Goal: Task Accomplishment & Management: Manage account settings

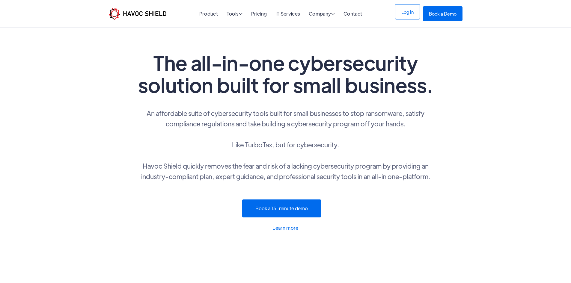
click at [416, 9] on link "Log In" at bounding box center [407, 11] width 25 height 15
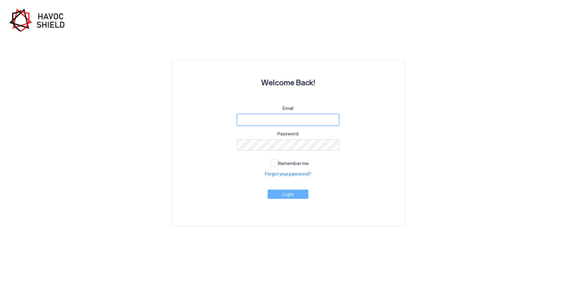
click at [308, 120] on input "email" at bounding box center [288, 119] width 102 height 11
click at [171, 136] on div "Welcome Back! Email Password Remember me Forgot your password? Log in" at bounding box center [287, 143] width 233 height 166
click at [282, 119] on input "email" at bounding box center [288, 119] width 102 height 11
type input "brett@aszura.com"
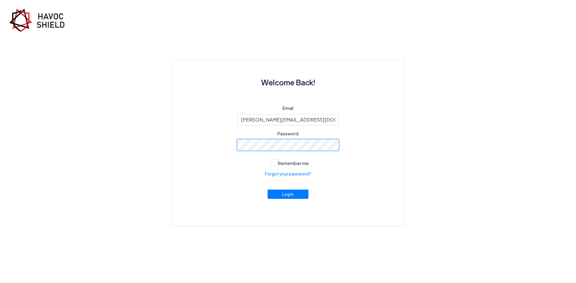
click at [267, 190] on button "Log in" at bounding box center [287, 194] width 41 height 9
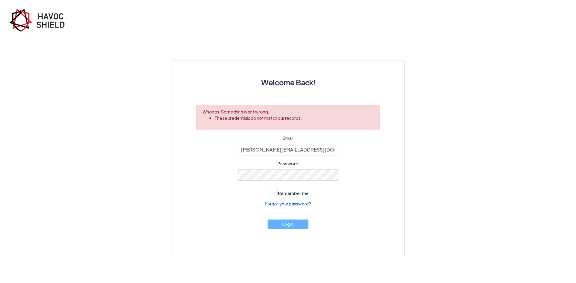
click at [291, 204] on link "Forgot your password?" at bounding box center [288, 204] width 46 height 6
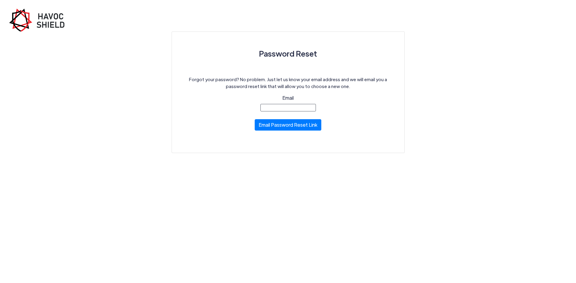
click at [292, 108] on input "Email" at bounding box center [287, 107] width 55 height 7
type input "brett@aszura.com"
click at [287, 126] on button "Email Password Reset Link" at bounding box center [287, 123] width 67 height 11
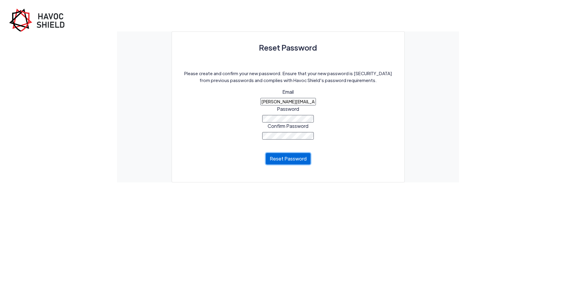
click at [289, 156] on button "Reset Password" at bounding box center [288, 158] width 45 height 11
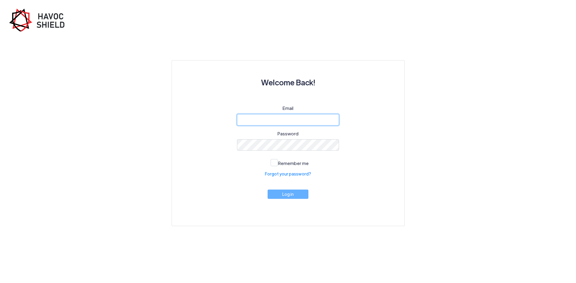
click at [279, 117] on input "email" at bounding box center [288, 119] width 102 height 11
type input "[PERSON_NAME][EMAIL_ADDRESS][DOMAIN_NAME]"
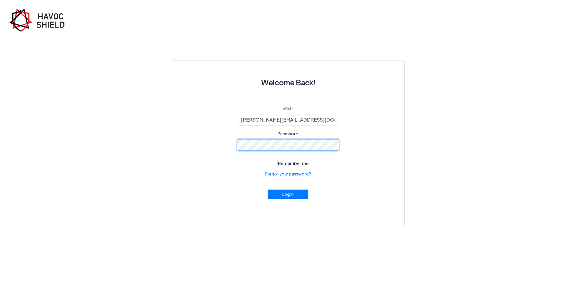
click at [267, 190] on button "Log in" at bounding box center [287, 194] width 41 height 9
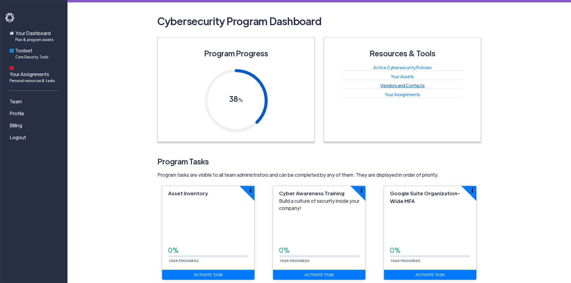
click at [412, 84] on link "Vendors and Contacts" at bounding box center [402, 85] width 44 height 5
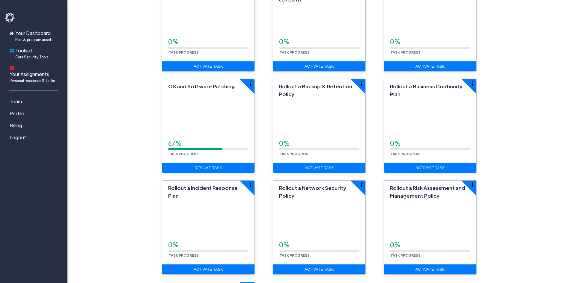
scroll to position [210, 0]
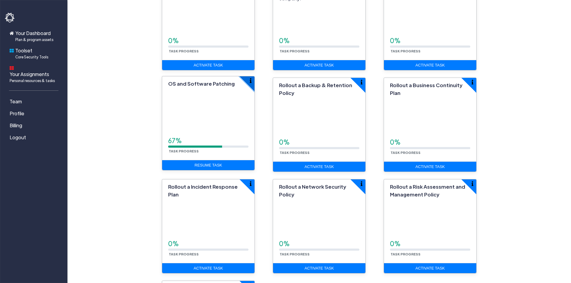
click at [246, 78] on button "button" at bounding box center [255, 77] width 30 height 30
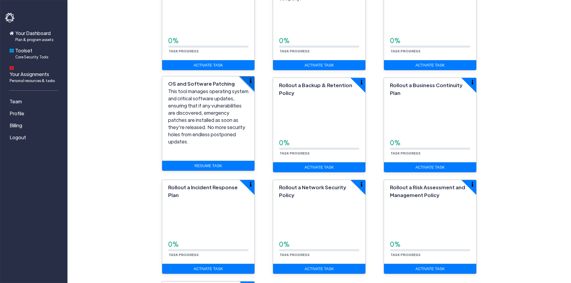
click at [246, 78] on button "button" at bounding box center [255, 77] width 30 height 30
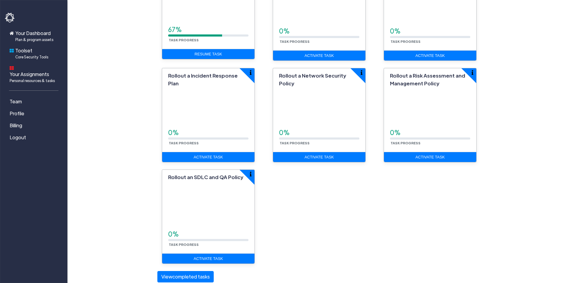
scroll to position [330, 0]
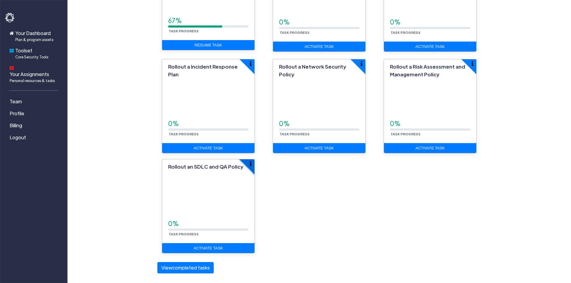
click at [251, 165] on img "button" at bounding box center [251, 163] width 2 height 5
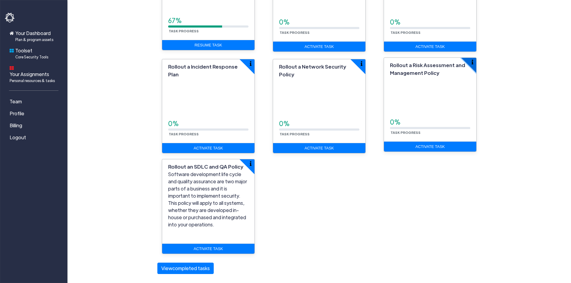
click at [474, 62] on button "button" at bounding box center [477, 58] width 30 height 30
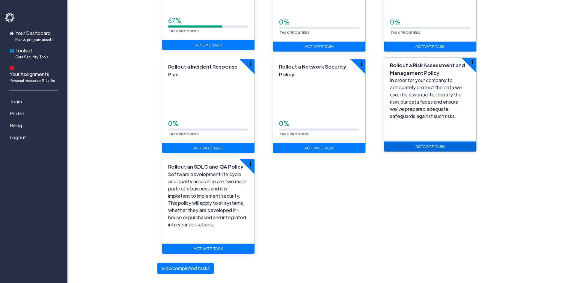
click at [423, 145] on link "Activate Task" at bounding box center [430, 147] width 92 height 10
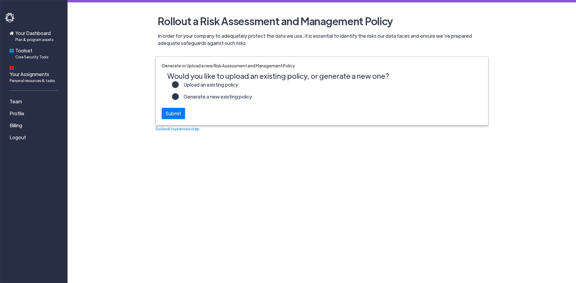
click at [198, 97] on label "Generate a new existing policy" at bounding box center [215, 99] width 73 height 12
click at [0, 0] on input "Generate a new existing policy" at bounding box center [0, 0] width 0 height 0
click at [178, 114] on div "Submit" at bounding box center [173, 111] width 23 height 11
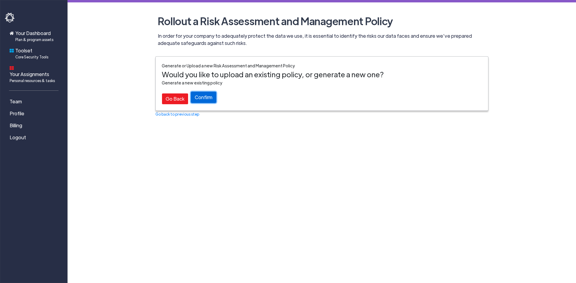
click at [206, 98] on button "Confirm" at bounding box center [203, 97] width 25 height 11
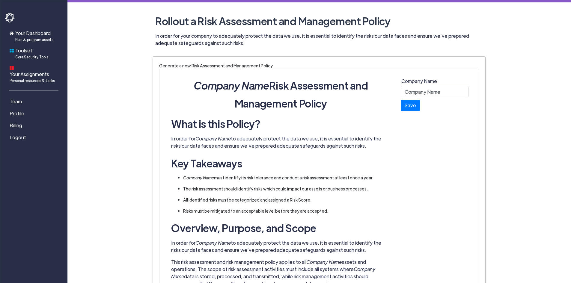
click at [429, 88] on input "Company Name" at bounding box center [435, 91] width 68 height 11
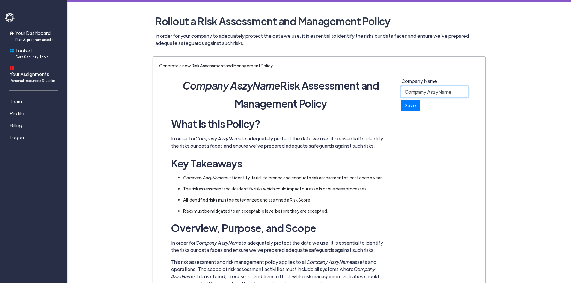
type input "Company AszyrName"
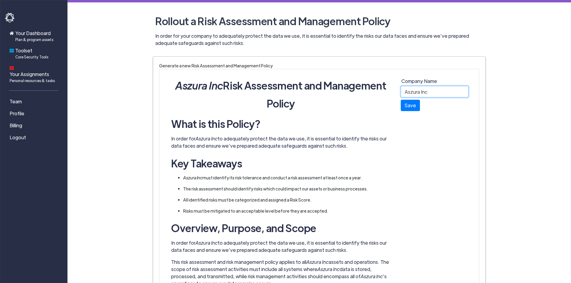
type input "Aszura Inc"
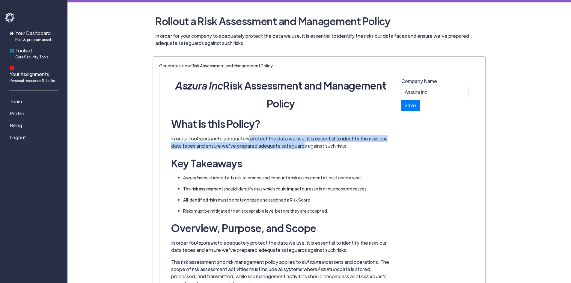
drag, startPoint x: 248, startPoint y: 135, endPoint x: 296, endPoint y: 148, distance: 49.6
click at [296, 148] on p "In order for Aszura Inc to adequately protect the data we use, it is essential …" at bounding box center [280, 142] width 219 height 14
drag, startPoint x: 339, startPoint y: 147, endPoint x: 245, endPoint y: 135, distance: 94.8
click at [245, 135] on p "In order for Aszura Inc to adequately protect the data we use, it is essential …" at bounding box center [280, 142] width 219 height 14
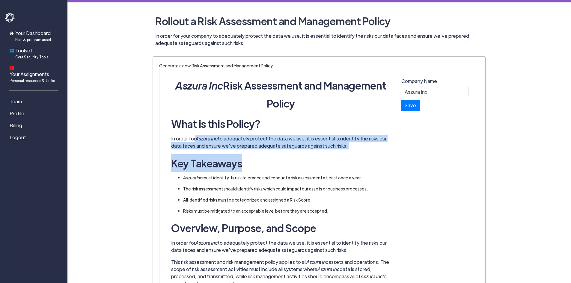
drag, startPoint x: 197, startPoint y: 135, endPoint x: 278, endPoint y: 151, distance: 82.1
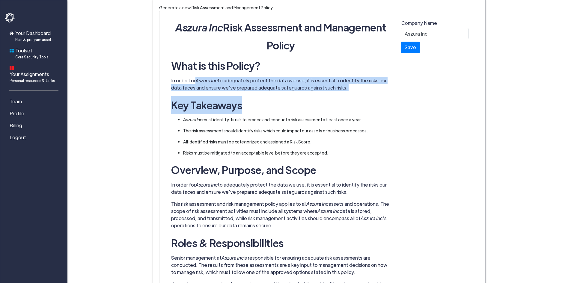
scroll to position [60, 0]
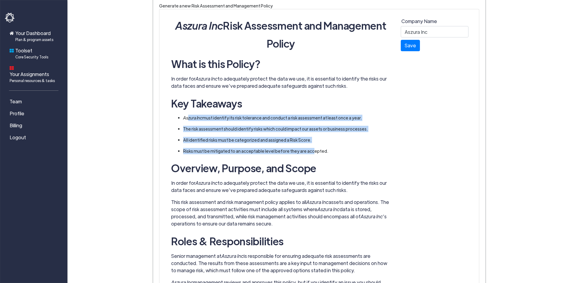
drag, startPoint x: 188, startPoint y: 120, endPoint x: 308, endPoint y: 148, distance: 123.5
click at [308, 148] on ul "Aszura Inc must identify its risk tolerance and conduct a risk assessment at le…" at bounding box center [280, 135] width 207 height 40
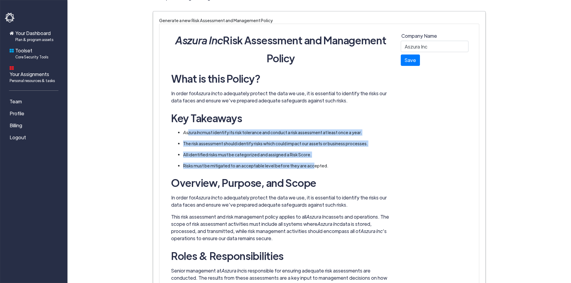
scroll to position [120, 0]
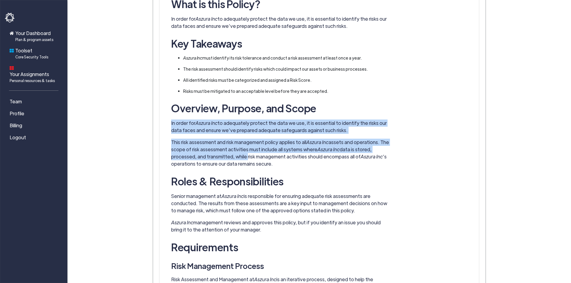
drag, startPoint x: 171, startPoint y: 121, endPoint x: 248, endPoint y: 158, distance: 85.9
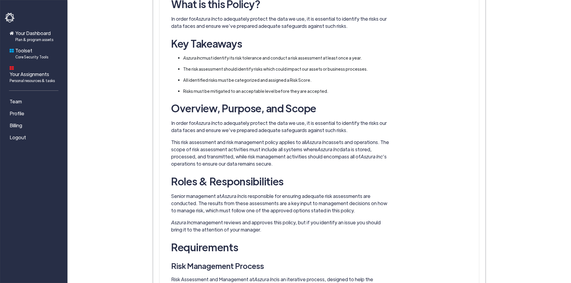
click at [290, 162] on p "This risk assessment and risk management policy applies to all Aszura Inc asset…" at bounding box center [280, 153] width 219 height 29
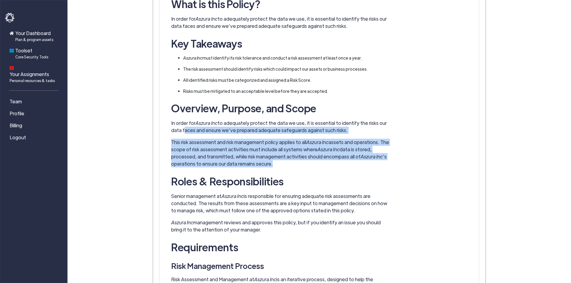
drag, startPoint x: 284, startPoint y: 164, endPoint x: 182, endPoint y: 129, distance: 108.0
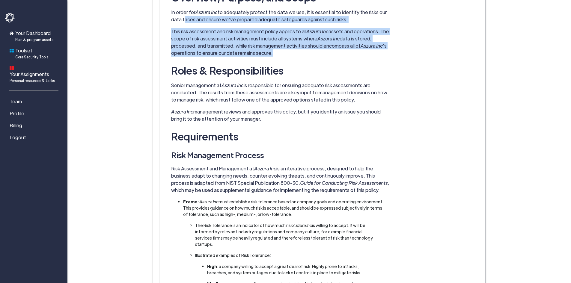
scroll to position [240, 0]
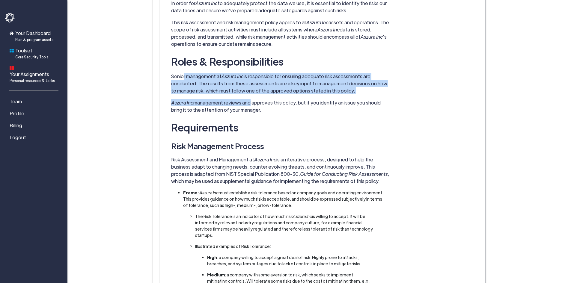
drag, startPoint x: 184, startPoint y: 75, endPoint x: 254, endPoint y: 108, distance: 77.7
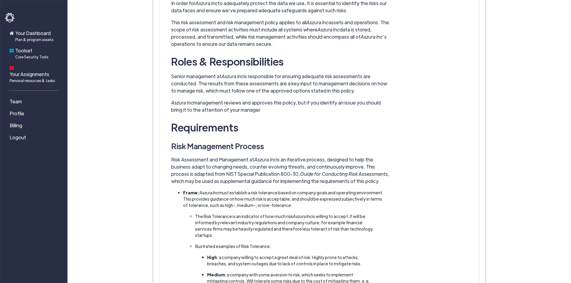
click at [258, 111] on p "Aszura Inc management reviews and approves this policy, but if you identify an …" at bounding box center [280, 106] width 219 height 14
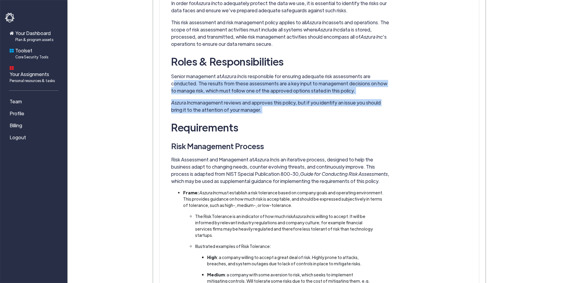
drag, startPoint x: 258, startPoint y: 111, endPoint x: 162, endPoint y: 82, distance: 99.5
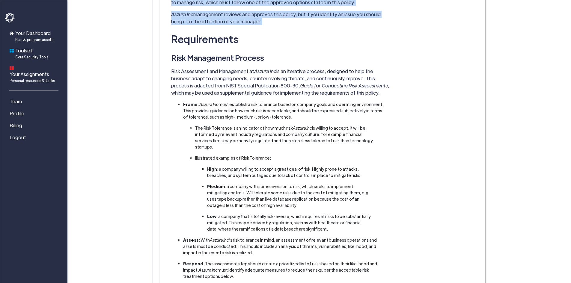
scroll to position [330, 0]
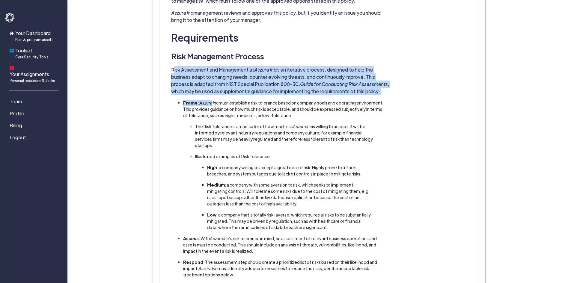
drag, startPoint x: 174, startPoint y: 68, endPoint x: 209, endPoint y: 102, distance: 49.2
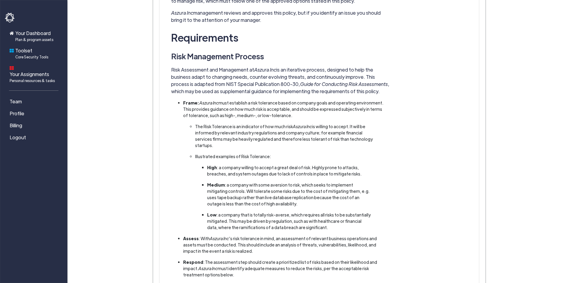
click at [201, 108] on li "Frame: Aszura Inc must establish a risk tolerance based on company goals and op…" at bounding box center [283, 109] width 201 height 19
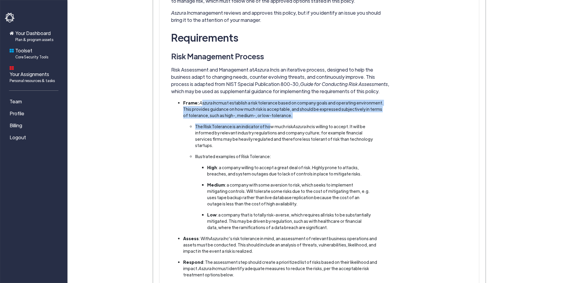
drag, startPoint x: 199, startPoint y: 102, endPoint x: 277, endPoint y: 120, distance: 79.7
click at [267, 121] on ul "Frame: Aszura Inc must establish a risk tolerance based on company goals and op…" at bounding box center [280, 204] width 207 height 208
click at [301, 115] on li "Frame: Aszura Inc must establish a risk tolerance based on company goals and op…" at bounding box center [283, 109] width 201 height 19
drag, startPoint x: 290, startPoint y: 114, endPoint x: 213, endPoint y: 100, distance: 78.3
click at [213, 100] on li "Frame: Aszura Inc must establish a risk tolerance based on company goals and op…" at bounding box center [283, 109] width 201 height 19
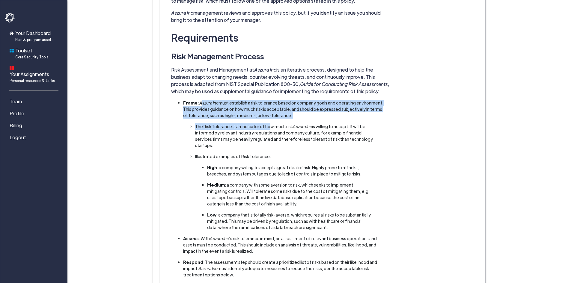
click at [213, 100] on li "Frame: Aszura Inc must establish a risk tolerance based on company goals and op…" at bounding box center [283, 109] width 201 height 19
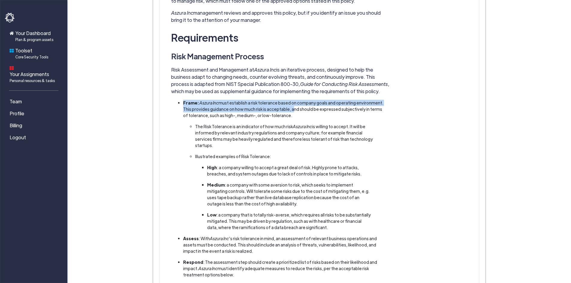
drag, startPoint x: 183, startPoint y: 97, endPoint x: 285, endPoint y: 113, distance: 103.4
drag, startPoint x: 302, startPoint y: 115, endPoint x: 203, endPoint y: 98, distance: 100.6
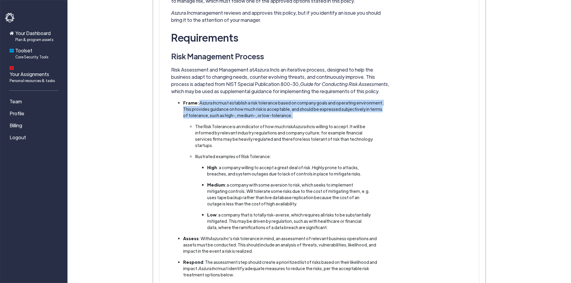
drag, startPoint x: 203, startPoint y: 98, endPoint x: 317, endPoint y: 116, distance: 115.5
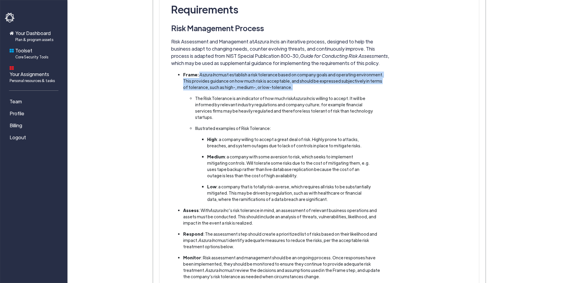
scroll to position [390, 0]
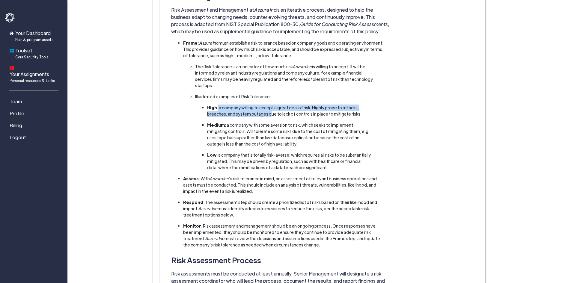
drag, startPoint x: 217, startPoint y: 98, endPoint x: 270, endPoint y: 109, distance: 54.0
click at [270, 109] on ul "The Risk Tolerance is an indicator of how much risk Aszura Inc is willing to ac…" at bounding box center [283, 117] width 189 height 107
click at [236, 126] on li "Medium : a company with some aversion to risk, which seeks to implement mitigat…" at bounding box center [289, 134] width 165 height 25
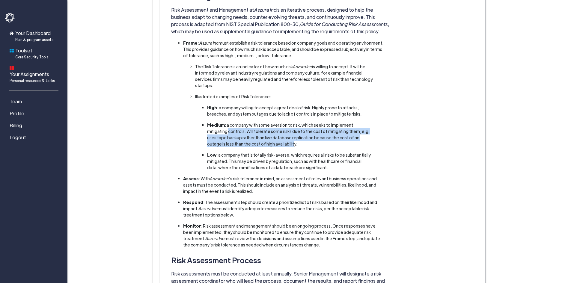
drag, startPoint x: 207, startPoint y: 122, endPoint x: 254, endPoint y: 136, distance: 49.8
click at [254, 136] on ul "High : a company willing to accept a great deal of risk. Highly prone to attack…" at bounding box center [286, 138] width 171 height 66
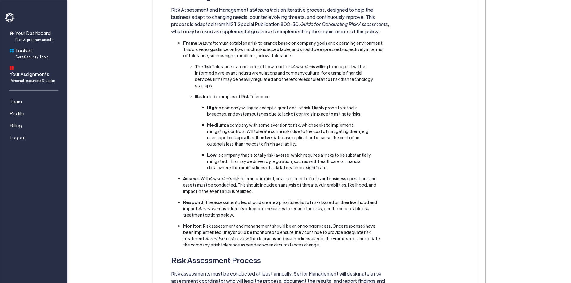
click at [288, 143] on ul "High : a company willing to accept a great deal of risk. Highly prone to attack…" at bounding box center [286, 138] width 171 height 66
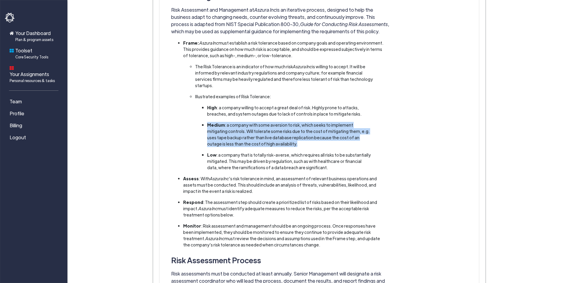
drag, startPoint x: 263, startPoint y: 135, endPoint x: 198, endPoint y: 118, distance: 67.3
click at [198, 118] on ul "The Risk Tolerance is an indicator of how much risk Aszura Inc is willing to ac…" at bounding box center [283, 117] width 189 height 107
drag, startPoint x: 198, startPoint y: 118, endPoint x: 275, endPoint y: 141, distance: 79.8
click at [285, 141] on ul "The Risk Tolerance is an indicator of how much risk Aszura Inc is willing to ac…" at bounding box center [283, 117] width 189 height 107
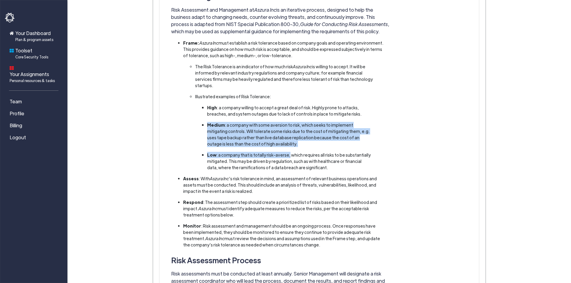
click at [273, 140] on li "Medium : a company with some aversion to risk, which seeks to implement mitigat…" at bounding box center [289, 134] width 165 height 25
drag, startPoint x: 257, startPoint y: 134, endPoint x: 190, endPoint y: 115, distance: 70.3
click at [190, 115] on ul "The Risk Tolerance is an indicator of how much risk Aszura Inc is willing to ac…" at bounding box center [283, 117] width 189 height 107
drag, startPoint x: 190, startPoint y: 115, endPoint x: 292, endPoint y: 139, distance: 105.2
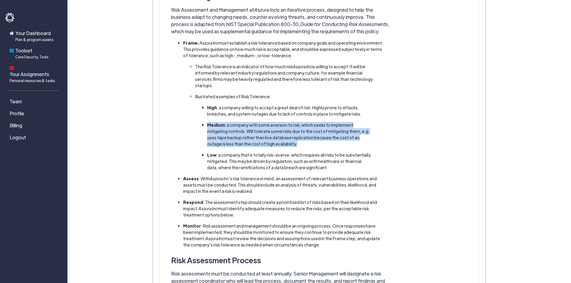
click at [292, 139] on ul "The Risk Tolerance is an indicator of how much risk Aszura Inc is willing to ac…" at bounding box center [283, 117] width 189 height 107
click at [292, 139] on li "Medium : a company with some aversion to risk, which seeks to implement mitigat…" at bounding box center [289, 134] width 165 height 25
drag, startPoint x: 292, startPoint y: 139, endPoint x: 193, endPoint y: 119, distance: 101.2
click at [193, 119] on ul "The Risk Tolerance is an indicator of how much risk Aszura Inc is willing to ac…" at bounding box center [283, 117] width 189 height 107
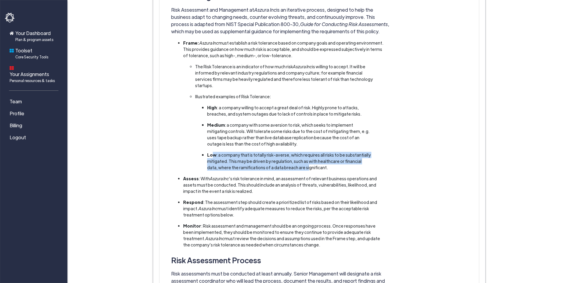
drag, startPoint x: 211, startPoint y: 148, endPoint x: 299, endPoint y: 159, distance: 88.5
click at [299, 159] on li "Low : a company that is totally risk-averse, which requires all risks to be sub…" at bounding box center [289, 161] width 165 height 19
drag, startPoint x: 319, startPoint y: 159, endPoint x: 201, endPoint y: 142, distance: 119.0
click at [201, 142] on ul "The Risk Tolerance is an indicator of how much risk Aszura Inc is willing to ac…" at bounding box center [283, 117] width 189 height 107
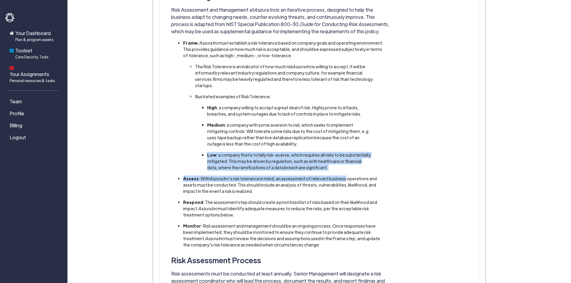
drag, startPoint x: 201, startPoint y: 142, endPoint x: 329, endPoint y: 167, distance: 130.0
click at [329, 167] on ul "Frame: Aszura Inc must establish a risk tolerance based on company goals and op…" at bounding box center [280, 144] width 207 height 208
click at [323, 161] on li "Low : a company that is totally risk-averse, which requires all risks to be sub…" at bounding box center [289, 161] width 165 height 19
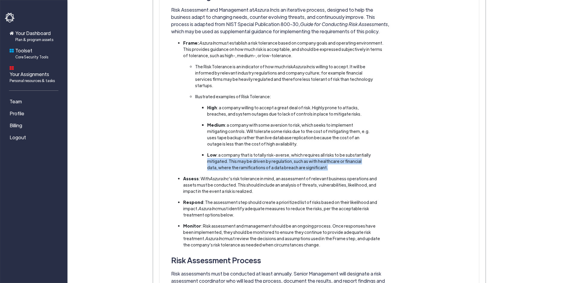
drag, startPoint x: 323, startPoint y: 161, endPoint x: 204, endPoint y: 152, distance: 118.7
click at [204, 152] on ul "High : a company willing to accept a great deal of risk. Highly prone to attack…" at bounding box center [286, 138] width 171 height 66
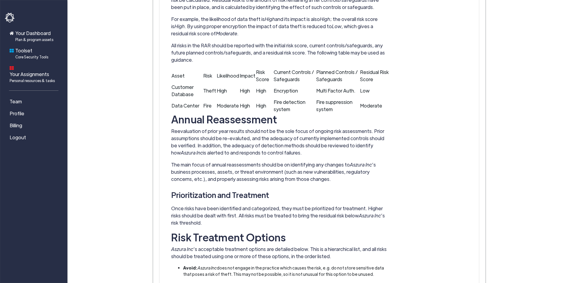
scroll to position [929, 0]
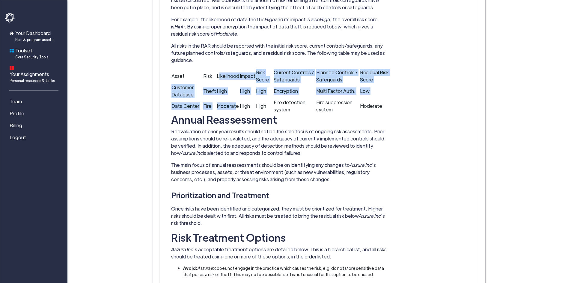
drag, startPoint x: 225, startPoint y: 69, endPoint x: 234, endPoint y: 98, distance: 30.6
click at [234, 98] on tbody "Asset Risk Likelihood Impact Risk Score Current Controls / Safeguards Planned C…" at bounding box center [280, 91] width 219 height 45
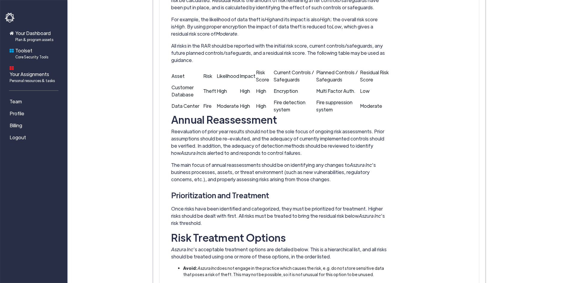
click at [270, 99] on td "High" at bounding box center [265, 106] width 18 height 15
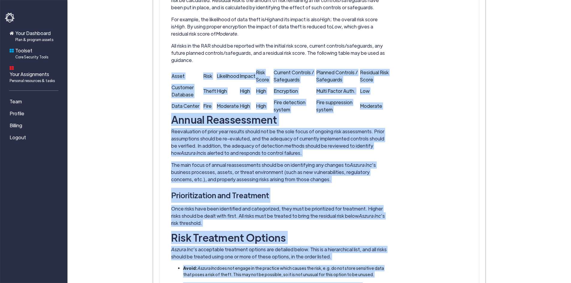
drag, startPoint x: 438, startPoint y: 99, endPoint x: 172, endPoint y: 66, distance: 267.6
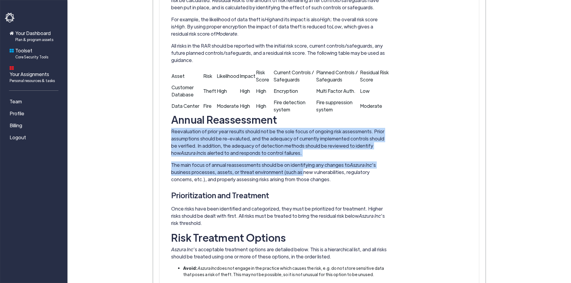
drag, startPoint x: 180, startPoint y: 129, endPoint x: 284, endPoint y: 167, distance: 110.8
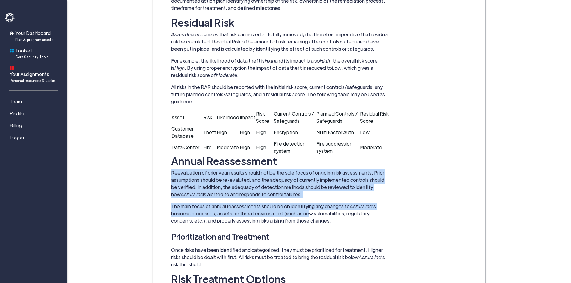
scroll to position [884, 0]
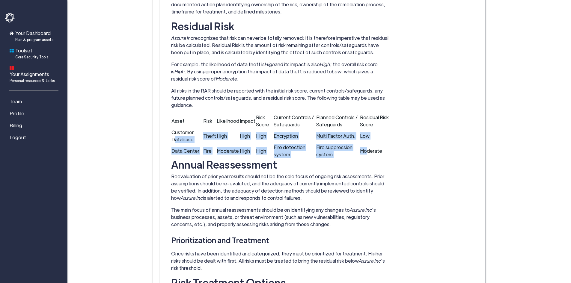
drag, startPoint x: 174, startPoint y: 135, endPoint x: 375, endPoint y: 149, distance: 201.6
click at [369, 150] on tbody "Asset Risk Likelihood Impact Risk Score Current Controls / Safeguards Planned C…" at bounding box center [280, 136] width 219 height 45
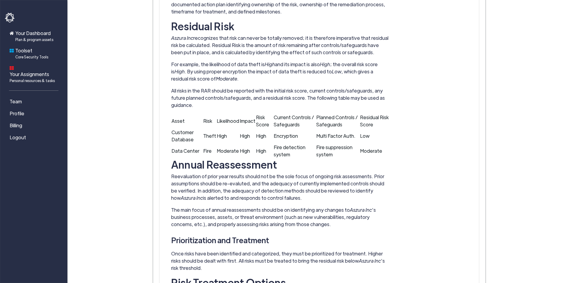
click at [380, 147] on td "Moderate" at bounding box center [375, 151] width 31 height 15
drag, startPoint x: 385, startPoint y: 146, endPoint x: 159, endPoint y: 121, distance: 227.7
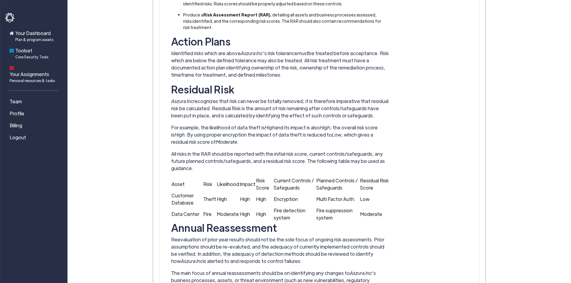
scroll to position [824, 0]
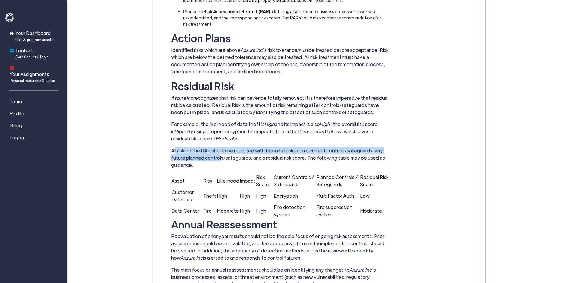
drag, startPoint x: 176, startPoint y: 142, endPoint x: 217, endPoint y: 154, distance: 43.4
click at [217, 154] on p "All risks in the RAR should be reported with the initial risk score, current co…" at bounding box center [280, 158] width 219 height 22
drag, startPoint x: 232, startPoint y: 160, endPoint x: 175, endPoint y: 140, distance: 60.0
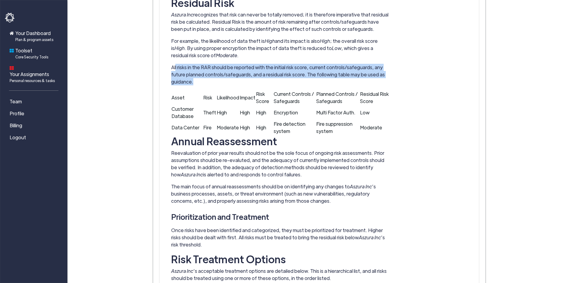
scroll to position [914, 0]
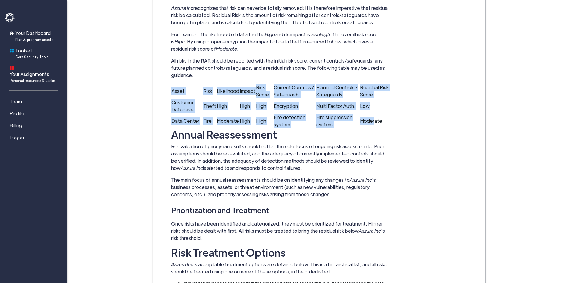
drag, startPoint x: 375, startPoint y: 111, endPoint x: 156, endPoint y: 88, distance: 220.0
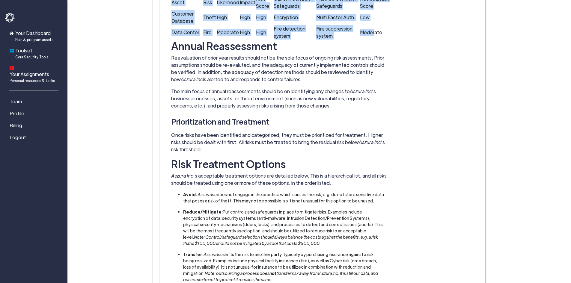
scroll to position [1004, 0]
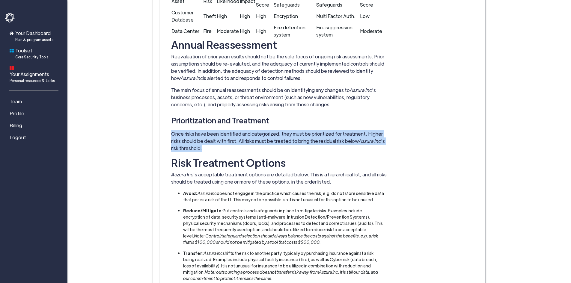
drag, startPoint x: 165, startPoint y: 127, endPoint x: 251, endPoint y: 148, distance: 88.6
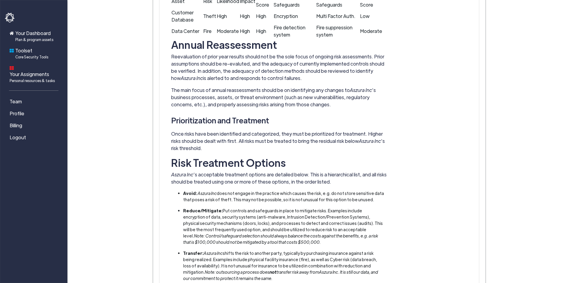
click at [287, 208] on li "Reduce/Mitigate: Put controls and safeguards in place to mitigate risks. Exampl…" at bounding box center [283, 227] width 201 height 38
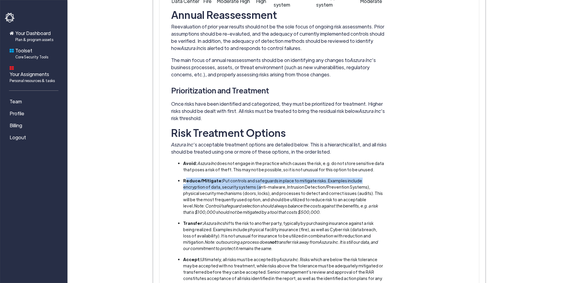
drag, startPoint x: 186, startPoint y: 174, endPoint x: 228, endPoint y: 180, distance: 42.6
click at [228, 180] on li "Reduce/Mitigate: Put controls and safeguards in place to mitigate risks. Exampl…" at bounding box center [283, 197] width 201 height 38
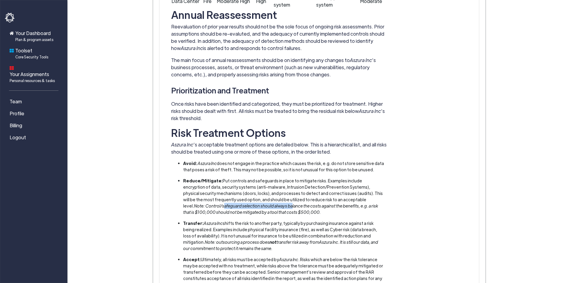
drag, startPoint x: 202, startPoint y: 197, endPoint x: 277, endPoint y: 203, distance: 75.8
click at [275, 202] on li "Reduce/Mitigate: Put controls and safeguards in place to mitigate risks. Exampl…" at bounding box center [283, 197] width 201 height 38
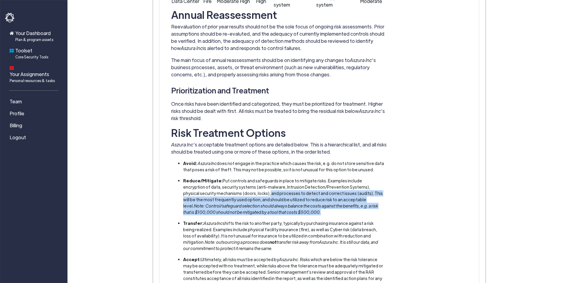
drag, startPoint x: 342, startPoint y: 209, endPoint x: 235, endPoint y: 186, distance: 110.0
click at [235, 186] on li "Reduce/Mitigate: Put controls and safeguards in place to mitigate risks. Exampl…" at bounding box center [283, 197] width 201 height 38
drag, startPoint x: 235, startPoint y: 186, endPoint x: 326, endPoint y: 205, distance: 93.1
click at [326, 205] on li "Reduce/Mitigate: Put controls and safeguards in place to mitigate risks. Exampl…" at bounding box center [283, 197] width 201 height 38
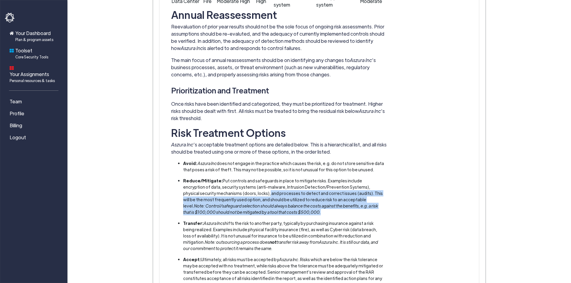
click at [326, 205] on li "Reduce/Mitigate: Put controls and safeguards in place to mitigate risks. Exampl…" at bounding box center [283, 197] width 201 height 38
drag, startPoint x: 326, startPoint y: 205, endPoint x: 229, endPoint y: 180, distance: 100.3
click at [229, 180] on li "Reduce/Mitigate: Put controls and safeguards in place to mitigate risks. Exampl…" at bounding box center [283, 197] width 201 height 38
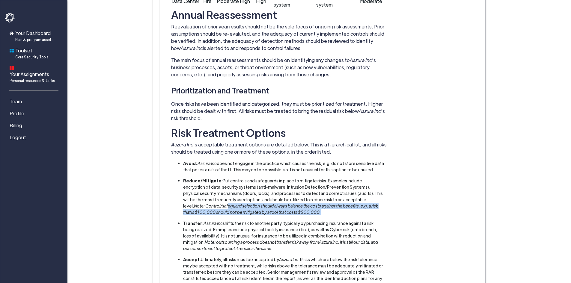
drag, startPoint x: 205, startPoint y: 198, endPoint x: 315, endPoint y: 207, distance: 110.7
click at [314, 207] on li "Reduce/Mitigate: Put controls and safeguards in place to mitigate risks. Exampl…" at bounding box center [283, 197] width 201 height 38
click at [315, 207] on li "Reduce/Mitigate: Put controls and safeguards in place to mitigate risks. Exampl…" at bounding box center [283, 197] width 201 height 38
drag, startPoint x: 315, startPoint y: 207, endPoint x: 183, endPoint y: 201, distance: 132.3
click at [183, 201] on li "Reduce/Mitigate: Put controls and safeguards in place to mitigate risks. Exampl…" at bounding box center [283, 197] width 201 height 38
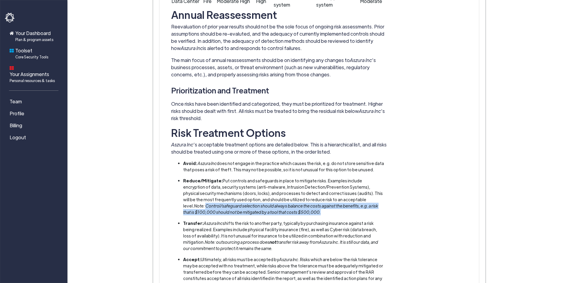
scroll to position [1154, 0]
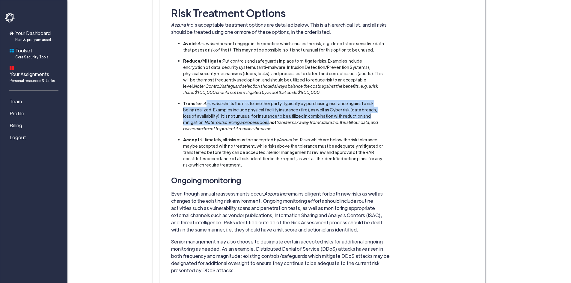
drag, startPoint x: 205, startPoint y: 97, endPoint x: 239, endPoint y: 116, distance: 38.8
click at [237, 116] on li "Transfer: Aszura Inc shifts the risk to another party, typically by purchasing …" at bounding box center [283, 115] width 201 height 31
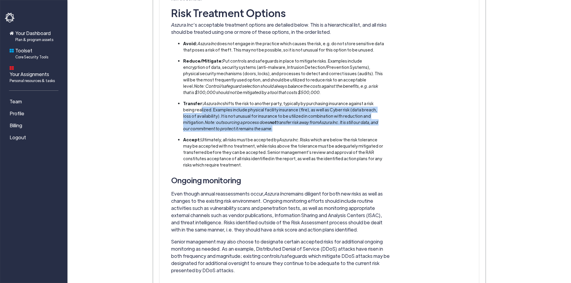
drag, startPoint x: 262, startPoint y: 122, endPoint x: 186, endPoint y: 102, distance: 78.2
click at [186, 102] on li "Transfer: Aszura Inc shifts the risk to another party, typically by purchasing …" at bounding box center [283, 115] width 201 height 31
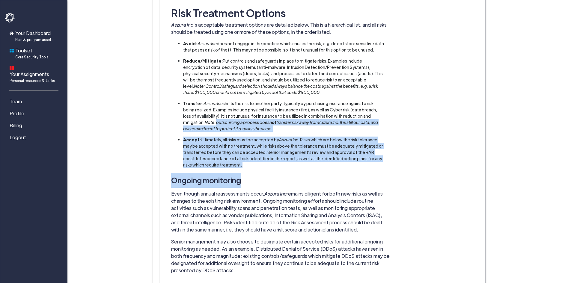
drag, startPoint x: 268, startPoint y: 162, endPoint x: 148, endPoint y: 117, distance: 127.7
click at [242, 141] on li "Accept: Ultimately, all risks must be accepted by Aszura Inc . Risks which are …" at bounding box center [283, 152] width 201 height 31
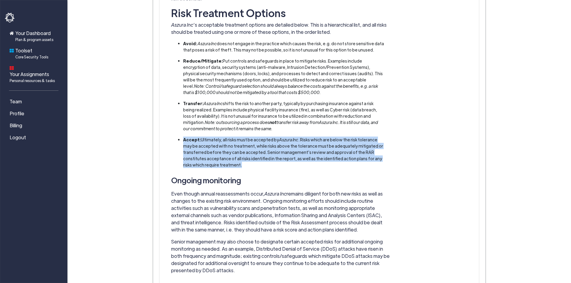
drag, startPoint x: 240, startPoint y: 158, endPoint x: 159, endPoint y: 127, distance: 86.6
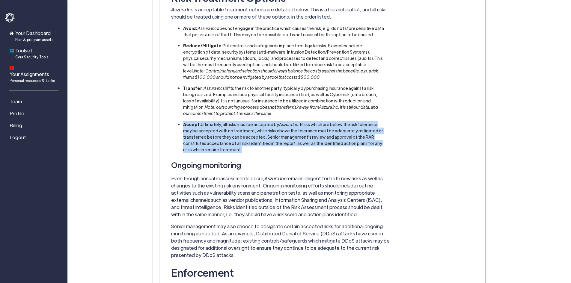
scroll to position [1214, 0]
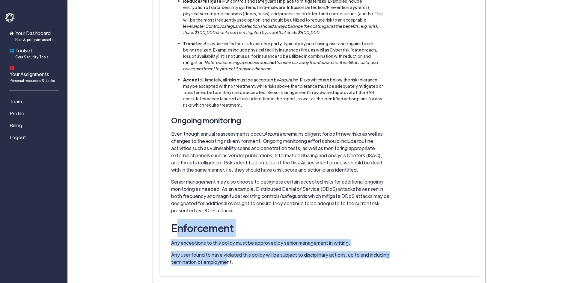
drag, startPoint x: 227, startPoint y: 259, endPoint x: 174, endPoint y: 213, distance: 70.1
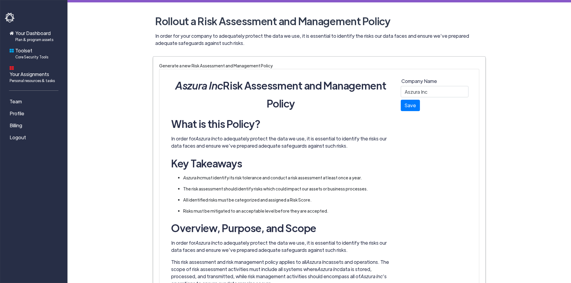
scroll to position [210, 0]
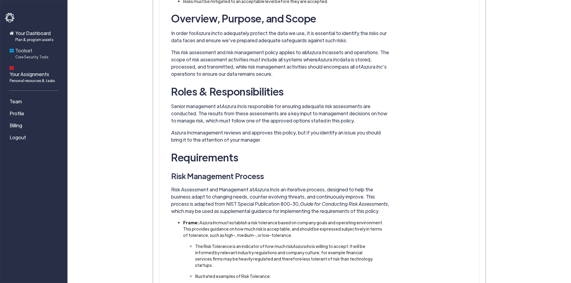
click at [35, 56] on span "Core Security Tools" at bounding box center [31, 56] width 33 height 5
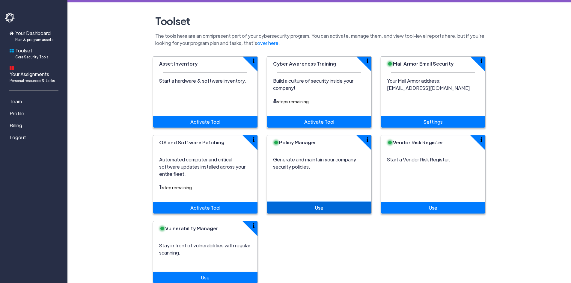
click at [332, 202] on link "Use" at bounding box center [319, 207] width 104 height 11
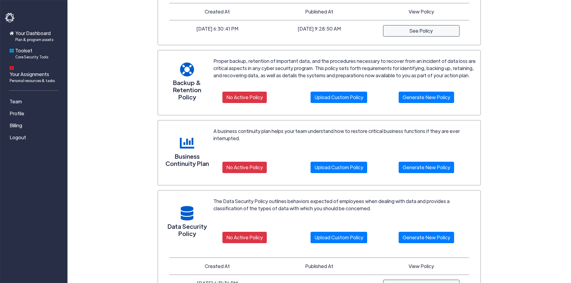
scroll to position [120, 0]
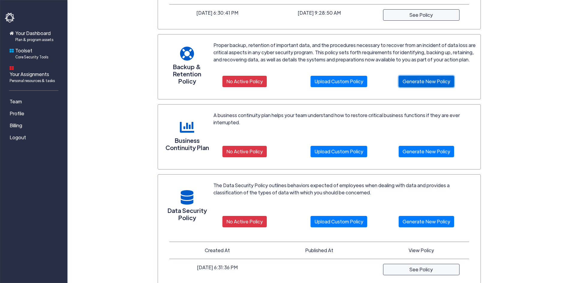
click at [422, 85] on link "Generate New Policy" at bounding box center [426, 81] width 55 height 11
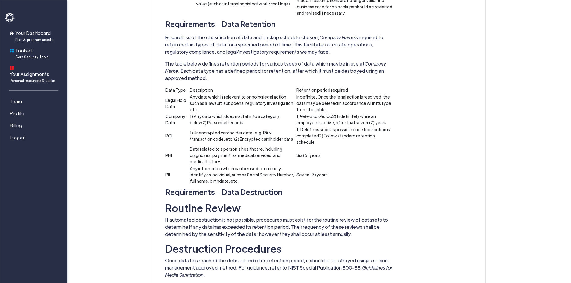
scroll to position [913, 0]
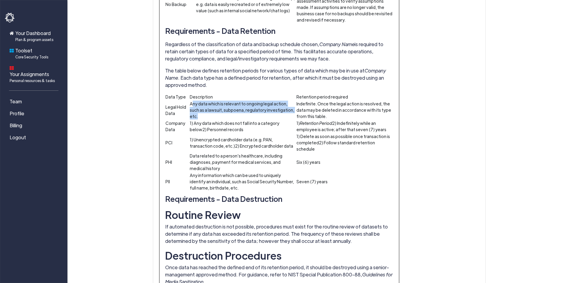
drag, startPoint x: 205, startPoint y: 80, endPoint x: 289, endPoint y: 88, distance: 84.5
click at [289, 100] on td "Any data which is relevant to ongoing legal action, such as a lawsuit, subpoena…" at bounding box center [242, 109] width 107 height 19
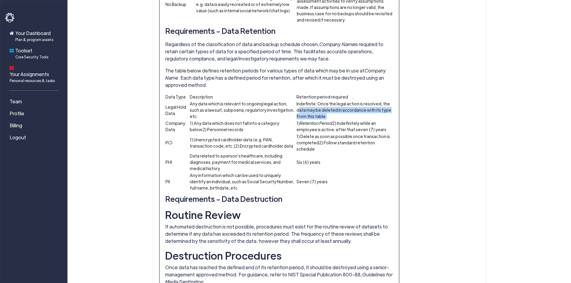
drag, startPoint x: 300, startPoint y: 81, endPoint x: 337, endPoint y: 88, distance: 38.1
click at [337, 100] on td "Indefinite. Once the legal action is resolved, the data may be deleted in accor…" at bounding box center [344, 109] width 97 height 19
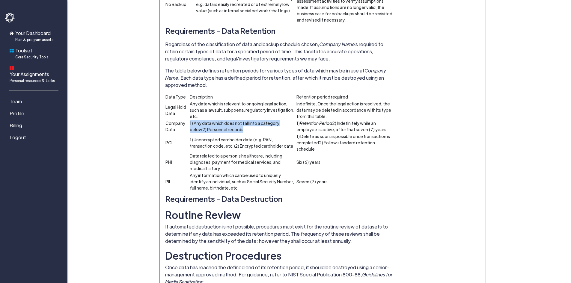
drag, startPoint x: 190, startPoint y: 95, endPoint x: 231, endPoint y: 105, distance: 42.4
click at [231, 120] on td "1) Any data which does not fall into a category below2) Personnel records" at bounding box center [242, 126] width 107 height 13
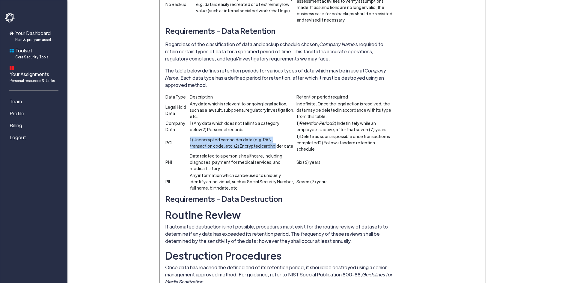
drag, startPoint x: 200, startPoint y: 111, endPoint x: 263, endPoint y: 121, distance: 63.5
click at [258, 120] on tbody "Data Type Description Retention period required Legal Hold Data Any data which …" at bounding box center [279, 143] width 228 height 98
click at [291, 153] on td "Data related to a person’s healthcare, including diagnoses, payment for medical…" at bounding box center [242, 162] width 107 height 19
drag, startPoint x: 262, startPoint y: 117, endPoint x: 180, endPoint y: 108, distance: 82.6
click at [180, 133] on tr "PCI 1) Unencrypted cardholder data (e.g. PAN, transaction code, etc.)2) Encrypt…" at bounding box center [279, 142] width 228 height 19
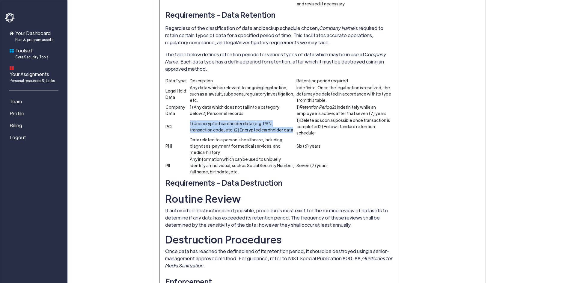
scroll to position [943, 0]
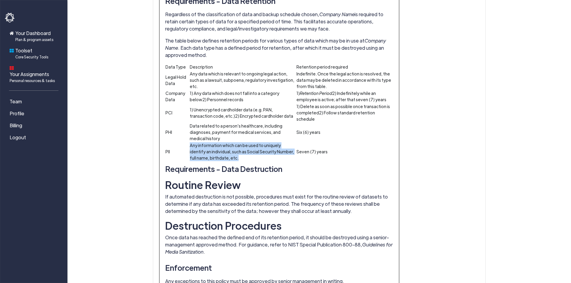
drag, startPoint x: 219, startPoint y: 126, endPoint x: 181, endPoint y: 111, distance: 40.6
click at [181, 142] on tr "PII Any information which can be used to uniquely identify an individual, such …" at bounding box center [279, 151] width 228 height 19
click at [181, 142] on td "PII" at bounding box center [177, 151] width 24 height 19
drag, startPoint x: 181, startPoint y: 111, endPoint x: 238, endPoint y: 126, distance: 58.5
click at [238, 142] on tr "PII Any information which can be used to uniquely identify an individual, such …" at bounding box center [279, 151] width 228 height 19
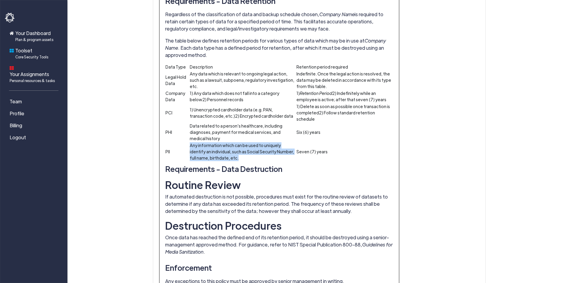
click at [238, 142] on td "Any information which can be used to uniquely identify an individual, such as S…" at bounding box center [242, 151] width 107 height 19
drag, startPoint x: 231, startPoint y: 128, endPoint x: 185, endPoint y: 115, distance: 46.9
click at [185, 142] on tr "PII Any information which can be used to uniquely identify an individual, such …" at bounding box center [279, 151] width 228 height 19
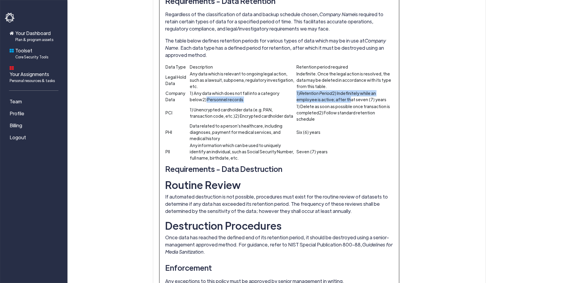
drag, startPoint x: 296, startPoint y: 67, endPoint x: 336, endPoint y: 94, distance: 48.6
click at [344, 78] on tbody "Data Type Description Retention period required Legal Hold Data Any data which …" at bounding box center [279, 113] width 228 height 98
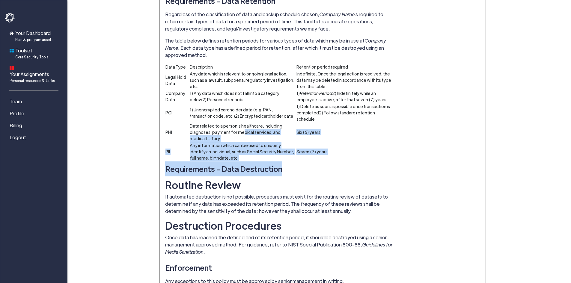
drag, startPoint x: 334, startPoint y: 129, endPoint x: 241, endPoint y: 100, distance: 97.0
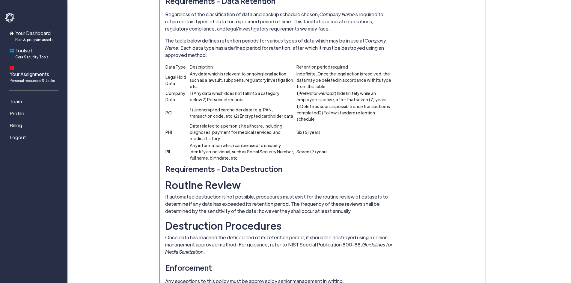
click at [239, 123] on td "Data related to a person’s healthcare, including diagnoses, payment for medical…" at bounding box center [242, 132] width 107 height 19
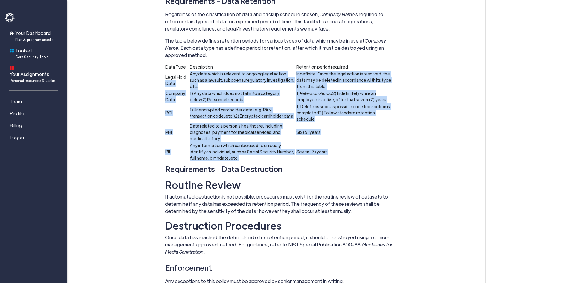
drag, startPoint x: 357, startPoint y: 124, endPoint x: 166, endPoint y: 57, distance: 202.1
click at [166, 64] on tbody "Data Type Description Retention period required Legal Hold Data Any data which …" at bounding box center [279, 113] width 228 height 98
click at [166, 70] on td "Legal Hold Data" at bounding box center [177, 79] width 24 height 19
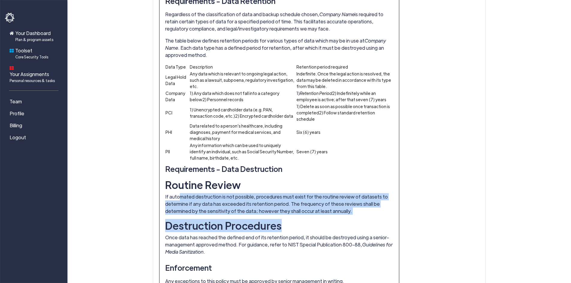
drag, startPoint x: 180, startPoint y: 164, endPoint x: 363, endPoint y: 183, distance: 183.6
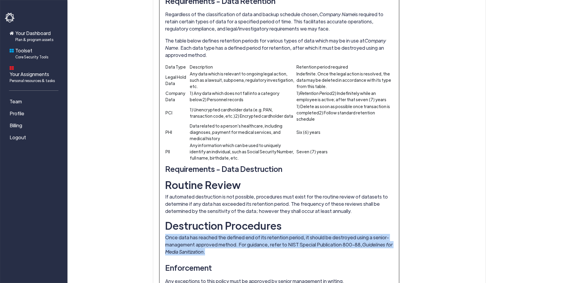
drag, startPoint x: 252, startPoint y: 222, endPoint x: 165, endPoint y: 205, distance: 88.7
click at [165, 234] on p "Once data has reached the defined end of its retention period, it should be des…" at bounding box center [279, 245] width 228 height 22
drag, startPoint x: 163, startPoint y: 204, endPoint x: 233, endPoint y: 223, distance: 72.6
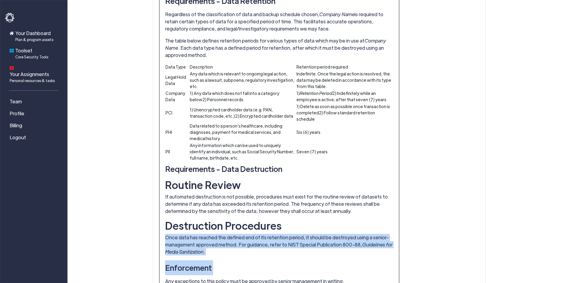
drag, startPoint x: 241, startPoint y: 221, endPoint x: 191, endPoint y: 204, distance: 52.7
click at [191, 234] on p "Once data has reached the defined end of its retention period, it should be des…" at bounding box center [279, 245] width 228 height 22
drag, startPoint x: 191, startPoint y: 204, endPoint x: 287, endPoint y: 228, distance: 99.2
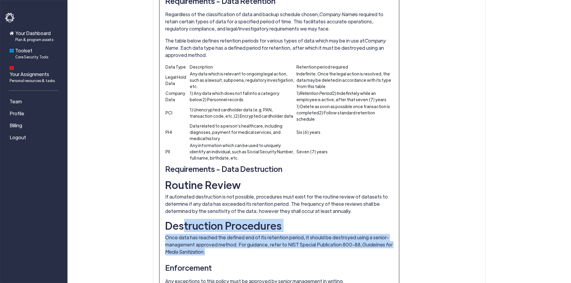
drag, startPoint x: 230, startPoint y: 219, endPoint x: 186, endPoint y: 199, distance: 48.6
click at [302, 234] on p "Once data has reached the defined end of its retention period, it should be des…" at bounding box center [279, 245] width 228 height 22
drag, startPoint x: 293, startPoint y: 222, endPoint x: 178, endPoint y: 202, distance: 117.0
click at [180, 234] on p "Once data has reached the defined end of its retention period, it should be des…" at bounding box center [279, 245] width 228 height 22
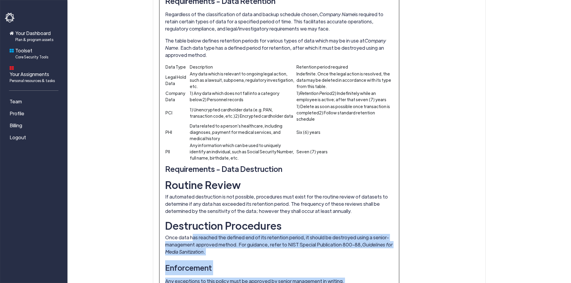
drag, startPoint x: 246, startPoint y: 263, endPoint x: 189, endPoint y: 206, distance: 80.3
click at [189, 234] on p "Once data has reached the defined end of its retention period, it should be des…" at bounding box center [279, 245] width 228 height 22
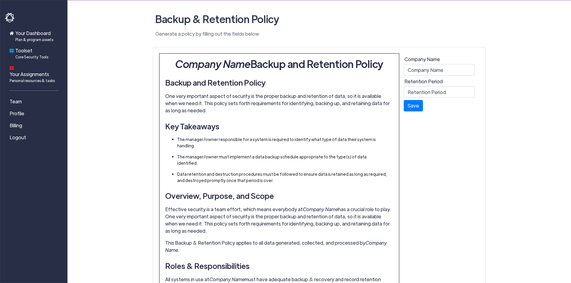
scroll to position [0, 0]
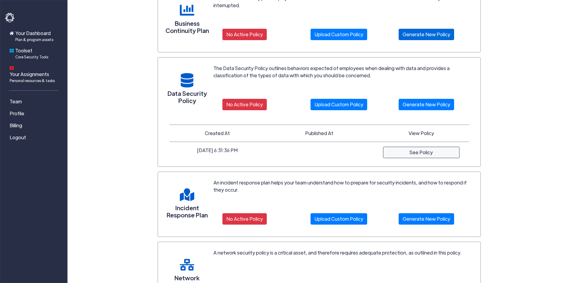
scroll to position [240, 0]
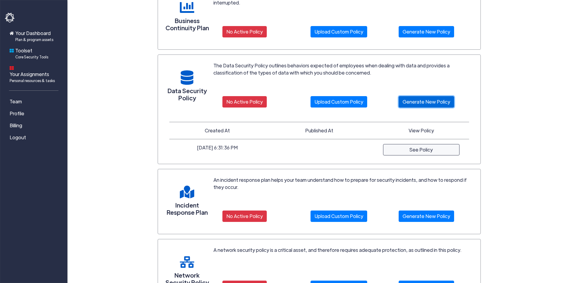
click at [419, 105] on link "Generate New Policy" at bounding box center [426, 101] width 55 height 11
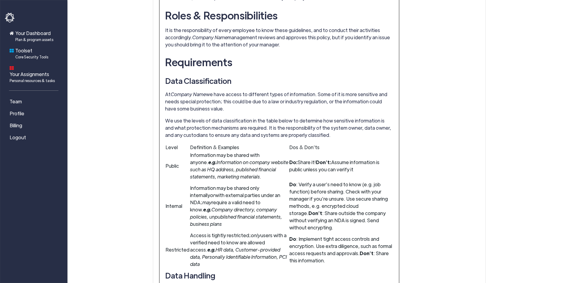
scroll to position [360, 0]
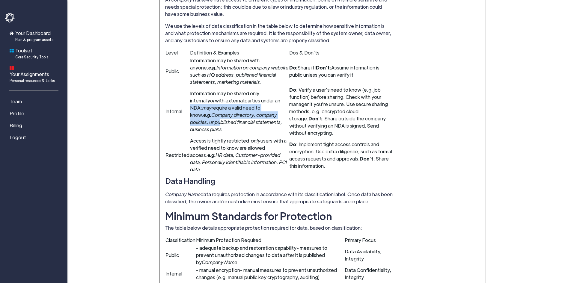
drag, startPoint x: 196, startPoint y: 113, endPoint x: 241, endPoint y: 124, distance: 46.1
click at [241, 124] on td "Information may be shared only internally or with external parties under an NDA…" at bounding box center [239, 111] width 99 height 51
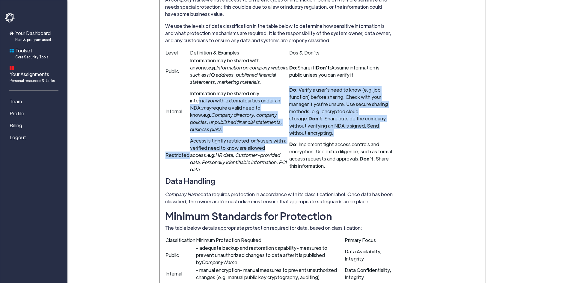
drag, startPoint x: 272, startPoint y: 148, endPoint x: 197, endPoint y: 107, distance: 85.4
click at [197, 107] on tbody "Level Definition & Examples Dos & Don’ts Public Information may be shared with …" at bounding box center [279, 111] width 228 height 125
click at [197, 107] on td "Information may be shared only internally or with external parties under an NDA…" at bounding box center [239, 111] width 99 height 51
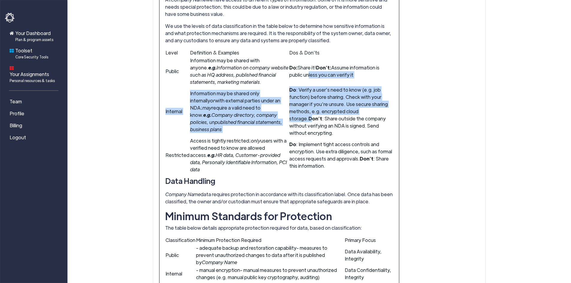
drag, startPoint x: 280, startPoint y: 93, endPoint x: 319, endPoint y: 128, distance: 52.7
click at [314, 121] on tbody "Level Definition & Examples Dos & Don’ts Public Information may be shared with …" at bounding box center [279, 111] width 228 height 125
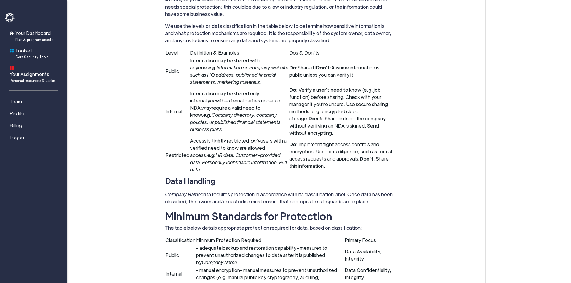
click at [325, 136] on td "Do : Verify a user’s need to know (e.g. job function) before sharing. Check wit…" at bounding box center [341, 111] width 104 height 51
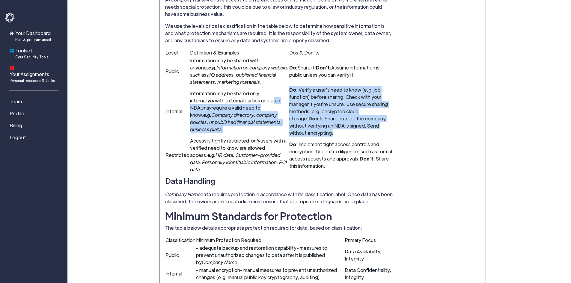
drag, startPoint x: 324, startPoint y: 136, endPoint x: 276, endPoint y: 101, distance: 59.4
click at [276, 101] on tr "Internal Information may be shared only internally or with external parties und…" at bounding box center [279, 111] width 228 height 51
click at [276, 101] on td "Information may be shared only internally or with external parties under an NDA…" at bounding box center [239, 111] width 99 height 51
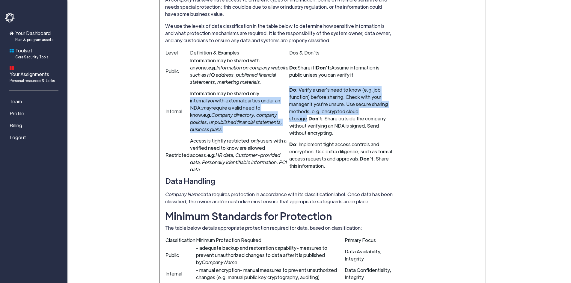
drag, startPoint x: 276, startPoint y: 97, endPoint x: 306, endPoint y: 126, distance: 41.6
click at [306, 126] on tr "Internal Information may be shared only internally or with external parties und…" at bounding box center [279, 111] width 228 height 51
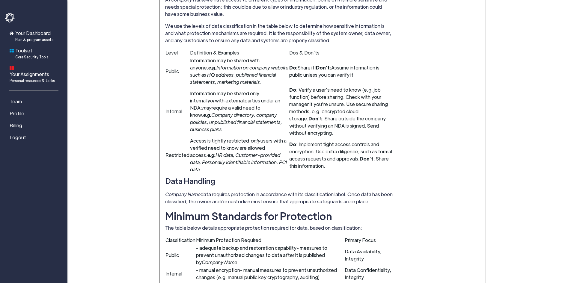
click at [308, 136] on td "Do : Verify a user’s need to know (e.g. job function) before sharing. Check wit…" at bounding box center [341, 111] width 104 height 51
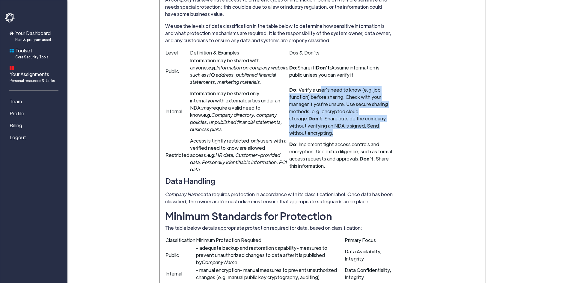
drag, startPoint x: 308, startPoint y: 136, endPoint x: 308, endPoint y: 98, distance: 38.1
click at [308, 98] on td "Do : Verify a user’s need to know (e.g. job function) before sharing. Check wit…" at bounding box center [341, 111] width 104 height 51
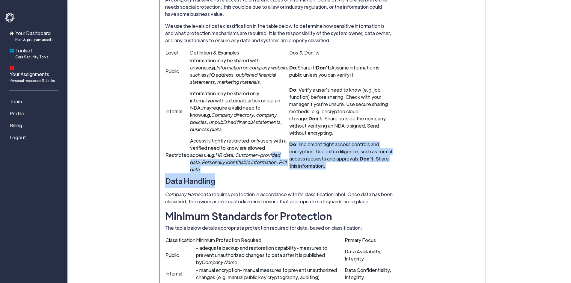
drag, startPoint x: 200, startPoint y: 160, endPoint x: 276, endPoint y: 175, distance: 77.3
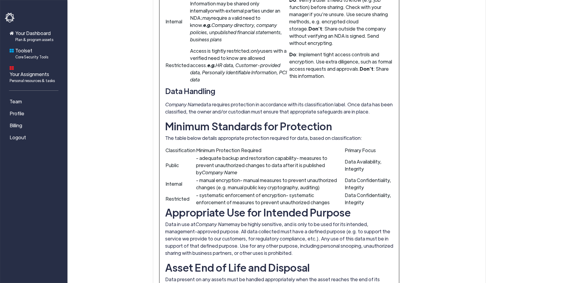
click at [178, 113] on p "Company Name data requires protection in accordance with its classification lab…" at bounding box center [279, 108] width 228 height 14
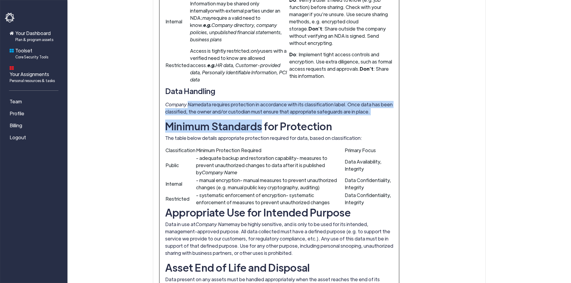
drag, startPoint x: 189, startPoint y: 105, endPoint x: 260, endPoint y: 115, distance: 71.8
click at [258, 111] on p "Company Name data requires protection in accordance with its classification lab…" at bounding box center [279, 108] width 228 height 14
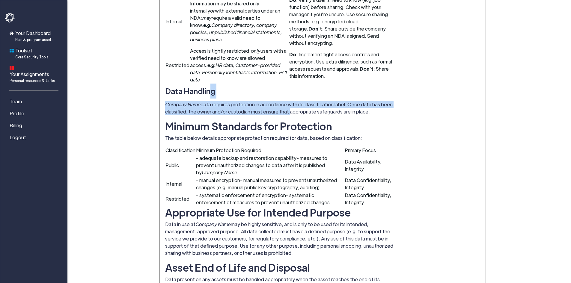
drag, startPoint x: 208, startPoint y: 98, endPoint x: 284, endPoint y: 112, distance: 77.3
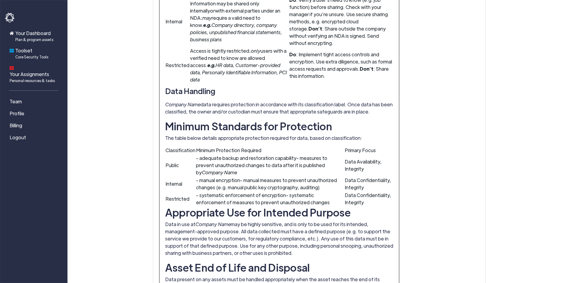
click at [286, 112] on p "Company Name data requires protection in accordance with its classification lab…" at bounding box center [279, 108] width 228 height 14
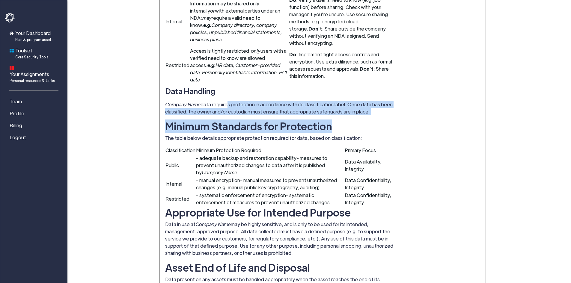
drag, startPoint x: 234, startPoint y: 104, endPoint x: 344, endPoint y: 116, distance: 111.0
click at [362, 115] on p "Company Name data requires protection in accordance with its classification lab…" at bounding box center [279, 108] width 228 height 14
drag, startPoint x: 301, startPoint y: 112, endPoint x: 189, endPoint y: 105, distance: 112.0
click at [189, 105] on p "Company Name data requires protection in accordance with its classification lab…" at bounding box center [279, 108] width 228 height 14
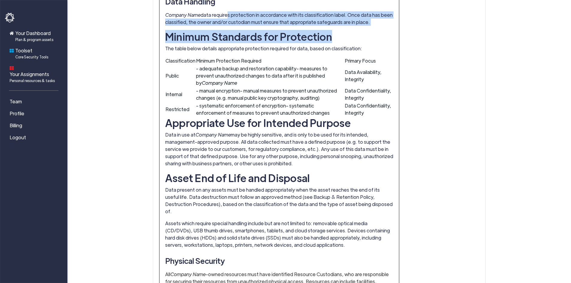
scroll to position [540, 0]
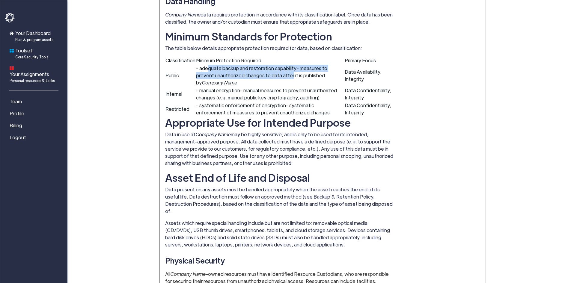
drag, startPoint x: 208, startPoint y: 70, endPoint x: 270, endPoint y: 73, distance: 62.7
click at [270, 73] on td "- adequate backup and restoration capability - measures to prevent unauthorized…" at bounding box center [270, 75] width 149 height 22
drag, startPoint x: 316, startPoint y: 75, endPoint x: 208, endPoint y: 69, distance: 107.4
click at [208, 69] on td "- adequate backup and restoration capability - measures to prevent unauthorized…" at bounding box center [270, 75] width 149 height 22
click at [208, 69] on span "- adequate backup and restoration capability" at bounding box center [246, 68] width 100 height 6
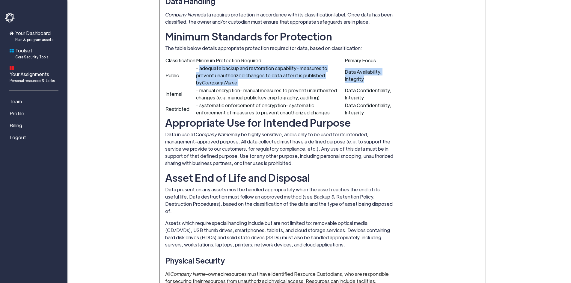
drag, startPoint x: 208, startPoint y: 69, endPoint x: 350, endPoint y: 79, distance: 141.5
click at [350, 79] on tr "Public - adequate backup and restoration capability - measures to prevent unaut…" at bounding box center [279, 75] width 228 height 22
click at [350, 79] on td "Data Availability, Integrity" at bounding box center [368, 75] width 49 height 22
drag, startPoint x: 334, startPoint y: 77, endPoint x: 197, endPoint y: 68, distance: 137.0
click at [197, 68] on td "- adequate backup and restoration capability - measures to prevent unauthorized…" at bounding box center [270, 75] width 149 height 22
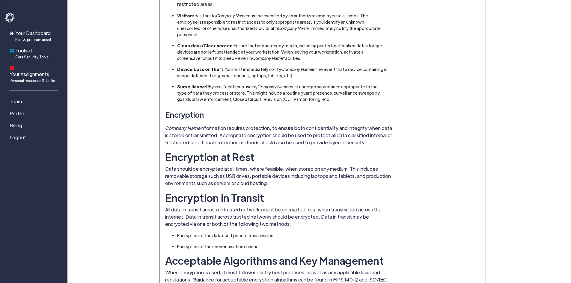
scroll to position [959, 0]
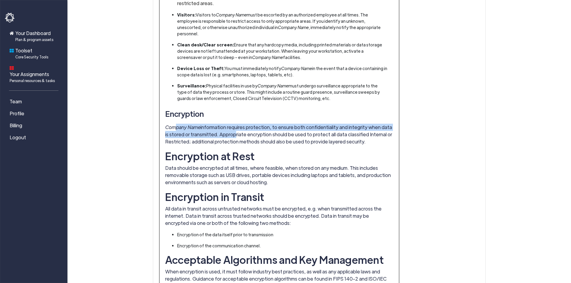
drag, startPoint x: 176, startPoint y: 107, endPoint x: 227, endPoint y: 111, distance: 50.6
click at [227, 124] on p "Company Name information requires protection, to ensure both confidentiality an…" at bounding box center [279, 135] width 228 height 22
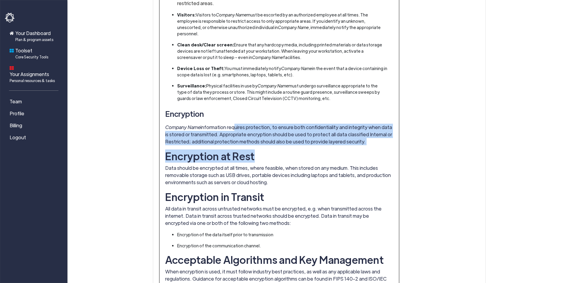
drag, startPoint x: 346, startPoint y: 125, endPoint x: 190, endPoint y: 100, distance: 157.8
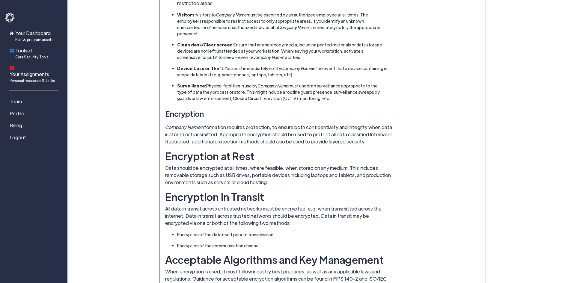
click at [189, 106] on h3 "Encryption" at bounding box center [279, 113] width 228 height 15
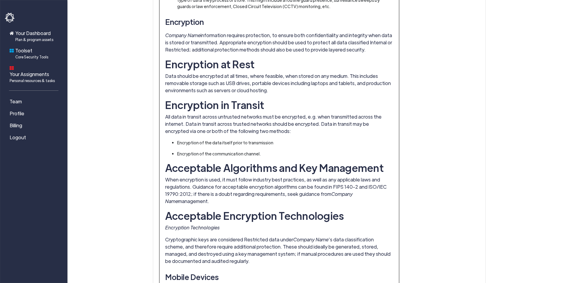
scroll to position [1049, 0]
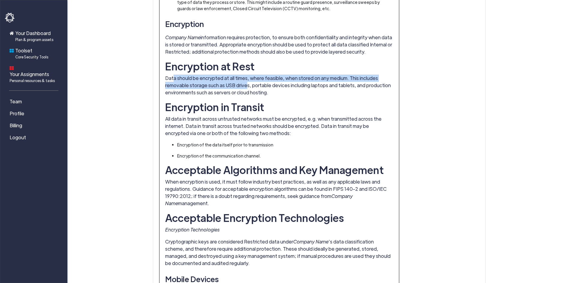
drag, startPoint x: 172, startPoint y: 57, endPoint x: 259, endPoint y: 67, distance: 87.4
click at [256, 75] on p "Data should be encrypted at all times, where feasible, when stored on any mediu…" at bounding box center [279, 86] width 228 height 22
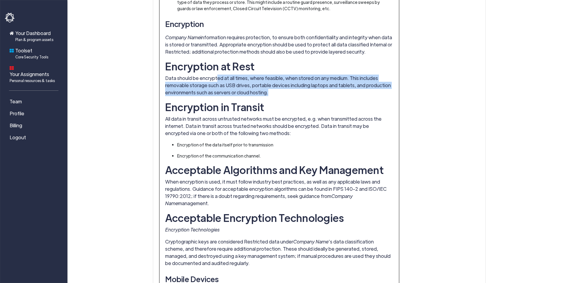
drag, startPoint x: 276, startPoint y: 72, endPoint x: 212, endPoint y: 56, distance: 66.1
click at [213, 75] on p "Data should be encrypted at all times, where feasible, when stored on any mediu…" at bounding box center [279, 86] width 228 height 22
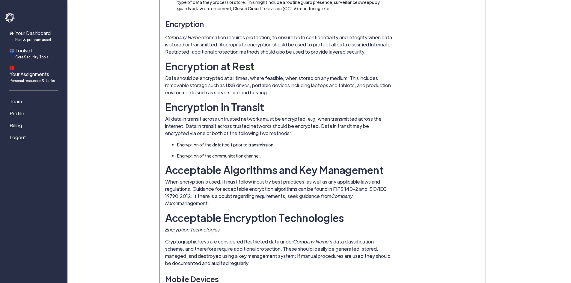
click at [209, 75] on p "Data should be encrypted at all times, where feasible, when stored on any mediu…" at bounding box center [279, 86] width 228 height 22
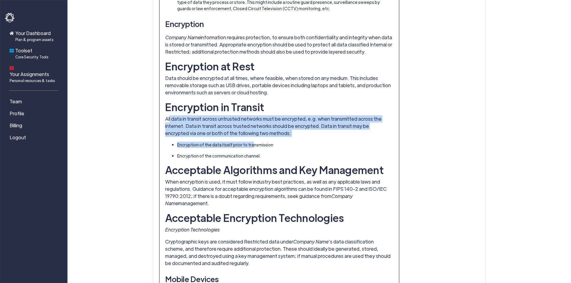
drag, startPoint x: 169, startPoint y: 98, endPoint x: 254, endPoint y: 117, distance: 86.6
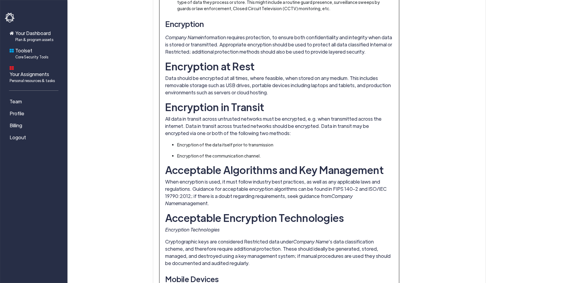
click at [249, 153] on li "Encryption of the communication channel." at bounding box center [282, 156] width 210 height 6
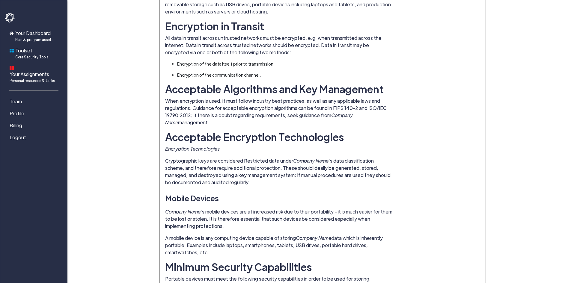
scroll to position [1109, 0]
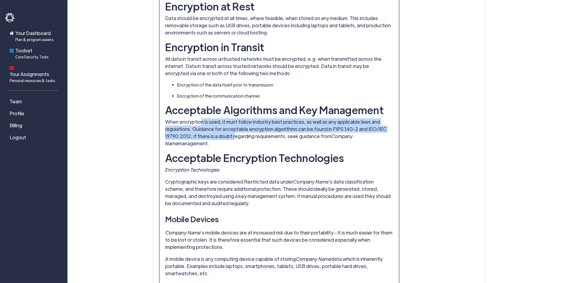
drag, startPoint x: 200, startPoint y: 100, endPoint x: 234, endPoint y: 118, distance: 38.5
click at [234, 118] on p "When encryption is used, it must follow industry best practices, as well as any…" at bounding box center [279, 132] width 228 height 29
drag, startPoint x: 251, startPoint y: 122, endPoint x: 205, endPoint y: 103, distance: 50.5
click at [205, 118] on p "When encryption is used, it must follow industry best practices, as well as any…" at bounding box center [279, 132] width 228 height 29
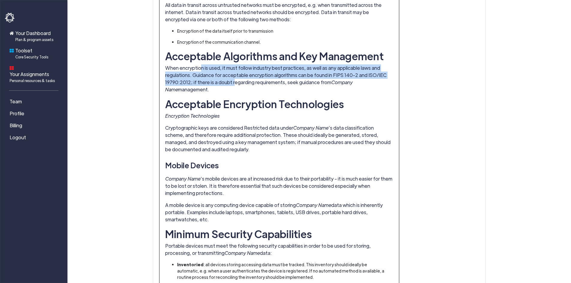
scroll to position [1169, 0]
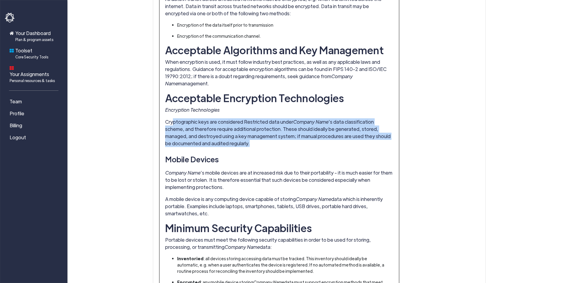
drag, startPoint x: 229, startPoint y: 126, endPoint x: 172, endPoint y: 99, distance: 62.6
click at [172, 118] on p "Cryptographic keys are considered Restricted data under Company Name ’s data cl…" at bounding box center [279, 132] width 228 height 29
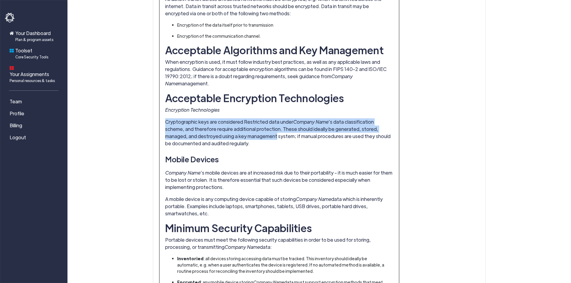
drag, startPoint x: 172, startPoint y: 99, endPoint x: 222, endPoint y: 113, distance: 51.5
click at [222, 118] on p "Cryptographic keys are considered Restricted data under Company Name ’s data cl…" at bounding box center [279, 132] width 228 height 29
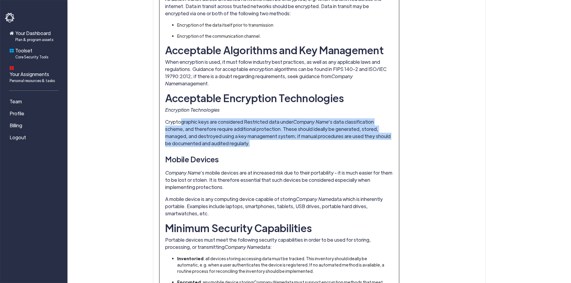
drag, startPoint x: 231, startPoint y: 122, endPoint x: 181, endPoint y: 101, distance: 54.6
click at [181, 118] on p "Cryptographic keys are considered Restricted data under Company Name ’s data cl…" at bounding box center [279, 132] width 228 height 29
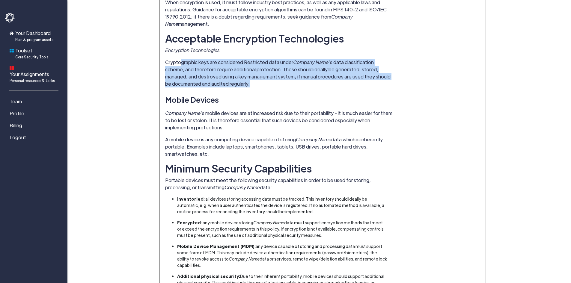
scroll to position [1229, 0]
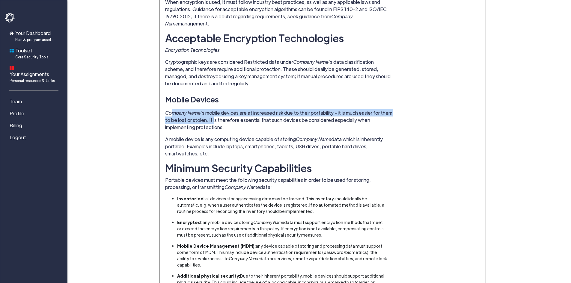
drag, startPoint x: 179, startPoint y: 94, endPoint x: 210, endPoint y: 103, distance: 32.8
click at [208, 109] on p "Company Name ’s mobile devices are at increased risk due to their portability -…" at bounding box center [279, 120] width 228 height 22
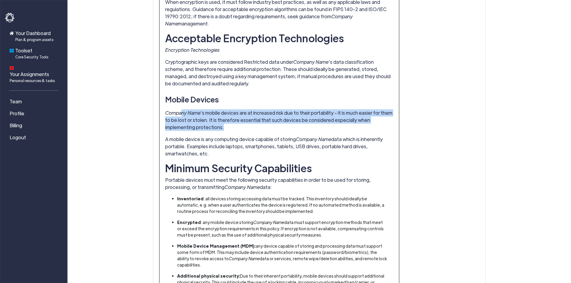
drag, startPoint x: 226, startPoint y: 103, endPoint x: 182, endPoint y: 90, distance: 46.0
click at [182, 109] on p "Company Name ’s mobile devices are at increased risk due to their portability -…" at bounding box center [279, 120] width 228 height 22
click at [182, 110] on em "Company Name" at bounding box center [182, 113] width 35 height 6
drag, startPoint x: 182, startPoint y: 90, endPoint x: 235, endPoint y: 105, distance: 55.4
click at [235, 109] on p "Company Name ’s mobile devices are at increased risk due to their portability -…" at bounding box center [279, 120] width 228 height 22
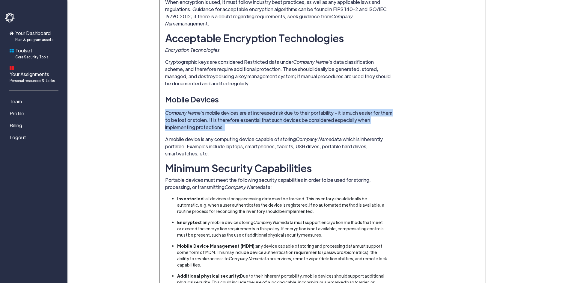
click at [235, 109] on p "Company Name ’s mobile devices are at increased risk due to their portability -…" at bounding box center [279, 120] width 228 height 22
drag, startPoint x: 194, startPoint y: 123, endPoint x: 223, endPoint y: 129, distance: 29.8
click at [221, 136] on p "A mobile device is any computing device capable of storing Company Name data wh…" at bounding box center [279, 147] width 228 height 22
click at [233, 136] on p "A mobile device is any computing device capable of storing Company Name data wh…" at bounding box center [279, 147] width 228 height 22
drag, startPoint x: 231, startPoint y: 134, endPoint x: 183, endPoint y: 115, distance: 52.0
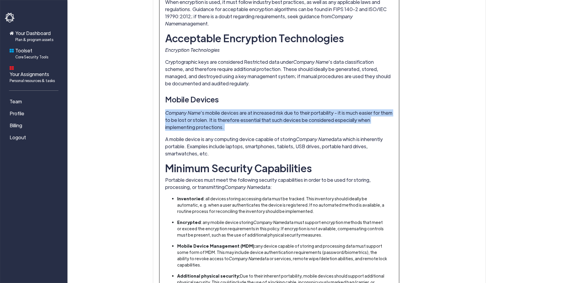
click at [183, 136] on p "A mobile device is any computing device capable of storing Company Name data wh…" at bounding box center [279, 147] width 228 height 22
drag, startPoint x: 183, startPoint y: 115, endPoint x: 246, endPoint y: 129, distance: 64.2
click at [246, 136] on p "A mobile device is any computing device capable of storing Company Name data wh…" at bounding box center [279, 147] width 228 height 22
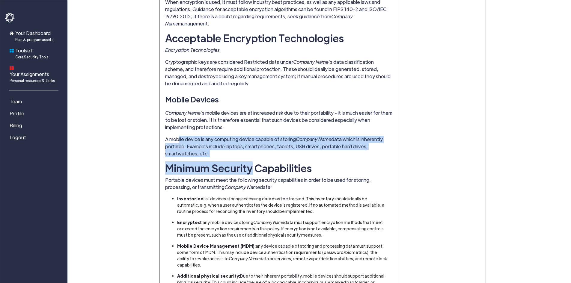
drag
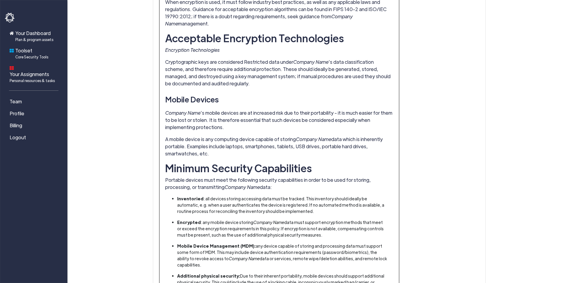
click at [171, 136] on p "A mobile device is any computing device capable of storing Company Name data wh…" at bounding box center [279, 147] width 228 height 22
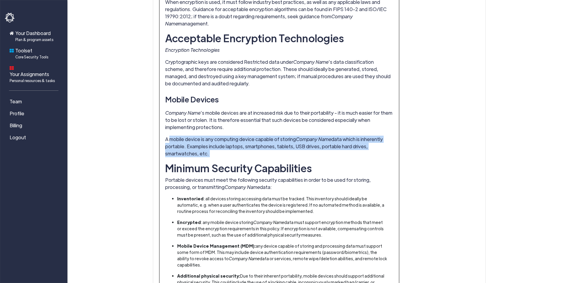
drag, startPoint x: 171, startPoint y: 116, endPoint x: 225, endPoint y: 132, distance: 56.8
click at [225, 136] on p "A mobile device is any computing device capable of storing Company Name data wh…" at bounding box center [279, 147] width 228 height 22
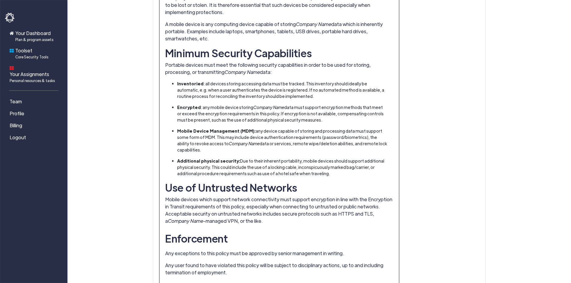
scroll to position [1349, 0]
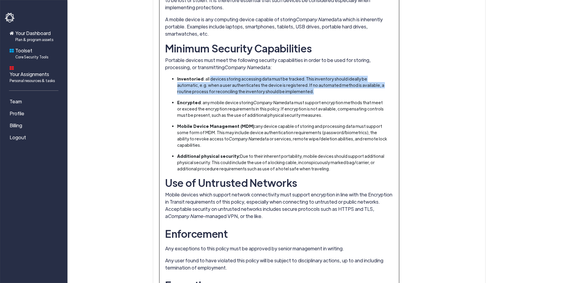
drag, startPoint x: 207, startPoint y: 60, endPoint x: 288, endPoint y: 68, distance: 82.3
click at [288, 76] on li "Inventoried : all devices storing accessing data must be tracked. This inventor…" at bounding box center [282, 85] width 210 height 19
drag, startPoint x: 288, startPoint y: 68, endPoint x: 188, endPoint y: 53, distance: 101.6
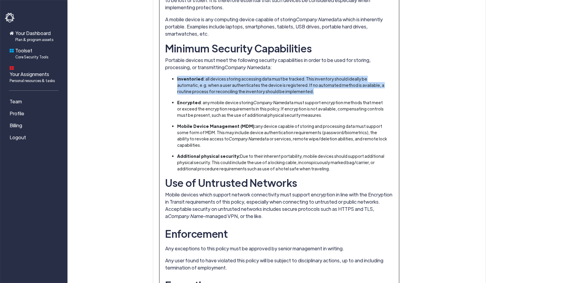
click at [262, 76] on li "Inventoried : all devices storing accessing data must be tracked. This inventor…" at bounding box center [282, 85] width 210 height 19
drag, startPoint x: 287, startPoint y: 70, endPoint x: 180, endPoint y: 56, distance: 107.9
click at [180, 76] on li "Inventoried : all devices storing accessing data must be tracked. This inventor…" at bounding box center [282, 85] width 210 height 19
click at [180, 76] on strong "Inventoried" at bounding box center [190, 78] width 26 height 5
drag, startPoint x: 180, startPoint y: 56, endPoint x: 298, endPoint y: 83, distance: 121.1
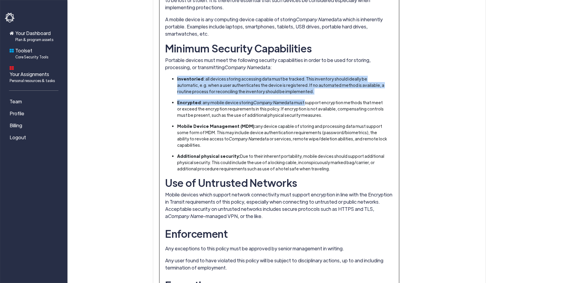
click at [298, 83] on ul "Inventoried : all devices storing accessing data must be tracked. This inventor…" at bounding box center [279, 124] width 216 height 96
click at [295, 76] on ul "Inventoried : all devices storing accessing data must be tracked. This inventor…" at bounding box center [279, 124] width 216 height 96
drag, startPoint x: 275, startPoint y: 70, endPoint x: 178, endPoint y: 54, distance: 98.8
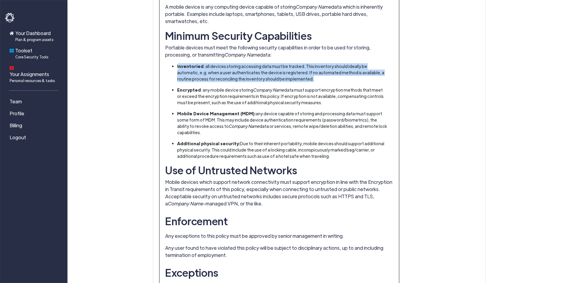
scroll to position [1368, 0]
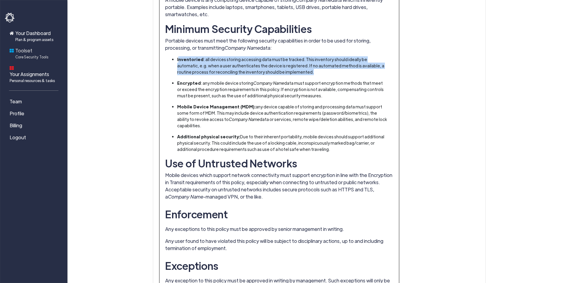
click at [38, 54] on span "Toolset Core Security Tools" at bounding box center [31, 53] width 33 height 13
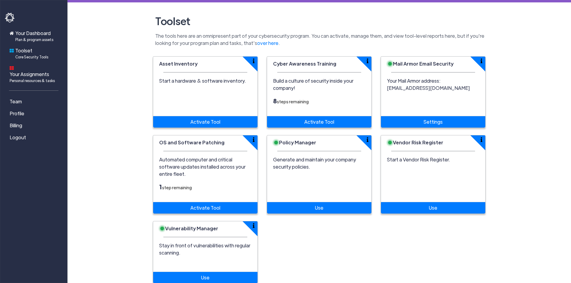
scroll to position [1, 0]
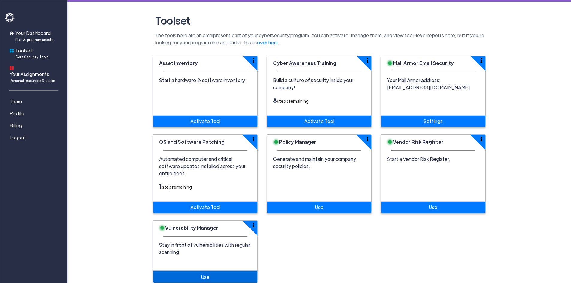
click at [217, 272] on link "Use" at bounding box center [205, 277] width 104 height 11
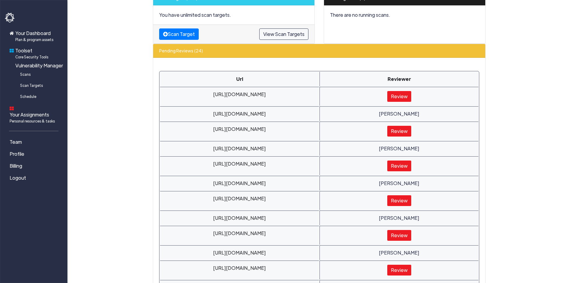
scroll to position [12, 0]
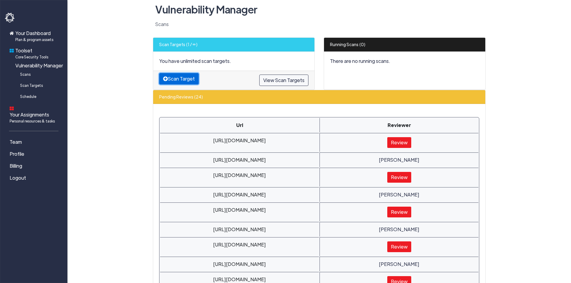
click at [178, 80] on button "Scan Target" at bounding box center [179, 78] width 40 height 11
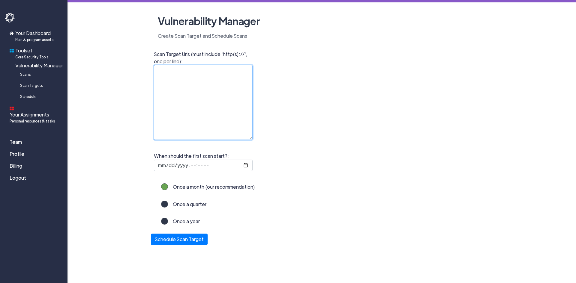
click at [209, 84] on textarea "Scan Target Urls (must include 'http(s)://', one per line):" at bounding box center [203, 102] width 99 height 75
type textarea "s"
type textarea "demo.safety"
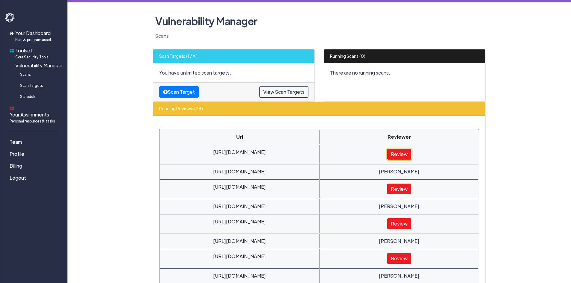
click at [396, 156] on link "Review" at bounding box center [399, 154] width 25 height 11
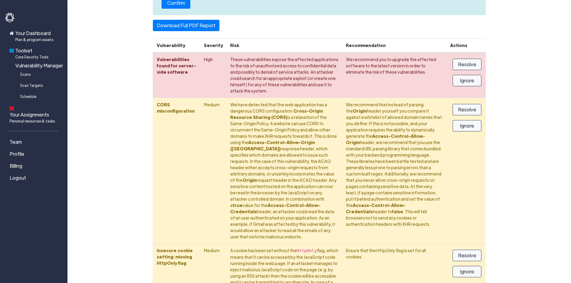
scroll to position [90, 0]
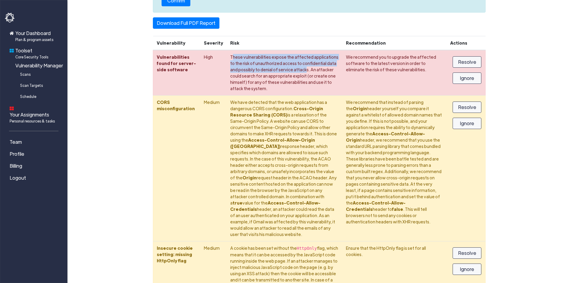
drag, startPoint x: 227, startPoint y: 56, endPoint x: 267, endPoint y: 67, distance: 41.2
click at [267, 67] on td "These vulnerabilities expose the affected applications to the risk of unauthori…" at bounding box center [285, 73] width 116 height 46
click at [412, 75] on td "We recommend you to upgrade the affected software to the latest version in orde…" at bounding box center [394, 73] width 104 height 46
drag, startPoint x: 229, startPoint y: 56, endPoint x: 345, endPoint y: 79, distance: 117.9
click at [324, 77] on td "These vulnerabilities expose the affected applications to the risk of unauthori…" at bounding box center [285, 73] width 116 height 46
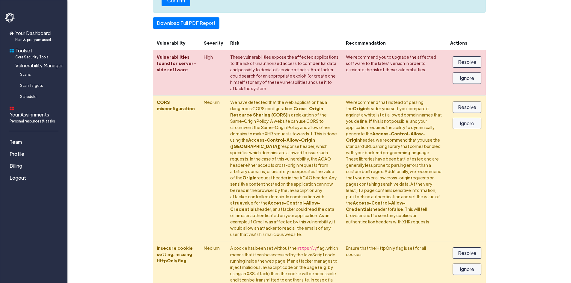
click at [354, 60] on td "We recommend you to upgrade the affected software to the latest version in orde…" at bounding box center [394, 73] width 104 height 46
drag, startPoint x: 154, startPoint y: 55, endPoint x: 185, endPoint y: 72, distance: 35.5
click at [185, 72] on th "Vulnerabilities found for server-side software" at bounding box center [176, 73] width 47 height 46
drag, startPoint x: 174, startPoint y: 69, endPoint x: 158, endPoint y: 58, distance: 19.5
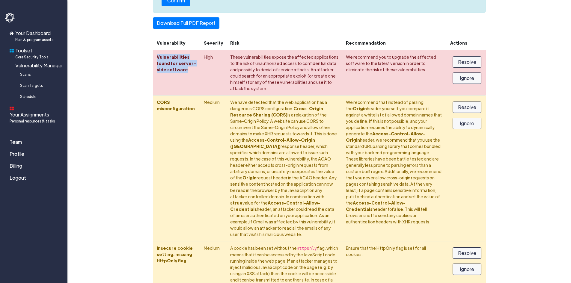
click at [158, 58] on th "Vulnerabilities found for server-side software" at bounding box center [176, 73] width 47 height 46
click at [248, 63] on td "These vulnerabilities expose the affected applications to the risk of unauthori…" at bounding box center [285, 73] width 116 height 46
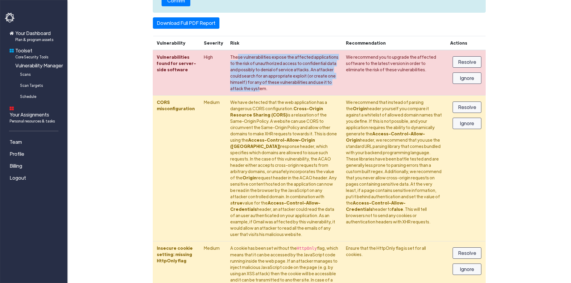
drag, startPoint x: 231, startPoint y: 57, endPoint x: 377, endPoint y: 82, distance: 148.4
click at [305, 79] on td "These vulnerabilities expose the affected applications to the risk of unauthori…" at bounding box center [285, 73] width 116 height 46
drag, startPoint x: 471, startPoint y: 64, endPoint x: 296, endPoint y: 52, distance: 176.1
click at [306, 57] on tr "Vulnerabilities found for server-side software High These vulnerabilities expos…" at bounding box center [319, 73] width 332 height 46
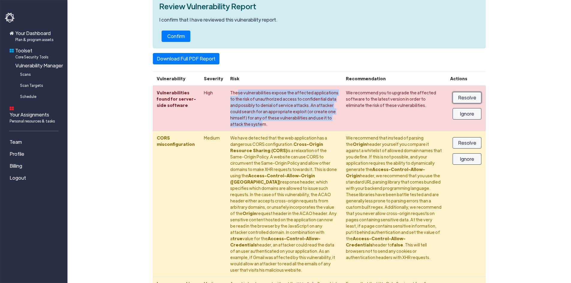
scroll to position [0, 0]
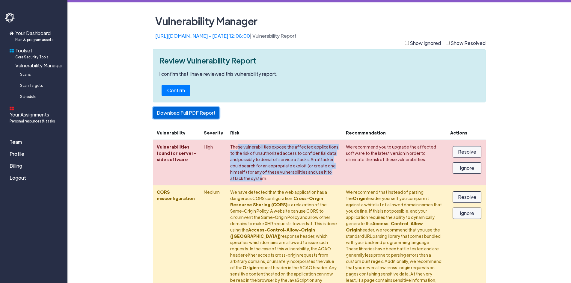
click at [200, 111] on link "Download Full PDF Report" at bounding box center [186, 112] width 67 height 11
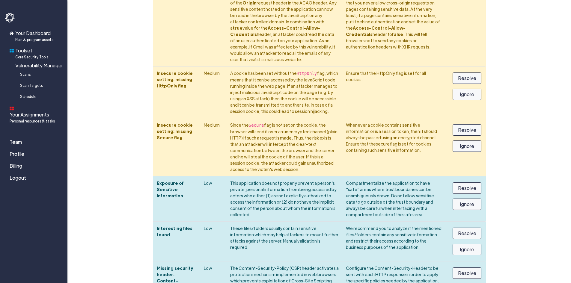
scroll to position [270, 0]
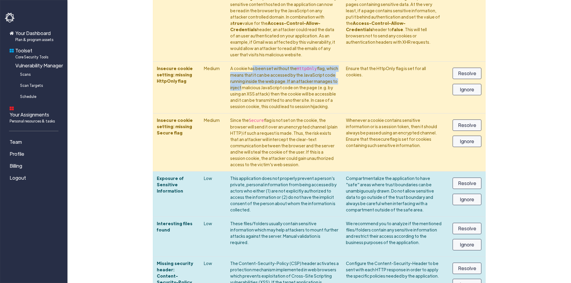
drag, startPoint x: 247, startPoint y: 53, endPoint x: 305, endPoint y: 67, distance: 60.2
click at [304, 66] on td "A cookie has been set without the HttpOnly flag, which means that it can be acc…" at bounding box center [285, 88] width 116 height 52
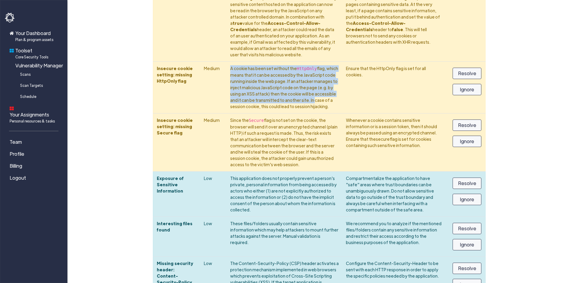
drag, startPoint x: 338, startPoint y: 76, endPoint x: 211, endPoint y: 42, distance: 131.9
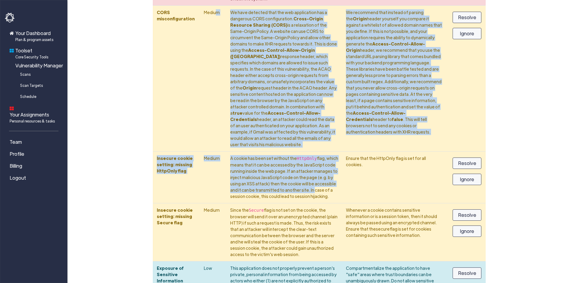
click at [231, 79] on td "We have detected that the web application has a dangerous CORS configuration. C…" at bounding box center [285, 79] width 116 height 146
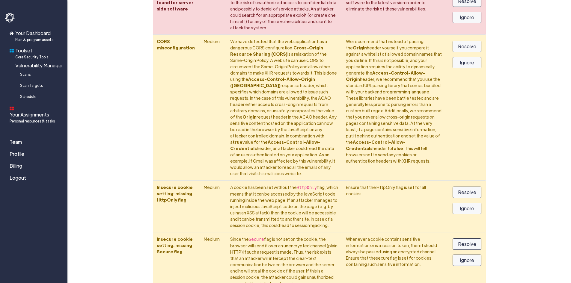
scroll to position [90, 0]
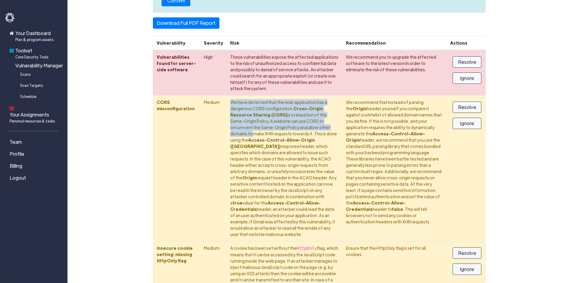
drag, startPoint x: 225, startPoint y: 96, endPoint x: 245, endPoint y: 119, distance: 30.6
click at [245, 119] on td "We have detected that the web application has a dangerous CORS configuration. C…" at bounding box center [285, 169] width 116 height 146
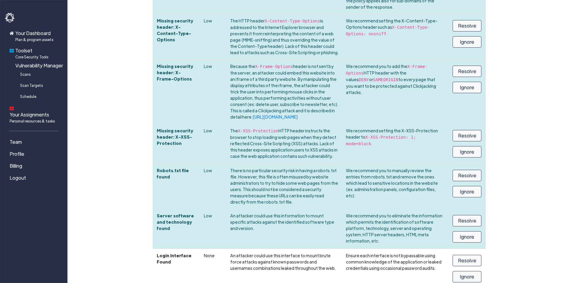
scroll to position [743, 0]
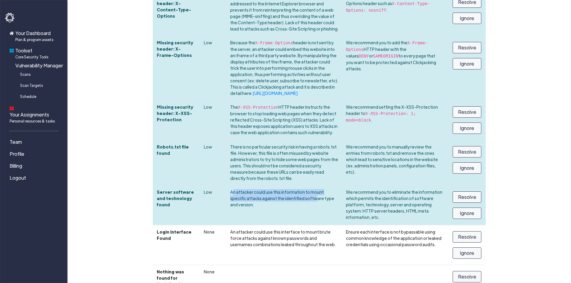
drag, startPoint x: 227, startPoint y: 126, endPoint x: 276, endPoint y: 131, distance: 49.8
click at [276, 186] on td "An attacker could use this information to mount specific attacks against the id…" at bounding box center [285, 206] width 116 height 40
drag, startPoint x: 333, startPoint y: 136, endPoint x: 219, endPoint y: 124, distance: 115.4
click at [219, 186] on tr "Server software and technology found Low An attacker could use this information…" at bounding box center [319, 206] width 332 height 40
click at [227, 186] on td "An attacker could use this information to mount specific attacks against the id…" at bounding box center [285, 206] width 116 height 40
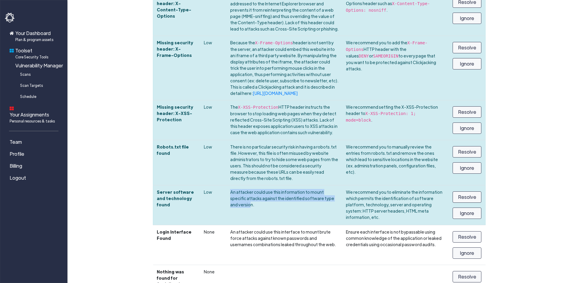
drag, startPoint x: 221, startPoint y: 121, endPoint x: 330, endPoint y: 141, distance: 110.5
click at [329, 186] on td "An attacker could use this information to mount specific attacks against the id…" at bounding box center [285, 206] width 116 height 40
click at [330, 186] on td "An attacker could use this information to mount specific attacks against the id…" at bounding box center [285, 206] width 116 height 40
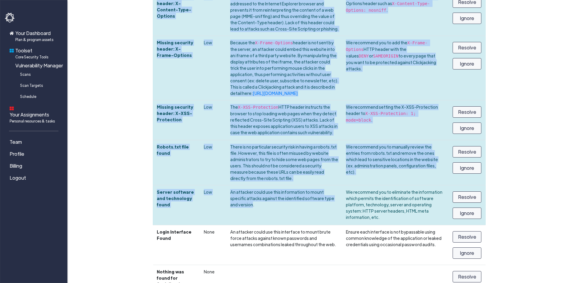
drag, startPoint x: 278, startPoint y: 138, endPoint x: 148, endPoint y: 121, distance: 130.4
click at [167, 186] on th "Server software and technology found" at bounding box center [176, 206] width 47 height 40
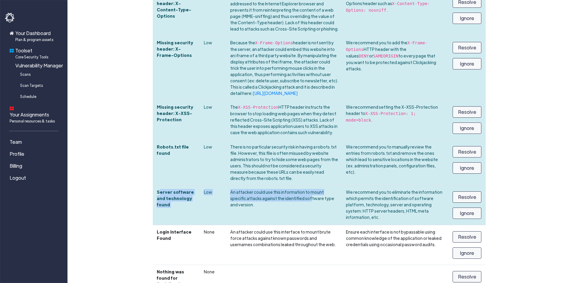
drag, startPoint x: 160, startPoint y: 122, endPoint x: 290, endPoint y: 143, distance: 132.4
click at [290, 186] on tr "Server software and technology found Low An attacker could use this information…" at bounding box center [319, 206] width 332 height 40
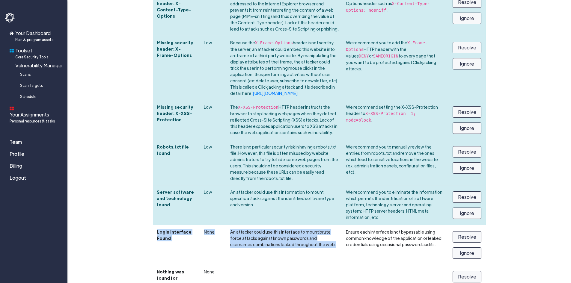
drag, startPoint x: 250, startPoint y: 181, endPoint x: 155, endPoint y: 163, distance: 96.7
click at [155, 225] on tr "Login Interface Found None An attacker could use this interface to mount brute …" at bounding box center [319, 245] width 332 height 40
click at [155, 225] on th "Login Interface Found" at bounding box center [176, 245] width 47 height 40
drag, startPoint x: 155, startPoint y: 163, endPoint x: 262, endPoint y: 186, distance: 109.8
click at [262, 225] on tr "Login Interface Found None An attacker could use this interface to mount brute …" at bounding box center [319, 245] width 332 height 40
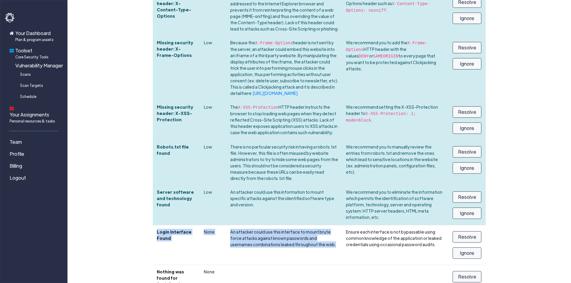
click at [262, 225] on td "An attacker could use this interface to mount brute force attacks against known…" at bounding box center [285, 245] width 116 height 40
drag, startPoint x: 275, startPoint y: 183, endPoint x: 170, endPoint y: 165, distance: 106.4
click at [170, 225] on tr "Login Interface Found None An attacker could use this interface to mount brute …" at bounding box center [319, 245] width 332 height 40
click at [170, 225] on th "Login Interface Found" at bounding box center [176, 245] width 47 height 40
drag, startPoint x: 165, startPoint y: 166, endPoint x: 377, endPoint y: 184, distance: 212.7
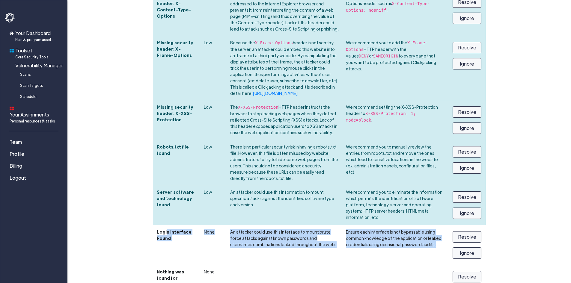
click at [377, 225] on tr "Login Interface Found None An attacker could use this interface to mount brute …" at bounding box center [319, 245] width 332 height 40
click at [378, 225] on td "Ensure each interface is not bypassable using common knowledge of the applicati…" at bounding box center [394, 245] width 104 height 40
drag, startPoint x: 378, startPoint y: 184, endPoint x: 264, endPoint y: 167, distance: 114.6
click at [264, 225] on tr "Login Interface Found None An attacker could use this interface to mount brute …" at bounding box center [319, 245] width 332 height 40
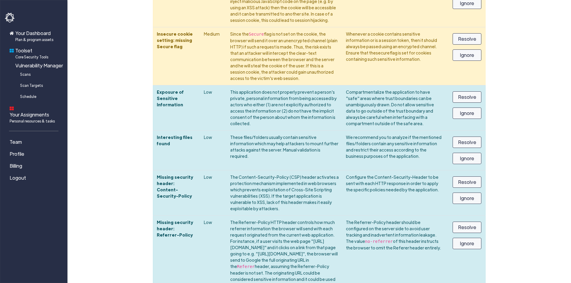
scroll to position [353, 0]
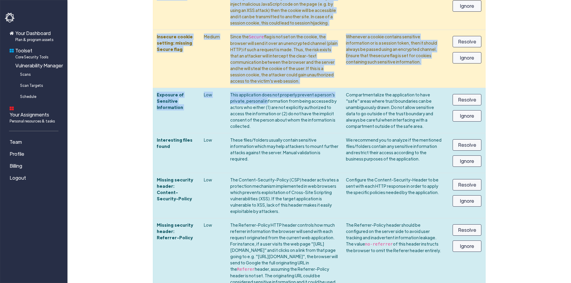
drag, startPoint x: 188, startPoint y: 63, endPoint x: 254, endPoint y: 73, distance: 66.7
click at [252, 73] on section "Review Vulnerability Report I confirm that I have reviewed this vulnerability r…" at bounding box center [319, 215] width 342 height 1039
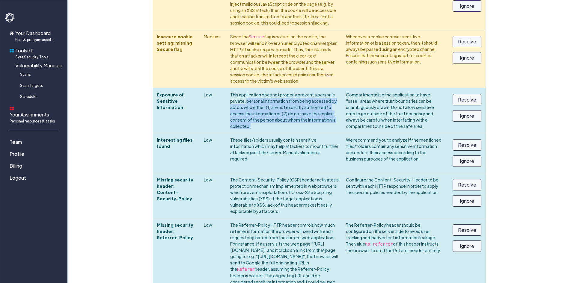
drag, startPoint x: 280, startPoint y: 90, endPoint x: 225, endPoint y: 71, distance: 58.7
click at [227, 88] on td "This application does not properly prevent a person's private, personal informa…" at bounding box center [285, 110] width 116 height 45
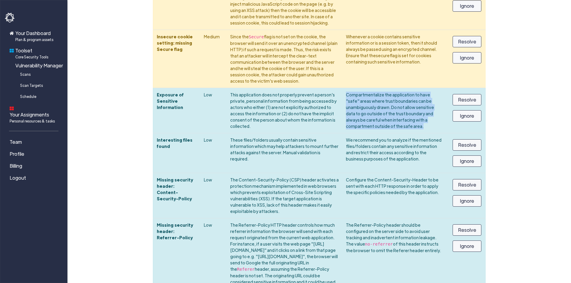
drag, startPoint x: 354, startPoint y: 62, endPoint x: 445, endPoint y: 97, distance: 97.3
click at [445, 97] on td "Compartmentalize the application to have "safe" areas where trust boundaries ca…" at bounding box center [394, 110] width 104 height 45
drag, startPoint x: 445, startPoint y: 97, endPoint x: 370, endPoint y: 72, distance: 78.5
click at [370, 88] on td "Compartmentalize the application to have "safe" areas where trust boundaries ca…" at bounding box center [394, 110] width 104 height 45
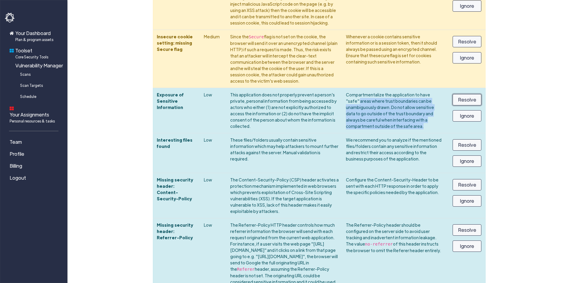
click at [472, 88] on td "Resolve Ignore" at bounding box center [466, 110] width 39 height 45
click at [469, 94] on button "Resolve" at bounding box center [467, 99] width 29 height 11
click at [461, 94] on button "Resolve" at bounding box center [467, 99] width 29 height 11
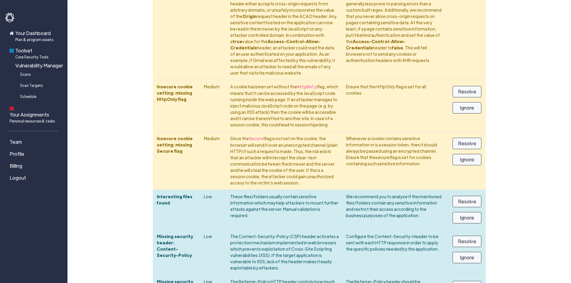
scroll to position [234, 0]
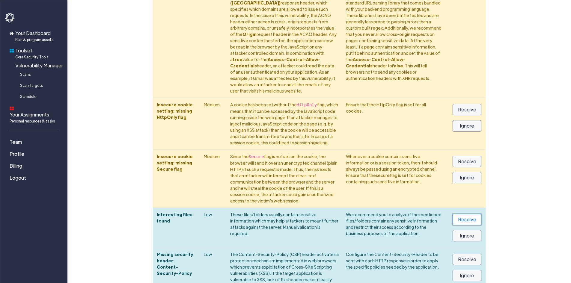
click at [470, 214] on button "Resolve" at bounding box center [467, 219] width 29 height 11
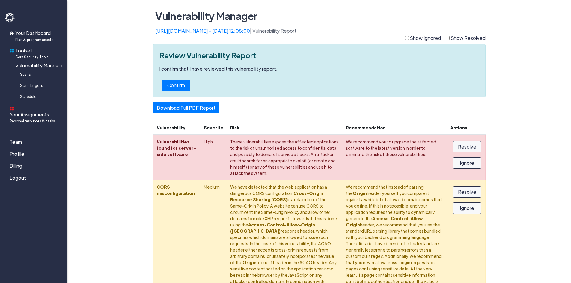
scroll to position [0, 0]
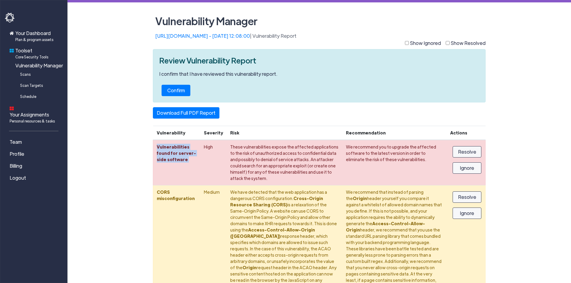
drag, startPoint x: 156, startPoint y: 146, endPoint x: 201, endPoint y: 165, distance: 48.9
click at [201, 165] on tr "Vulnerabilities found for server-side software High These vulnerabilities expos…" at bounding box center [319, 163] width 332 height 46
click at [193, 108] on link "Download Full PDF Report" at bounding box center [186, 112] width 67 height 11
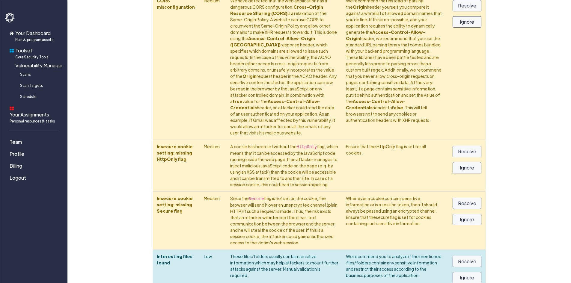
scroll to position [270, 0]
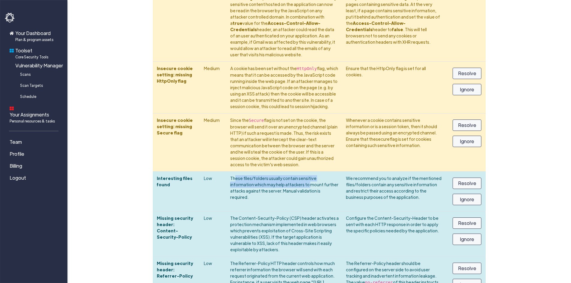
drag, startPoint x: 229, startPoint y: 144, endPoint x: 284, endPoint y: 160, distance: 57.4
click at [269, 172] on td "These files/folders usually contain sensitive information which may help attack…" at bounding box center [285, 192] width 116 height 40
click at [285, 172] on td "These files/folders usually contain sensitive information which may help attack…" at bounding box center [285, 192] width 116 height 40
drag, startPoint x: 285, startPoint y: 160, endPoint x: 219, endPoint y: 144, distance: 67.8
click at [219, 172] on tr "Interesting files found Low These files/folders usually contain sensitive infor…" at bounding box center [319, 192] width 332 height 40
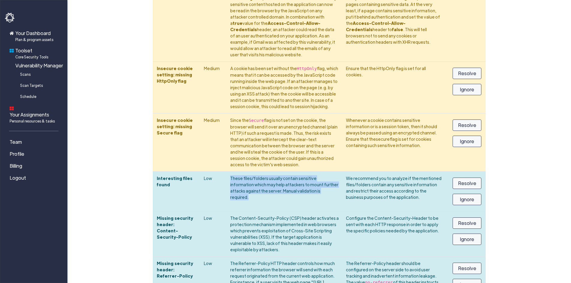
click at [219, 172] on td "Low" at bounding box center [213, 192] width 26 height 40
drag, startPoint x: 219, startPoint y: 144, endPoint x: 286, endPoint y: 162, distance: 68.9
click at [286, 172] on tr "Interesting files found Low These files/folders usually contain sensitive infor…" at bounding box center [319, 192] width 332 height 40
click at [286, 172] on td "These files/folders usually contain sensitive information which may help attack…" at bounding box center [285, 192] width 116 height 40
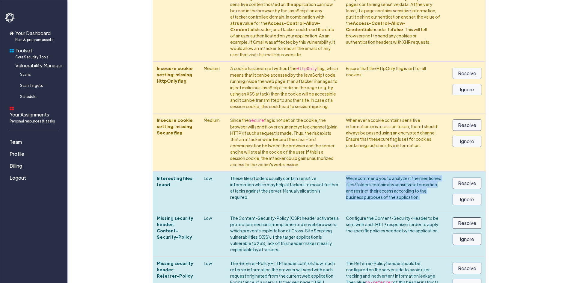
drag, startPoint x: 352, startPoint y: 149, endPoint x: 426, endPoint y: 167, distance: 75.6
click at [426, 172] on td "We recommend you to analyze if the mentioned files/folders contain any sensitiv…" at bounding box center [394, 192] width 104 height 40
drag, startPoint x: 426, startPoint y: 167, endPoint x: 350, endPoint y: 147, distance: 78.7
click at [352, 172] on td "We recommend you to analyze if the mentioned files/folders contain any sensitiv…" at bounding box center [394, 192] width 104 height 40
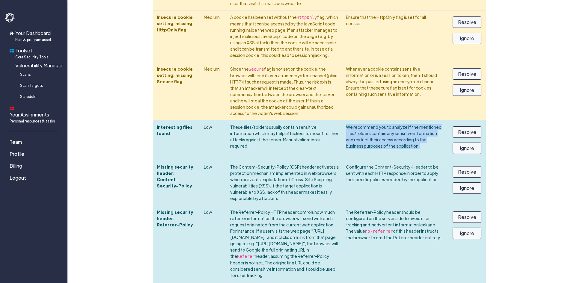
scroll to position [398, 0]
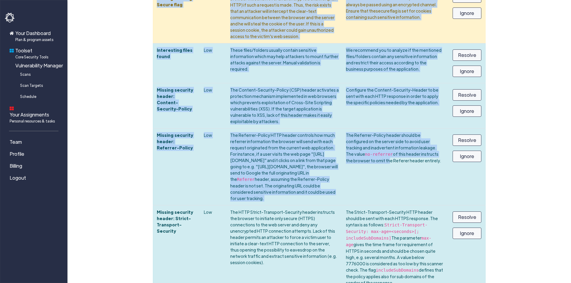
drag, startPoint x: 152, startPoint y: 52, endPoint x: 397, endPoint y: 163, distance: 269.0
click at [397, 157] on section "Review Vulnerability Report I confirm that I have reviewed this vulnerability r…" at bounding box center [319, 147] width 342 height 993
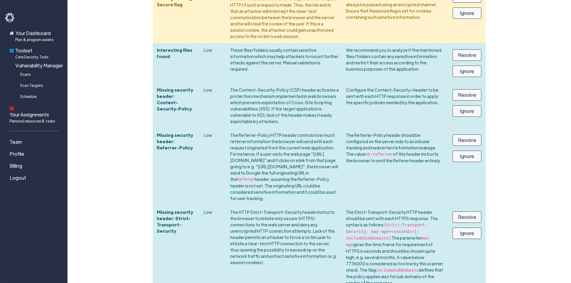
click at [395, 206] on td "The Strict-Transport-Security HTTP header should be sent with each HTTPS respon…" at bounding box center [394, 248] width 104 height 85
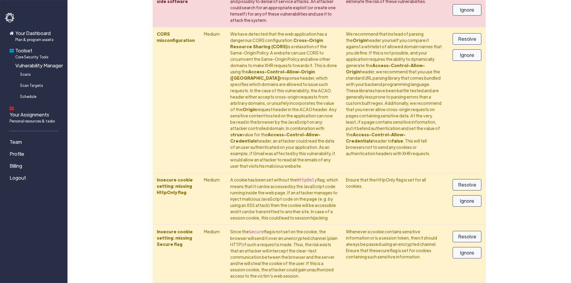
scroll to position [0, 0]
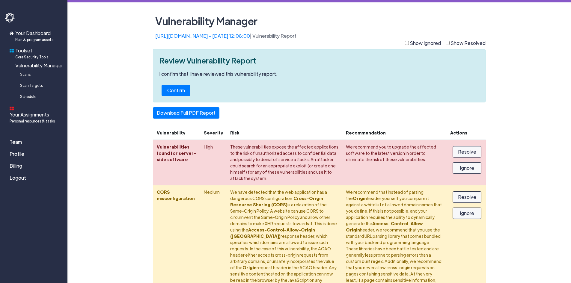
click at [32, 73] on link "Scans" at bounding box center [35, 74] width 60 height 11
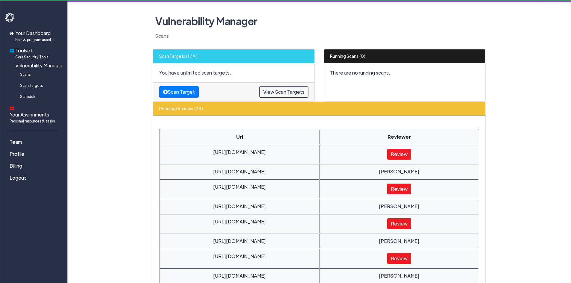
click at [43, 85] on link "Scan Targets" at bounding box center [35, 85] width 60 height 11
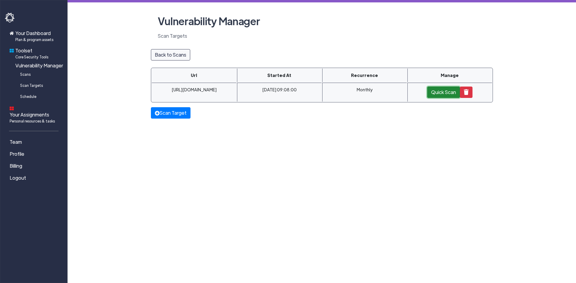
click at [449, 92] on button "Quick Scan" at bounding box center [443, 92] width 33 height 11
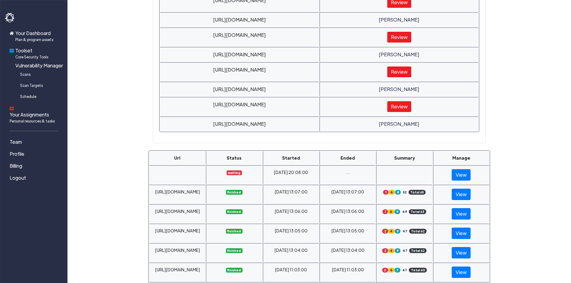
scroll to position [421, 0]
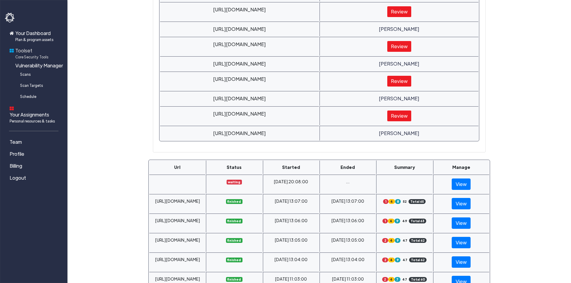
click at [37, 58] on span "Core Security Tools" at bounding box center [31, 56] width 33 height 5
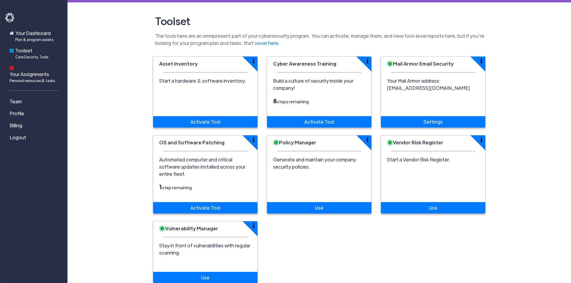
click at [37, 58] on span "Core Security Tools" at bounding box center [31, 56] width 33 height 5
click at [436, 123] on link "Settings" at bounding box center [433, 121] width 104 height 11
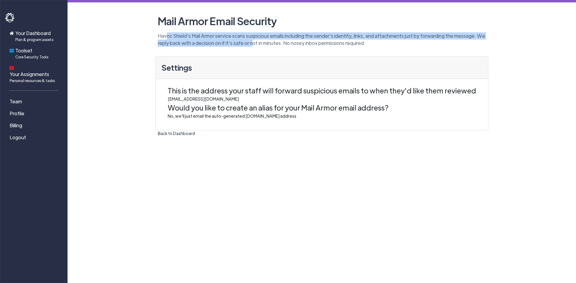
drag, startPoint x: 167, startPoint y: 33, endPoint x: 249, endPoint y: 41, distance: 82.6
click at [249, 41] on p "Havoc Shield's Mail Armor service scans suspicious emails including the sender'…" at bounding box center [321, 39] width 333 height 14
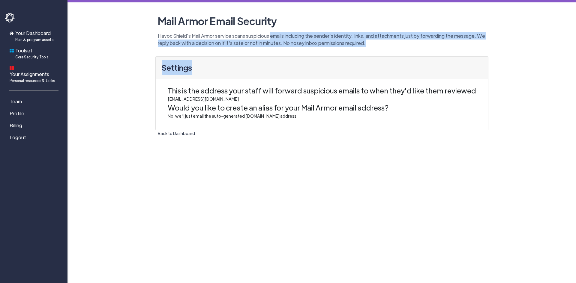
drag, startPoint x: 378, startPoint y: 49, endPoint x: 267, endPoint y: 34, distance: 112.0
click at [267, 34] on main "Mail Armor Email Security Havoc Shield's Mail Armor service scans suspicious em…" at bounding box center [321, 68] width 508 height 137
click at [267, 34] on p "Havoc Shield's Mail Armor service scans suspicious emails including the sender'…" at bounding box center [321, 39] width 333 height 14
drag, startPoint x: 267, startPoint y: 34, endPoint x: 365, endPoint y: 48, distance: 98.7
click at [365, 48] on main "Mail Armor Email Security Havoc Shield's Mail Armor service scans suspicious em…" at bounding box center [321, 68] width 508 height 137
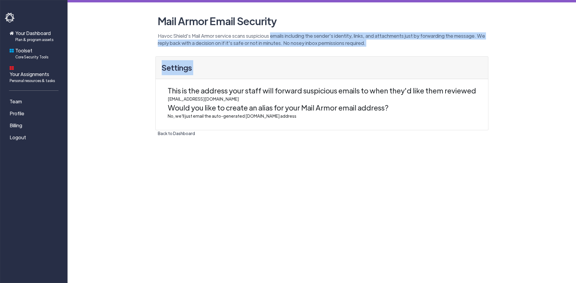
click at [365, 48] on main "Mail Armor Email Security Havoc Shield's Mail Armor service scans suspicious em…" at bounding box center [321, 68] width 508 height 137
drag, startPoint x: 369, startPoint y: 46, endPoint x: 162, endPoint y: 33, distance: 207.2
click at [162, 33] on p "Havoc Shield's Mail Armor service scans suspicious emails including the sender'…" at bounding box center [321, 39] width 333 height 14
drag, startPoint x: 162, startPoint y: 33, endPoint x: 361, endPoint y: 49, distance: 199.1
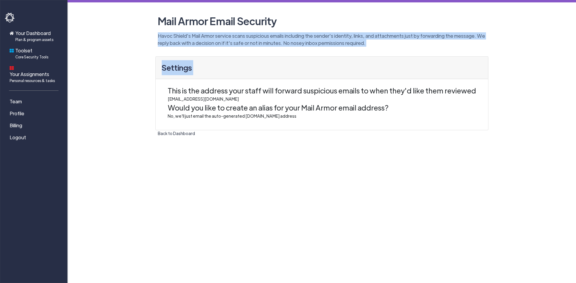
click at [359, 49] on main "Mail Armor Email Security Havoc Shield's Mail Armor service scans suspicious em…" at bounding box center [321, 68] width 508 height 137
click at [365, 49] on main "Mail Armor Email Security Havoc Shield's Mail Armor service scans suspicious em…" at bounding box center [321, 68] width 508 height 137
drag, startPoint x: 243, startPoint y: 101, endPoint x: 166, endPoint y: 101, distance: 76.7
click at [166, 101] on ul "This is the address your staff will forward suspicious emails to when they'd li…" at bounding box center [322, 102] width 320 height 46
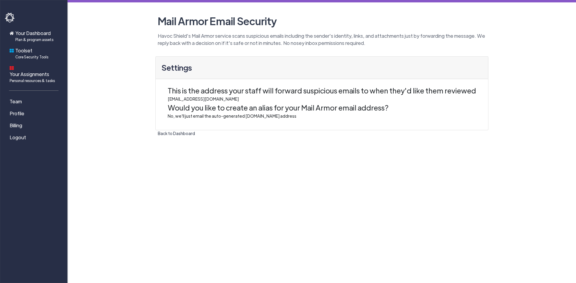
click at [195, 115] on div "No, we'll just email the auto-generated havocshield.com address" at bounding box center [322, 116] width 308 height 6
drag, startPoint x: 175, startPoint y: 108, endPoint x: 292, endPoint y: 114, distance: 117.4
click at [292, 114] on div "Would you like to create an alias for your Mail Armor email address? No, we'll …" at bounding box center [322, 110] width 308 height 17
click at [296, 118] on div "No, we'll just email the auto-generated havocshield.com address" at bounding box center [322, 116] width 308 height 6
drag, startPoint x: 296, startPoint y: 118, endPoint x: 166, endPoint y: 113, distance: 130.2
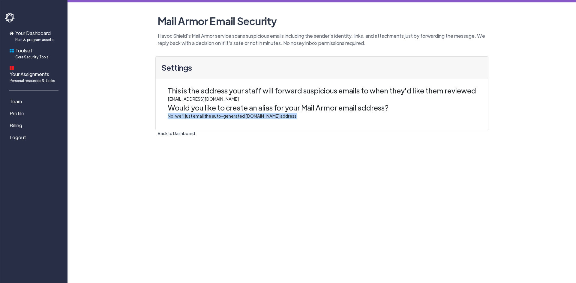
click at [166, 113] on ul "This is the address your staff will forward suspicious emails to when they'd li…" at bounding box center [322, 102] width 320 height 46
click at [174, 131] on link "Back to Dashboard" at bounding box center [176, 133] width 42 height 9
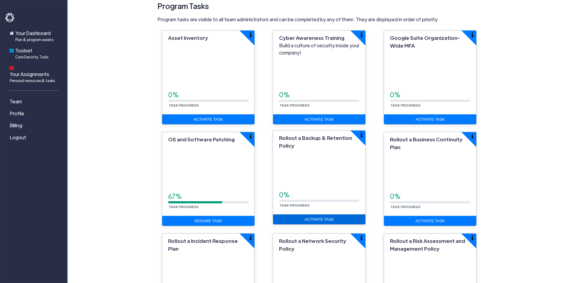
scroll to position [150, 0]
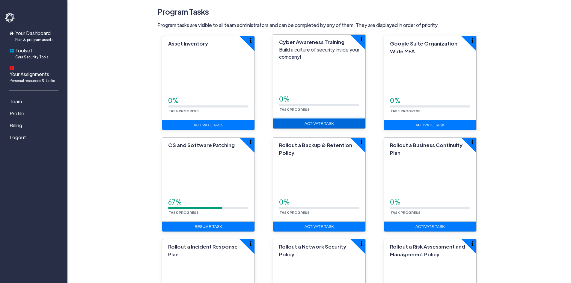
click at [322, 127] on link "Activate Task" at bounding box center [319, 124] width 92 height 10
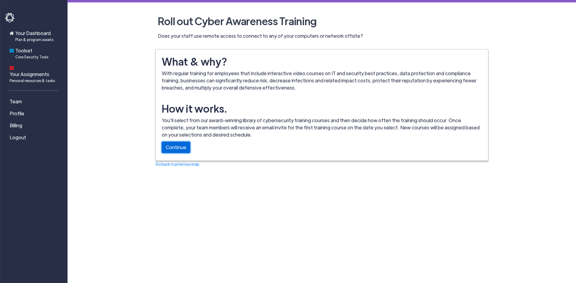
click at [181, 147] on link "Continue" at bounding box center [176, 147] width 28 height 11
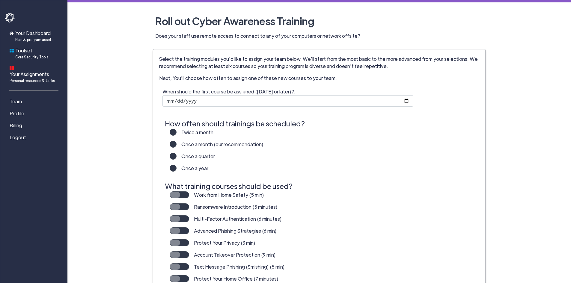
click at [198, 171] on label "Once a year" at bounding box center [193, 171] width 32 height 12
click at [0, 0] on input "Once a year" at bounding box center [0, 0] width 0 height 0
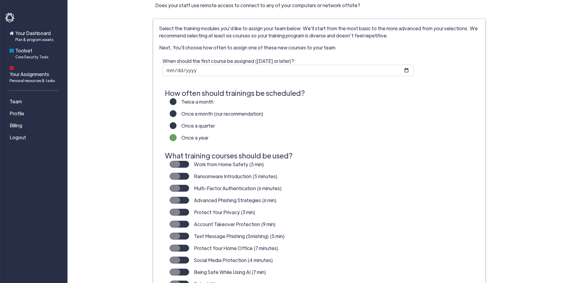
scroll to position [60, 0]
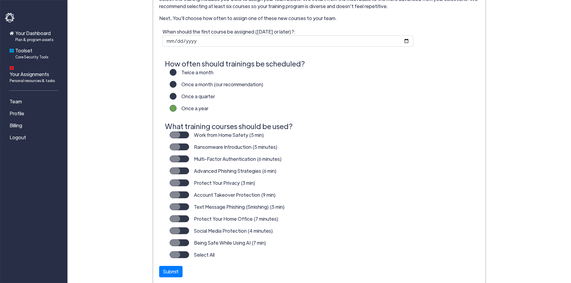
click at [189, 134] on label "Work from Home Safety (5 min)" at bounding box center [226, 138] width 75 height 12
click at [0, 0] on input "Work from Home Safety (5 min)" at bounding box center [0, 0] width 0 height 0
click at [189, 147] on label "Ransomware Introduction (5 minutes)" at bounding box center [233, 150] width 88 height 12
click at [0, 0] on input "Ransomware Introduction (5 minutes)" at bounding box center [0, 0] width 0 height 0
click at [189, 158] on label "Multi-Factor Authentication (6 minutes)" at bounding box center [235, 162] width 93 height 12
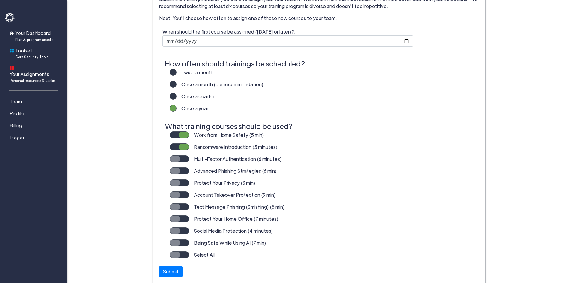
click at [0, 0] on input "Multi-Factor Authentication (6 minutes)" at bounding box center [0, 0] width 0 height 0
click at [189, 169] on label "Advanced Phishing Strategies (6 min)" at bounding box center [233, 174] width 88 height 12
click at [0, 0] on input "Advanced Phishing Strategies (6 min)" at bounding box center [0, 0] width 0 height 0
click at [189, 183] on label "Protect Your Privacy (3 min)" at bounding box center [222, 186] width 66 height 12
click at [0, 0] on input "Protect Your Privacy (3 min)" at bounding box center [0, 0] width 0 height 0
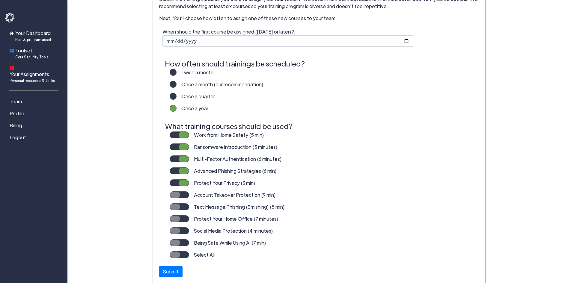
click at [189, 192] on label "Account Takeover Protection (9 min)" at bounding box center [232, 198] width 87 height 12
click at [0, 0] on input "Account Takeover Protection (9 min)" at bounding box center [0, 0] width 0 height 0
click at [189, 258] on label "Select All" at bounding box center [201, 257] width 25 height 12
click at [0, 0] on input "Select All" at bounding box center [0, 0] width 0 height 0
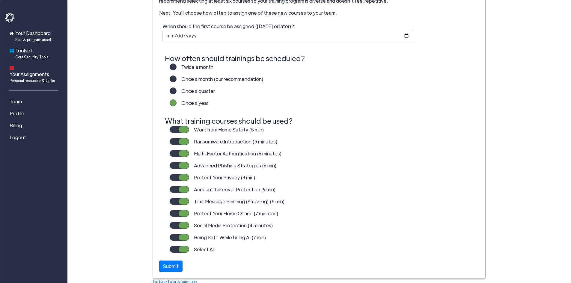
scroll to position [67, 0]
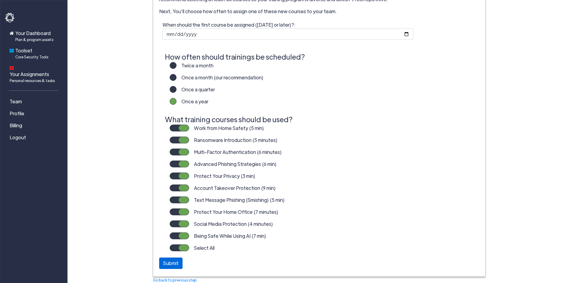
click at [167, 265] on div "Submit" at bounding box center [170, 263] width 23 height 11
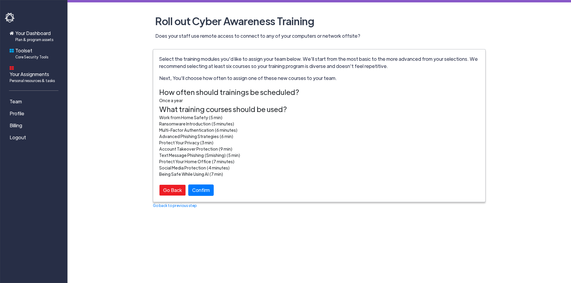
scroll to position [0, 0]
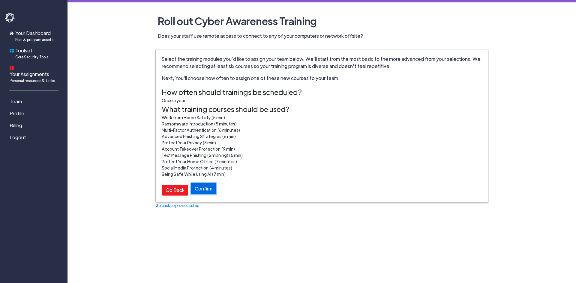
click at [213, 188] on button "Confirm" at bounding box center [203, 188] width 25 height 11
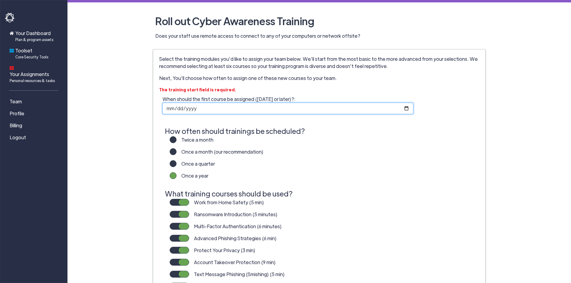
click at [231, 107] on input "When should the first course be assigned (tomorrow or later)?:" at bounding box center [287, 108] width 251 height 11
click at [408, 108] on input "When should the first course be assigned (tomorrow or later)?:" at bounding box center [287, 108] width 251 height 11
type input "2025-08-14"
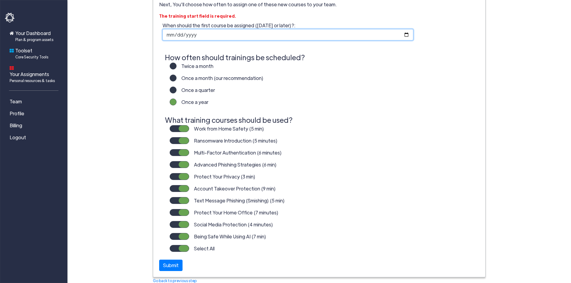
scroll to position [74, 0]
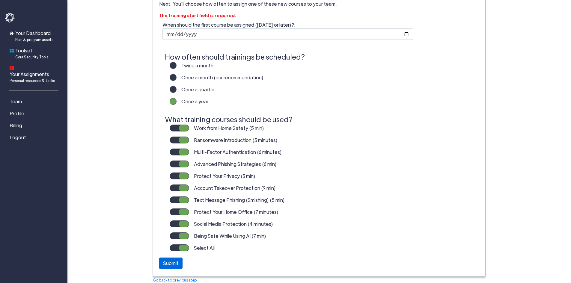
click at [164, 266] on div "Submit" at bounding box center [170, 263] width 23 height 11
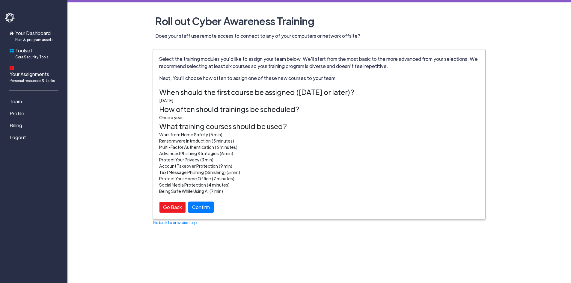
scroll to position [0, 0]
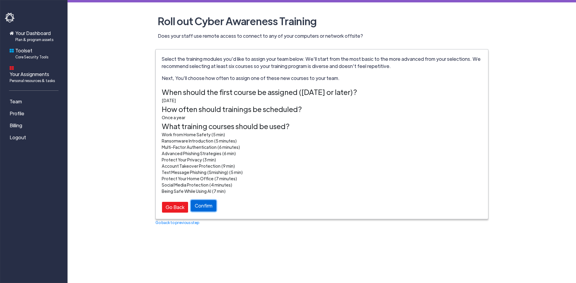
click at [207, 207] on button "Confirm" at bounding box center [203, 205] width 25 height 11
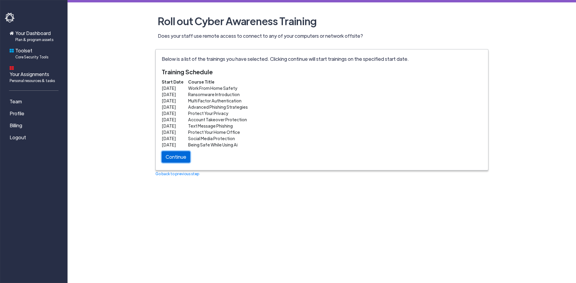
click at [174, 159] on link "Continue" at bounding box center [176, 156] width 28 height 11
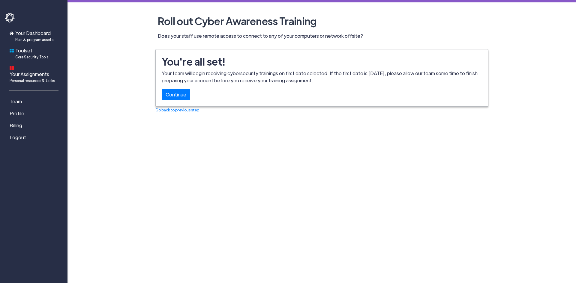
click at [176, 87] on div "You're all set! Your team will begin receiving cybersecurity trainings on first…" at bounding box center [322, 77] width 332 height 57
click at [177, 94] on link "Continue" at bounding box center [176, 93] width 28 height 11
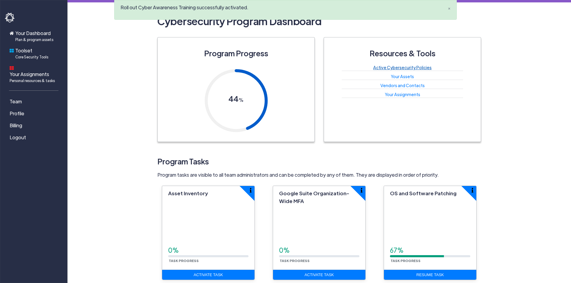
click at [385, 67] on link "Active Cybersecurity Policies" at bounding box center [402, 67] width 58 height 5
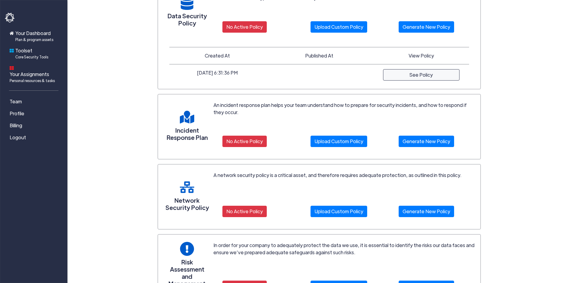
scroll to position [330, 0]
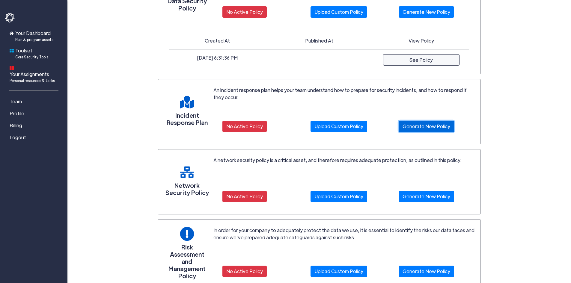
click at [442, 127] on link "Generate New Policy" at bounding box center [426, 126] width 55 height 11
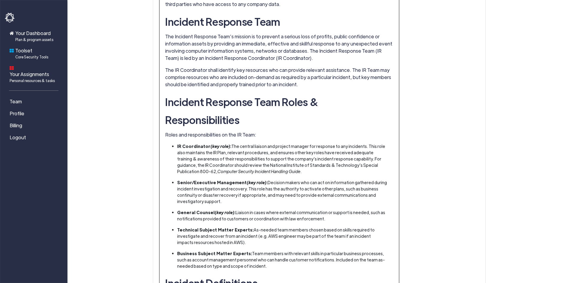
scroll to position [30, 0]
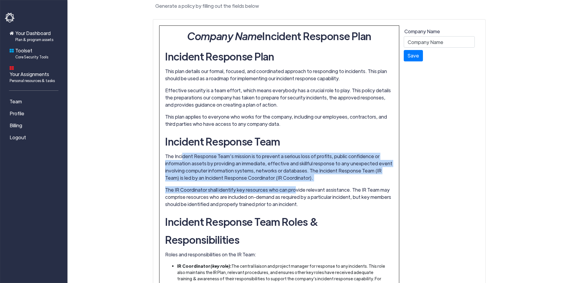
drag, startPoint x: 252, startPoint y: 177, endPoint x: 296, endPoint y: 194, distance: 47.2
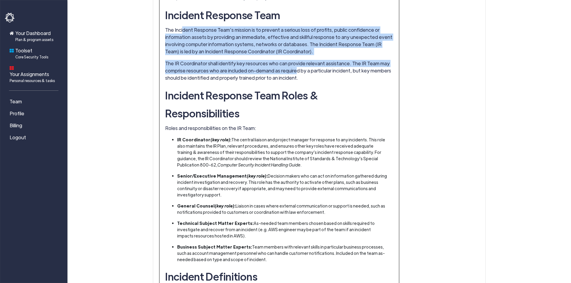
scroll to position [180, 0]
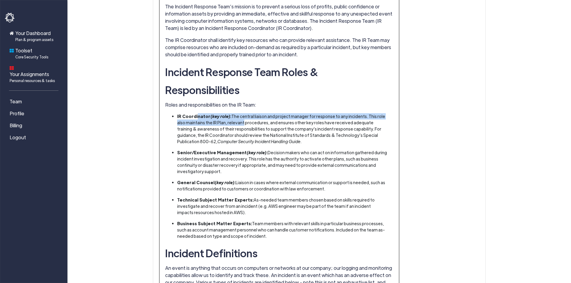
drag, startPoint x: 197, startPoint y: 99, endPoint x: 270, endPoint y: 119, distance: 76.2
click at [242, 113] on li "IR Coordinator (key role) : The central liaison and project manager for respons…" at bounding box center [282, 128] width 210 height 31
drag, startPoint x: 291, startPoint y: 126, endPoint x: 232, endPoint y: 99, distance: 65.3
click at [232, 113] on li "IR Coordinator (key role) : The central liaison and project manager for respons…" at bounding box center [282, 128] width 210 height 31
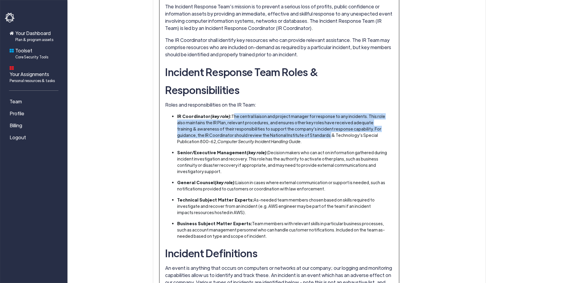
drag, startPoint x: 232, startPoint y: 99, endPoint x: 296, endPoint y: 124, distance: 69.1
click at [293, 122] on li "IR Coordinator (key role) : The central liaison and project manager for respons…" at bounding box center [282, 128] width 210 height 31
click at [298, 125] on li "IR Coordinator (key role) : The central liaison and project manager for respons…" at bounding box center [282, 128] width 210 height 31
drag, startPoint x: 298, startPoint y: 125, endPoint x: 231, endPoint y: 96, distance: 72.8
click at [231, 113] on li "IR Coordinator (key role) : The central liaison and project manager for respons…" at bounding box center [282, 128] width 210 height 31
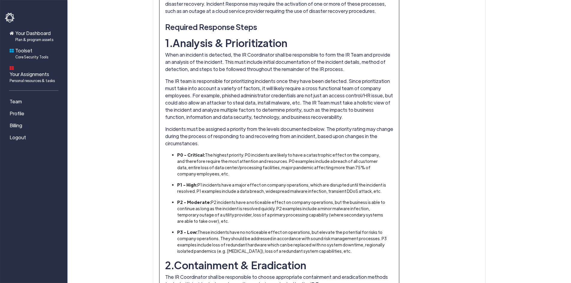
scroll to position [929, 0]
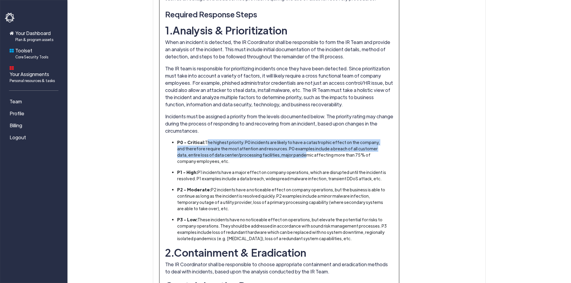
drag, startPoint x: 204, startPoint y: 122, endPoint x: 276, endPoint y: 136, distance: 73.7
click at [276, 139] on li "P0 - Critical: The highest priority. P0 incidents are likely to have a catastro…" at bounding box center [282, 151] width 210 height 25
drag, startPoint x: 344, startPoint y: 136, endPoint x: 223, endPoint y: 120, distance: 121.8
click at [223, 120] on div "Company Name Incident Response Plan Incident Response Plan This plan details ou…" at bounding box center [279, 156] width 228 height 2056
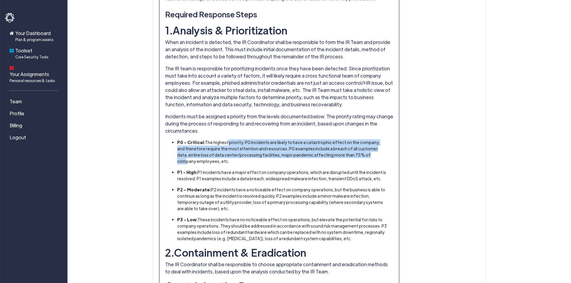
click at [223, 120] on div "Company Name Incident Response Plan Incident Response Plan This plan details ou…" at bounding box center [279, 156] width 228 height 2056
drag, startPoint x: 223, startPoint y: 120, endPoint x: 368, endPoint y: 138, distance: 145.6
click at [368, 138] on div "Company Name Incident Response Plan Incident Response Plan This plan details ou…" at bounding box center [279, 156] width 228 height 2056
click at [368, 139] on li "P0 - Critical: The highest priority. P0 incidents are likely to have a catastro…" at bounding box center [282, 151] width 210 height 25
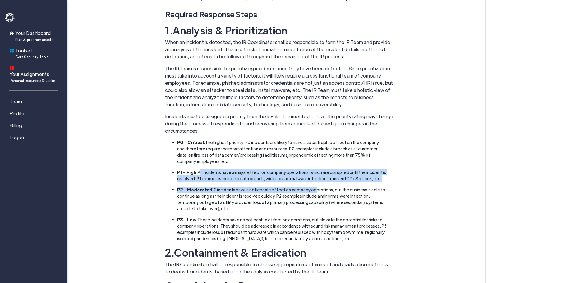
drag, startPoint x: 198, startPoint y: 144, endPoint x: 304, endPoint y: 159, distance: 106.8
click at [304, 159] on ul "P0 - Critical: The highest priority. P0 incidents are likely to have a catastro…" at bounding box center [279, 190] width 216 height 103
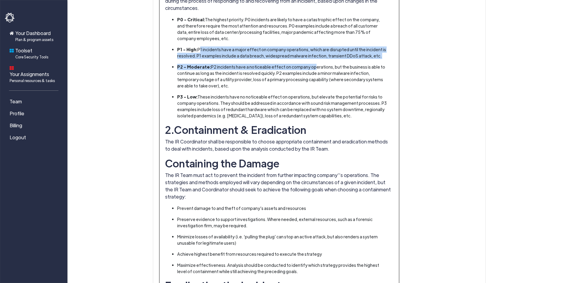
scroll to position [1139, 0]
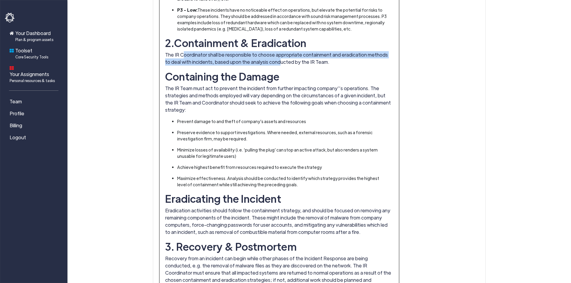
drag, startPoint x: 181, startPoint y: 31, endPoint x: 270, endPoint y: 40, distance: 89.5
click at [270, 51] on p "The IR Coordinator shall be responsible to choose appropriate containment and e…" at bounding box center [279, 58] width 228 height 14
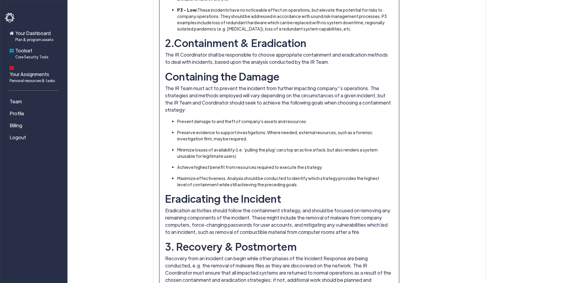
click at [331, 51] on p "The IR Coordinator shall be responsible to choose appropriate containment and e…" at bounding box center [279, 58] width 228 height 14
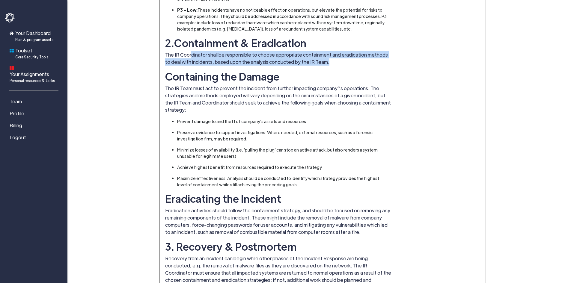
drag, startPoint x: 331, startPoint y: 37, endPoint x: 190, endPoint y: 27, distance: 141.6
click at [190, 51] on p "The IR Coordinator shall be responsible to choose appropriate containment and e…" at bounding box center [279, 58] width 228 height 14
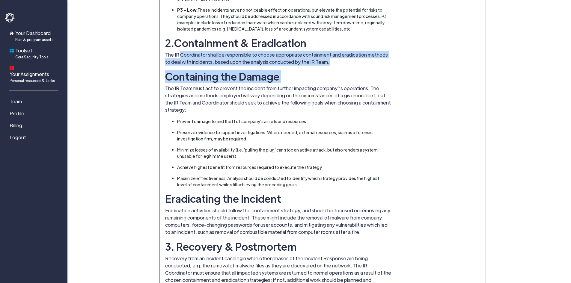
drag, startPoint x: 190, startPoint y: 27, endPoint x: 337, endPoint y: 43, distance: 148.1
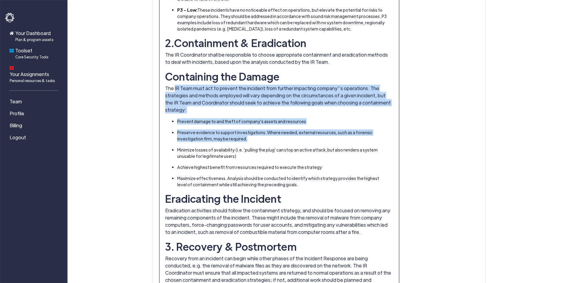
drag, startPoint x: 174, startPoint y: 64, endPoint x: 297, endPoint y: 133, distance: 140.5
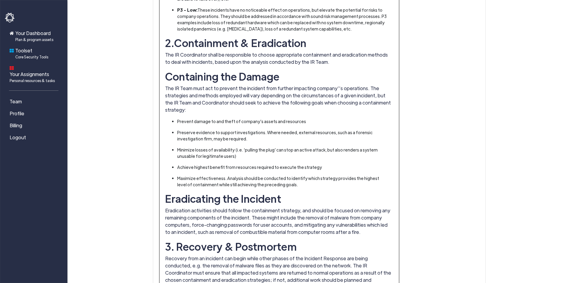
click at [301, 164] on li "Achieve highest benefit from resources required to execute the strategy" at bounding box center [282, 167] width 210 height 6
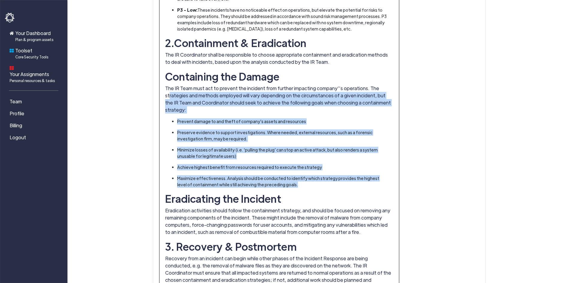
drag, startPoint x: 302, startPoint y: 153, endPoint x: 168, endPoint y: 67, distance: 158.8
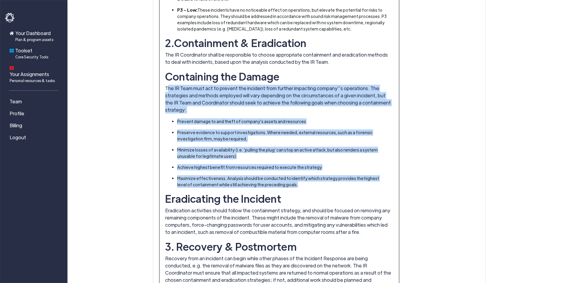
click at [168, 85] on p "The IR Team must act to prevent the incident from further impacting company’’s …" at bounding box center [279, 99] width 228 height 29
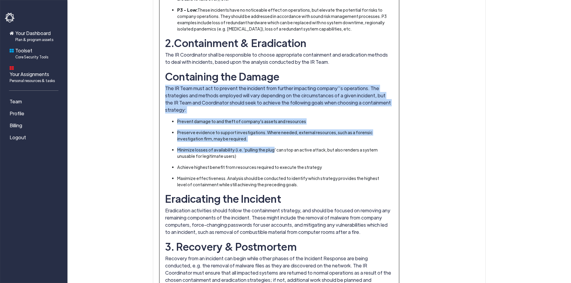
drag, startPoint x: 168, startPoint y: 67, endPoint x: 264, endPoint y: 118, distance: 108.1
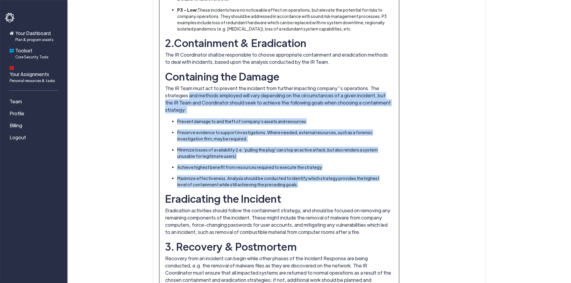
drag, startPoint x: 281, startPoint y: 150, endPoint x: 179, endPoint y: 66, distance: 132.6
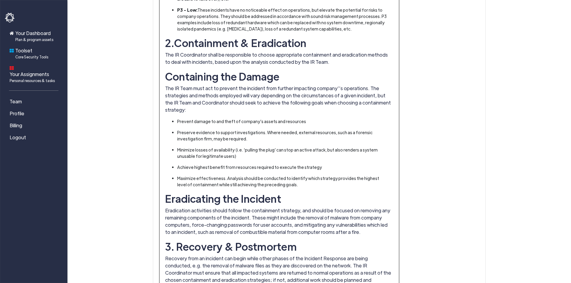
click at [178, 85] on p "The IR Team must act to prevent the incident from further impacting company’’s …" at bounding box center [279, 99] width 228 height 29
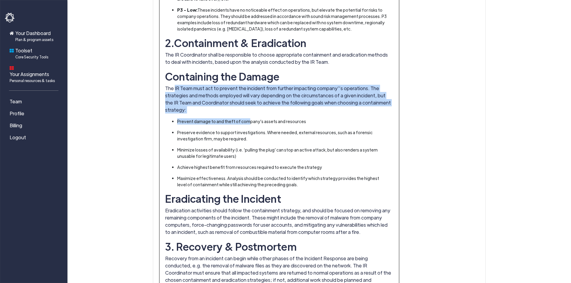
drag, startPoint x: 176, startPoint y: 65, endPoint x: 247, endPoint y: 91, distance: 74.9
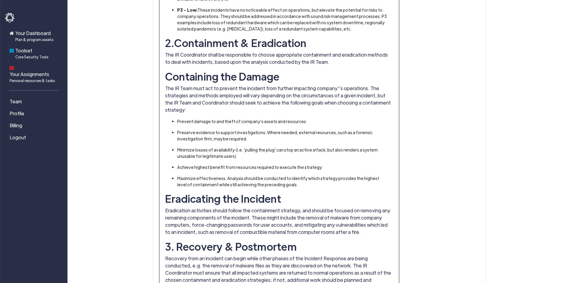
click at [243, 129] on li "Preserve evidence to support investigations. Where needed, external resources, …" at bounding box center [282, 135] width 210 height 13
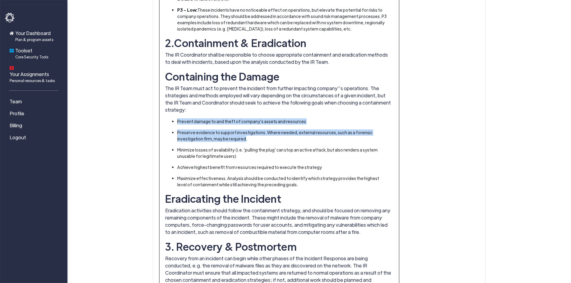
drag, startPoint x: 243, startPoint y: 109, endPoint x: 178, endPoint y: 84, distance: 69.8
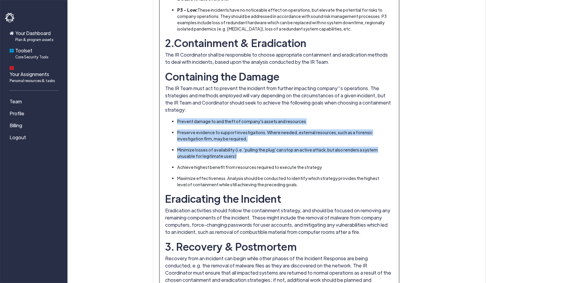
drag, startPoint x: 178, startPoint y: 84, endPoint x: 280, endPoint y: 124, distance: 109.7
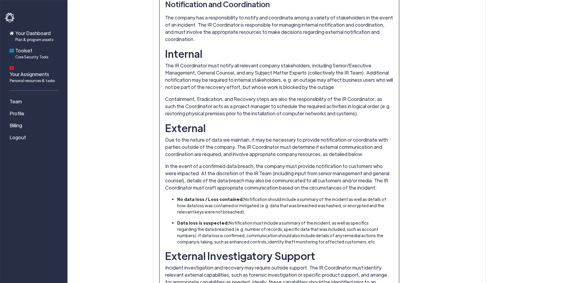
scroll to position [1796, 0]
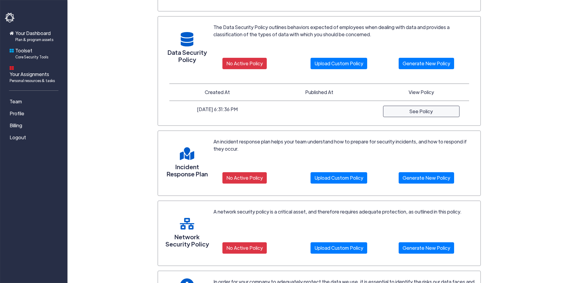
scroll to position [406, 0]
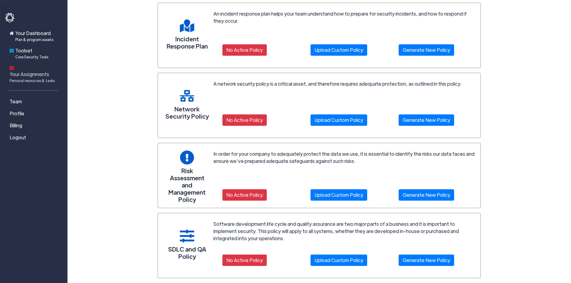
click at [36, 71] on span "Your Assignments Personal resources & tasks" at bounding box center [32, 77] width 45 height 13
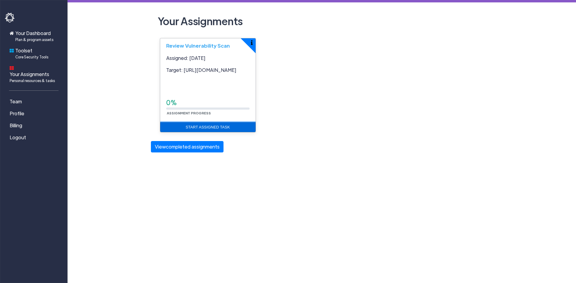
click at [216, 131] on link "Start Assigned Task" at bounding box center [207, 127] width 95 height 10
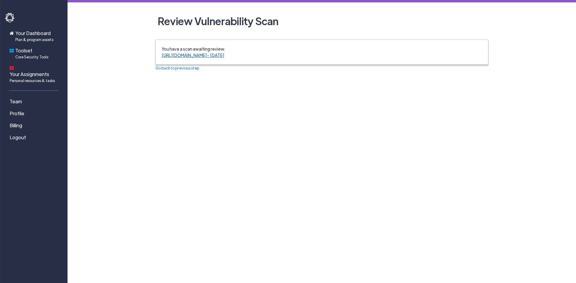
click at [167, 56] on link "https://demo.safetyadmin.com - Jul 19, 2024" at bounding box center [193, 54] width 62 height 5
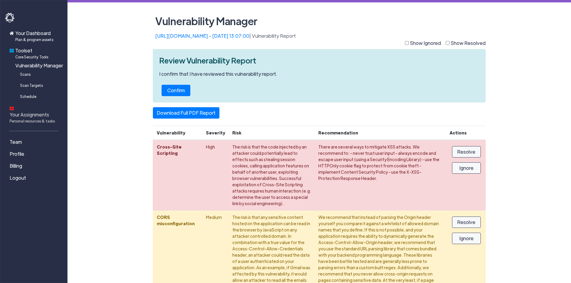
click at [27, 111] on span "Your Assignments Personal resources & tasks" at bounding box center [32, 117] width 45 height 13
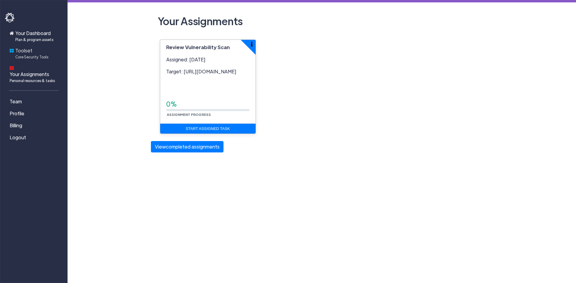
click at [30, 53] on span "Toolset Core Security Tools" at bounding box center [31, 53] width 33 height 13
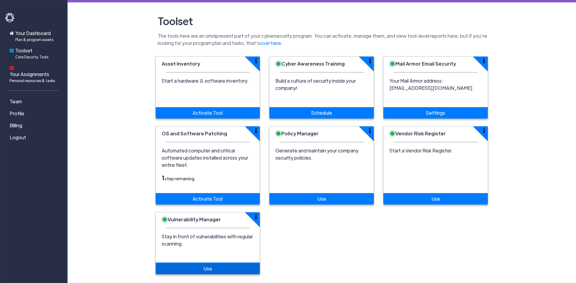
click at [201, 263] on link "Use" at bounding box center [208, 268] width 104 height 11
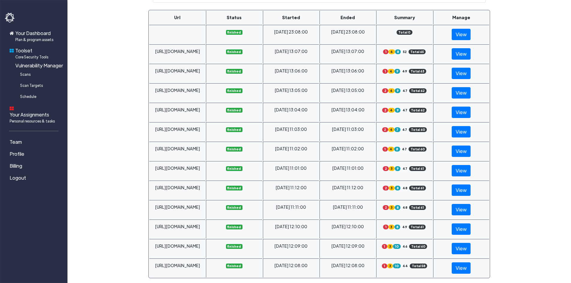
scroll to position [421, 0]
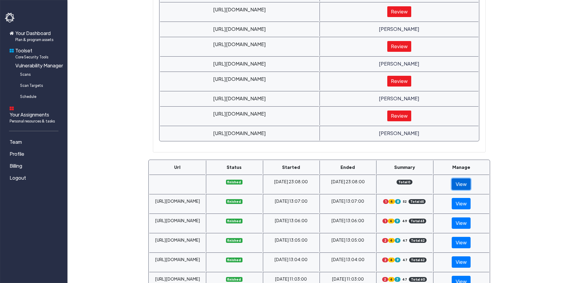
click at [460, 186] on link "View" at bounding box center [461, 184] width 19 height 11
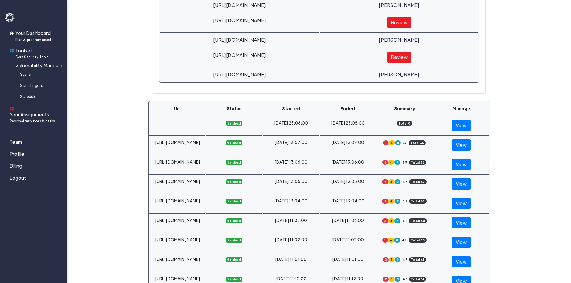
scroll to position [540, 0]
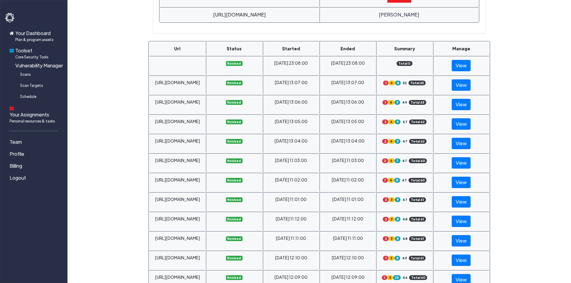
drag, startPoint x: 403, startPoint y: 63, endPoint x: 387, endPoint y: 61, distance: 15.9
click at [387, 61] on td "Total 0" at bounding box center [404, 65] width 56 height 19
click at [336, 85] on td "Jul 19, 2024 13:07:00" at bounding box center [348, 85] width 56 height 19
drag, startPoint x: 361, startPoint y: 64, endPoint x: 212, endPoint y: 62, distance: 148.7
click at [212, 62] on tr "finished Aug 13, 2025 23:08:00 Aug 13, 2025 23:08:00 Total 0 View" at bounding box center [319, 65] width 340 height 19
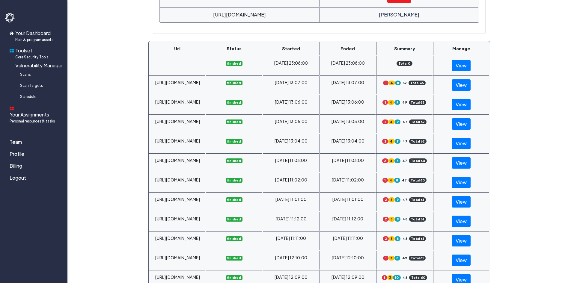
click at [212, 62] on td "finished" at bounding box center [234, 65] width 56 height 19
drag, startPoint x: 212, startPoint y: 62, endPoint x: 357, endPoint y: 68, distance: 145.5
click at [356, 69] on tr "finished Aug 13, 2025 23:08:00 Aug 13, 2025 23:08:00 Total 0 View" at bounding box center [319, 65] width 340 height 19
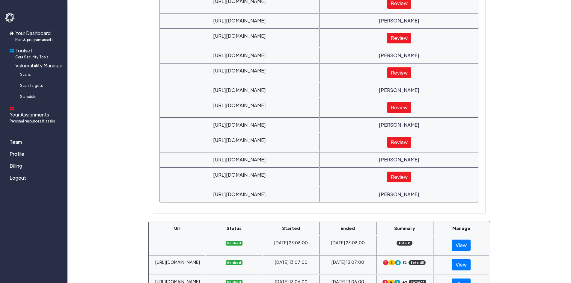
scroll to position [510, 0]
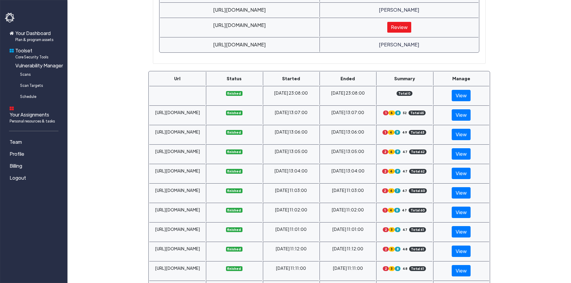
click at [162, 94] on td at bounding box center [177, 95] width 56 height 19
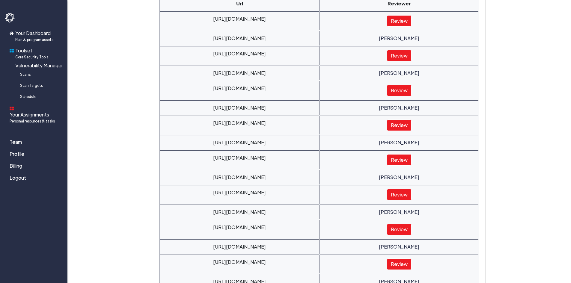
scroll to position [0, 0]
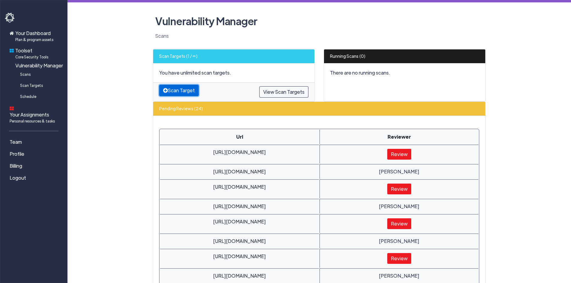
click at [183, 91] on button "Scan Target" at bounding box center [179, 90] width 40 height 11
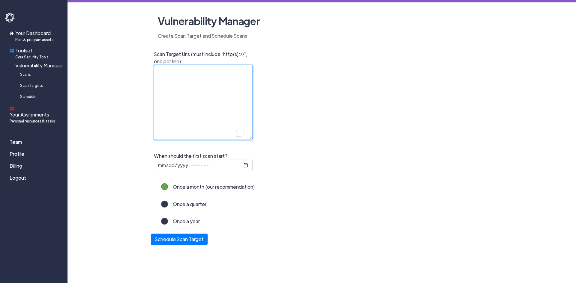
click at [191, 76] on textarea "Scan Target Urls (must include 'http(s)://', one per line):" at bounding box center [203, 102] width 99 height 75
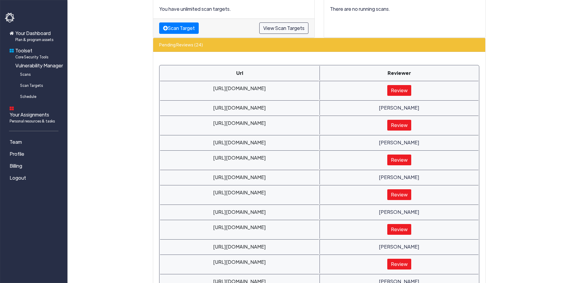
scroll to position [120, 0]
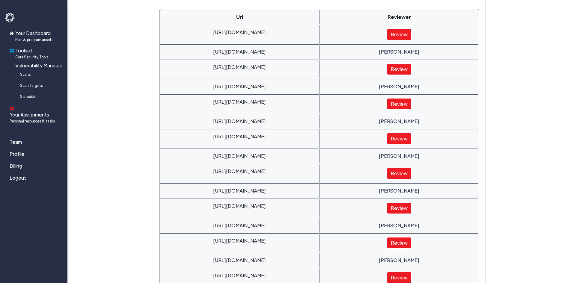
drag, startPoint x: 247, startPoint y: 31, endPoint x: 193, endPoint y: 28, distance: 54.6
click at [193, 28] on td "https://demo.safetyadmin.com" at bounding box center [239, 34] width 159 height 19
copy td "https://demo.safetyadmin.com"
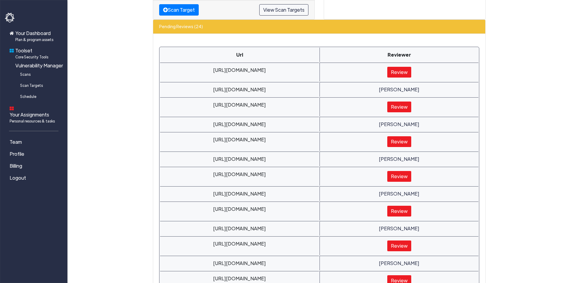
scroll to position [0, 0]
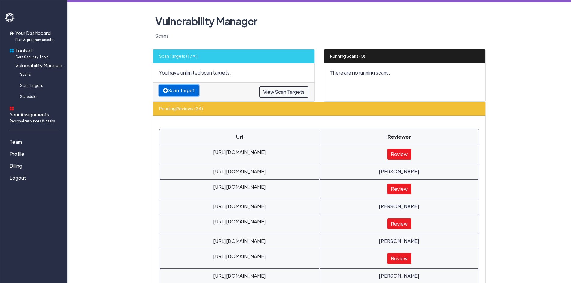
click at [183, 93] on button "Scan Target" at bounding box center [179, 90] width 40 height 11
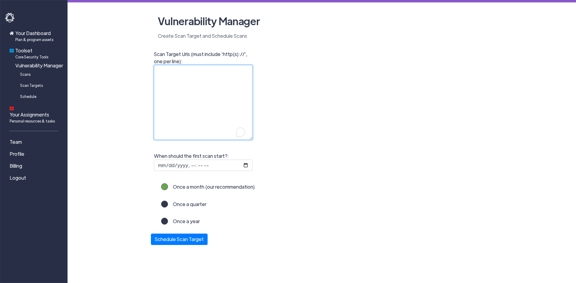
click at [183, 81] on textarea "Scan Target Urls (must include 'http(s)://', one per line):" at bounding box center [203, 102] width 99 height 75
paste textarea "https://demo.safetyadmin.com"
type textarea "https://demo.safetyadmin.com"
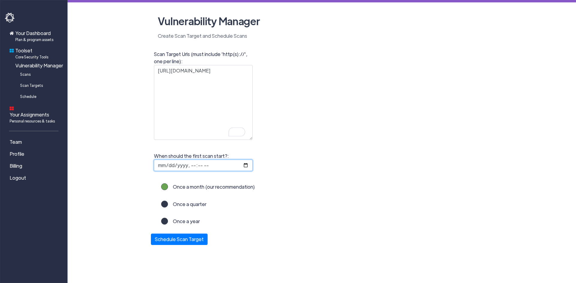
click at [206, 164] on input "When should the first scan start?:" at bounding box center [203, 165] width 99 height 11
click at [243, 166] on input "When should the first scan start?:" at bounding box center [203, 165] width 99 height 11
type input "2025-08-13T13:23"
click at [293, 110] on div "Scan Target Urls (must include 'http(s)://', one per line): https://demo.safety…" at bounding box center [322, 147] width 342 height 196
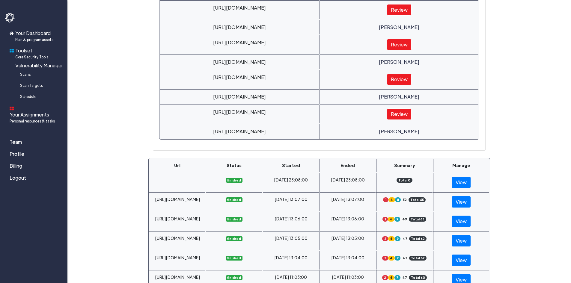
scroll to position [421, 0]
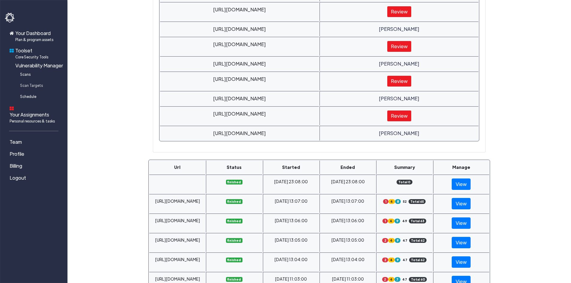
click at [30, 85] on span "Scan Targets" at bounding box center [31, 85] width 23 height 5
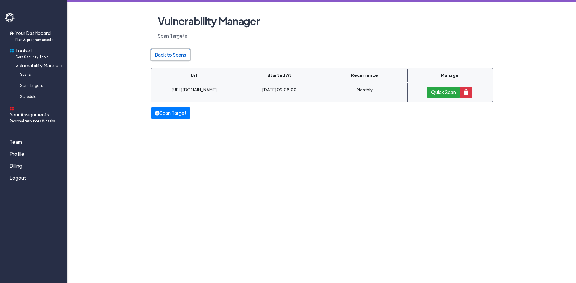
click at [168, 55] on link "Back to Scans" at bounding box center [170, 54] width 39 height 11
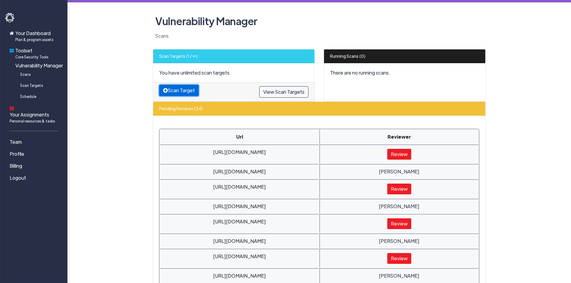
click at [178, 91] on button "Scan Target" at bounding box center [179, 90] width 40 height 11
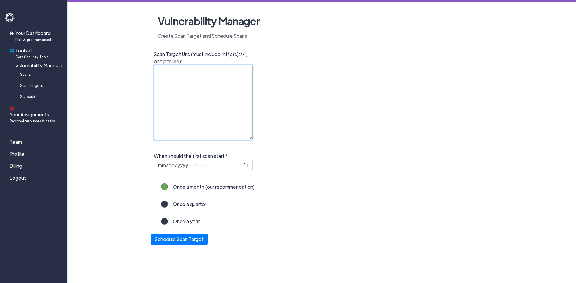
click at [183, 95] on textarea "Scan Target Urls (must include 'http(s)://', one per line):" at bounding box center [203, 102] width 99 height 75
paste textarea "https://demo.safetyadmin.com"
type textarea "https://demo.safetyadmin.com"
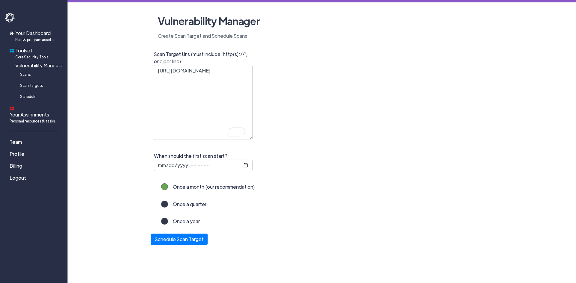
click at [181, 223] on label "Once a year" at bounding box center [184, 224] width 32 height 12
click at [0, 0] on input "Once a year" at bounding box center [0, 0] width 0 height 0
click at [196, 189] on label "Once a month (our recommendation)" at bounding box center [211, 189] width 87 height 12
click at [0, 0] on input "Once a month (our recommendation)" at bounding box center [0, 0] width 0 height 0
click at [248, 165] on input "When should the first scan start?:" at bounding box center [203, 165] width 99 height 11
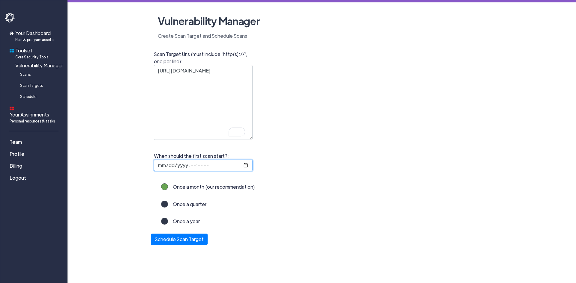
click at [245, 165] on input "When should the first scan start?:" at bounding box center [203, 165] width 99 height 11
type input "2025-08-14T07:30"
click at [189, 258] on div "Your Dashboard Plan & program assets Toolset Core Security Tools Vulnerability …" at bounding box center [288, 141] width 576 height 283
click at [180, 240] on button "Schedule Scan Target" at bounding box center [179, 237] width 57 height 11
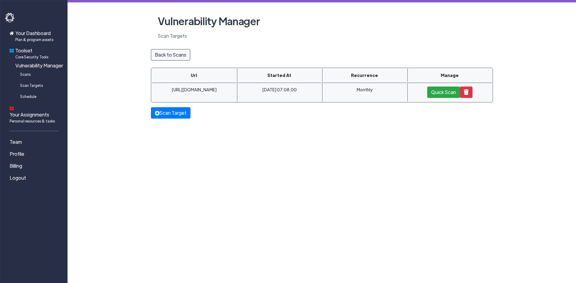
click at [345, 40] on main "Vulnerability Manager Scan Targets Back to Scans Url Started At Recurrence Mana…" at bounding box center [321, 59] width 508 height 119
click at [40, 39] on span "Plan & program assets" at bounding box center [34, 39] width 38 height 5
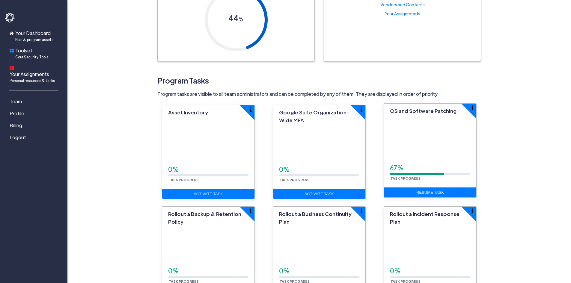
scroll to position [138, 0]
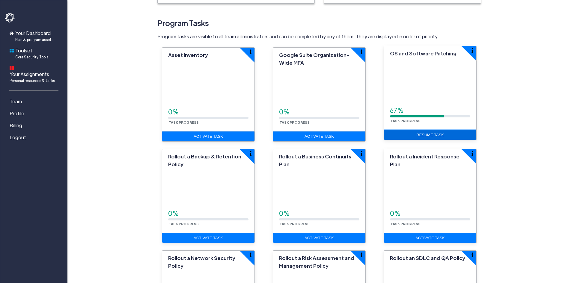
click at [427, 133] on link "Resume Task" at bounding box center [430, 135] width 92 height 10
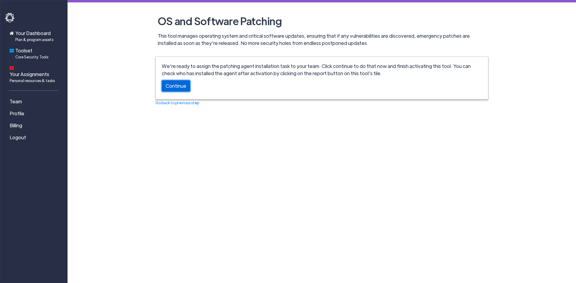
click at [179, 87] on button "Continue" at bounding box center [176, 85] width 28 height 11
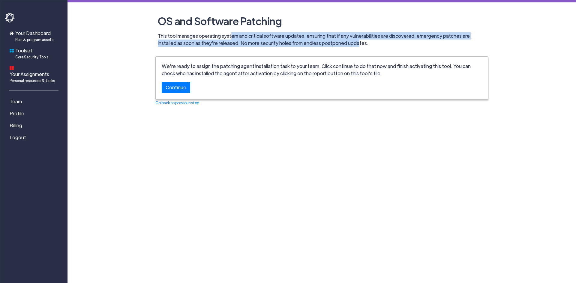
drag, startPoint x: 228, startPoint y: 36, endPoint x: 329, endPoint y: 43, distance: 101.9
click at [329, 43] on p "This tool manages operating system and critical software updates, ensuring that…" at bounding box center [323, 39] width 330 height 14
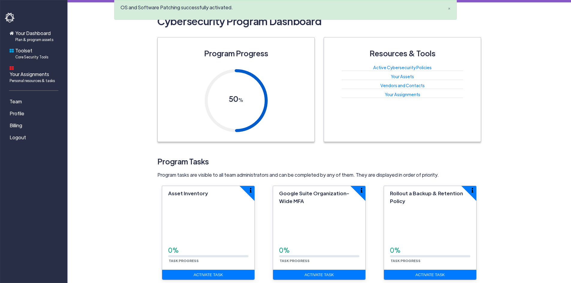
drag, startPoint x: 368, startPoint y: 44, endPoint x: 258, endPoint y: 33, distance: 111.1
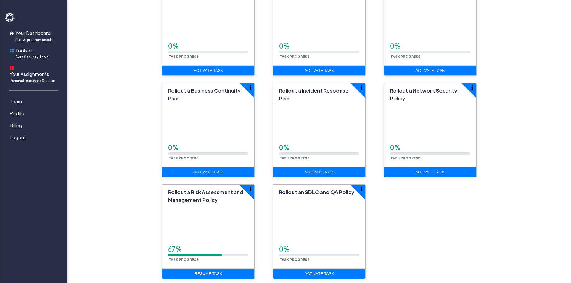
scroll to position [228, 0]
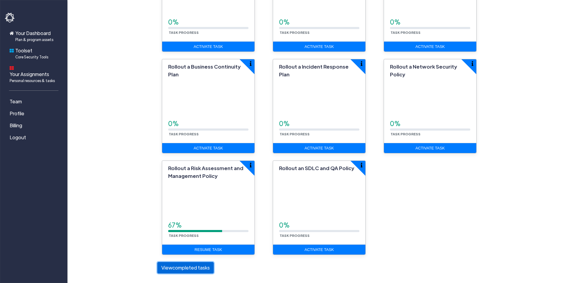
click at [184, 269] on button "View completed tasks" at bounding box center [185, 267] width 56 height 11
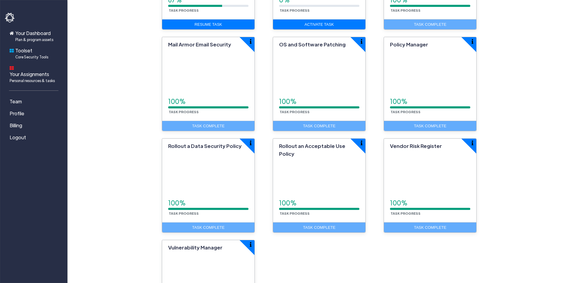
scroll to position [408, 0]
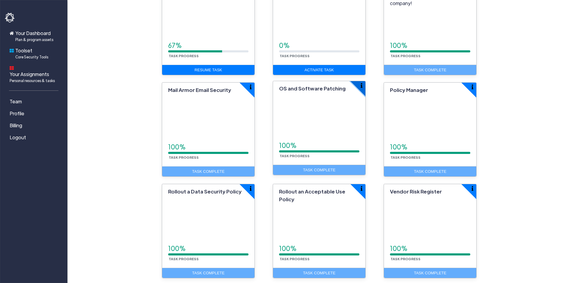
click at [362, 88] on button "button" at bounding box center [366, 82] width 30 height 30
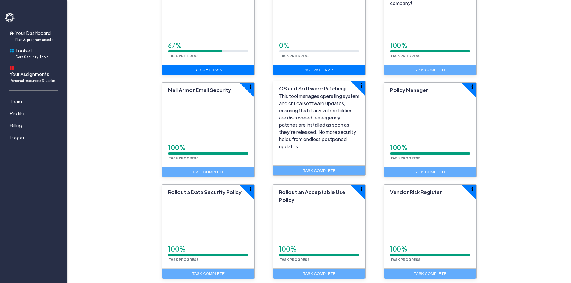
click at [332, 169] on div "Task Complete" at bounding box center [319, 170] width 92 height 10
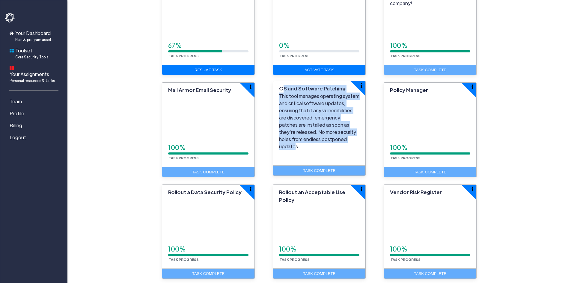
drag, startPoint x: 321, startPoint y: 139, endPoint x: 280, endPoint y: 87, distance: 66.6
click at [280, 87] on div "OS and Software Patching This tool manages operating system and critical softwa…" at bounding box center [319, 128] width 93 height 95
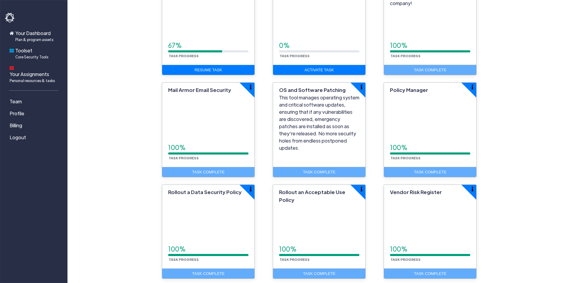
click at [110, 88] on main "Cybersecurity Program Dashboard Program Progress 50 % Resources & Tools Active …" at bounding box center [319, 0] width 504 height 817
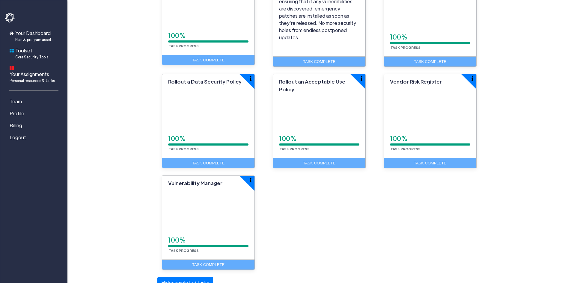
scroll to position [533, 0]
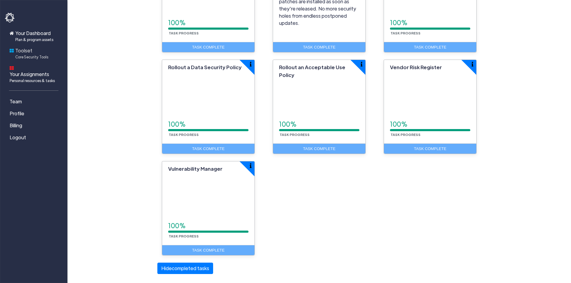
click at [44, 57] on span "Core Security Tools" at bounding box center [31, 56] width 33 height 5
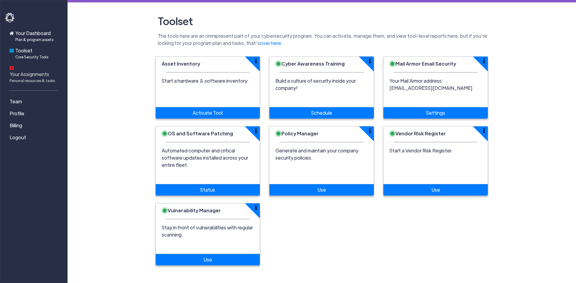
click at [44, 71] on span "Your Assignments Personal resources & tasks" at bounding box center [32, 77] width 45 height 13
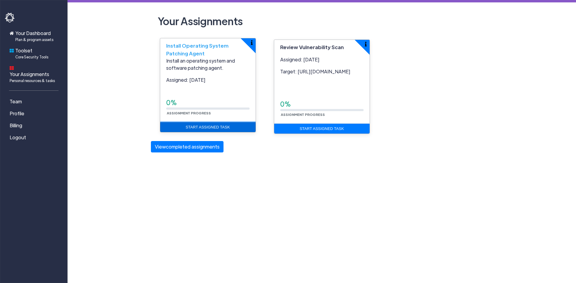
click at [197, 125] on link "Start Assigned Task" at bounding box center [207, 127] width 95 height 10
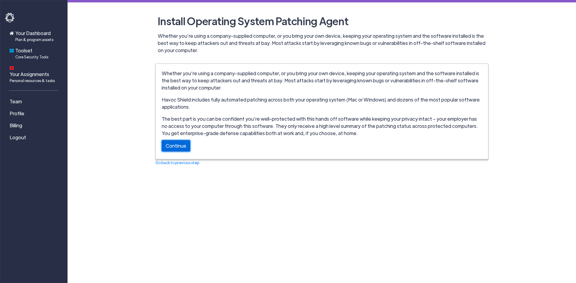
click at [177, 145] on link "Continue" at bounding box center [176, 145] width 28 height 11
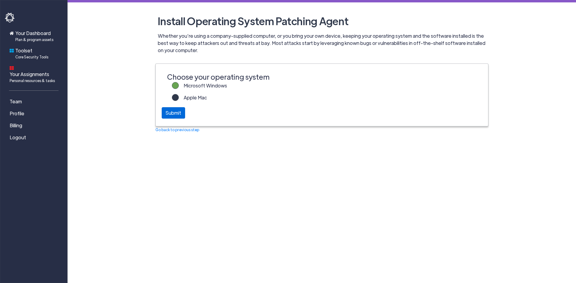
click at [176, 115] on div "Submit" at bounding box center [173, 112] width 23 height 11
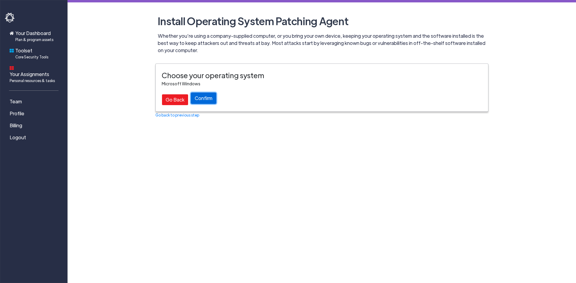
click at [202, 100] on button "Confirm" at bounding box center [203, 98] width 25 height 11
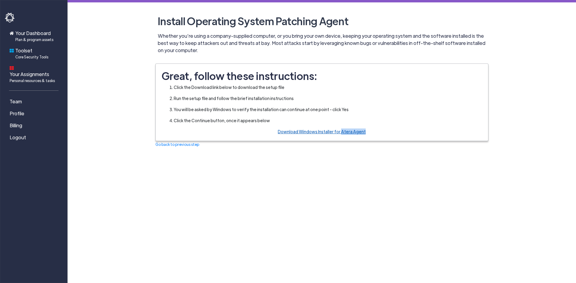
drag, startPoint x: 406, startPoint y: 132, endPoint x: 341, endPoint y: 130, distance: 64.5
click at [341, 130] on div "Download Windows Installer for Atera Agent" at bounding box center [322, 132] width 320 height 6
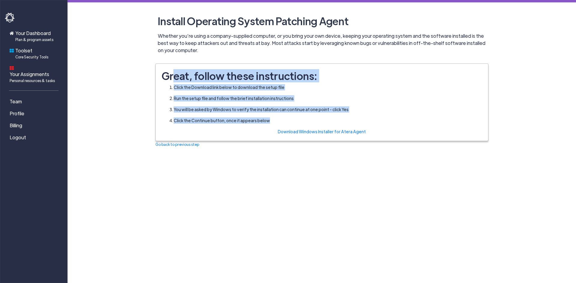
drag, startPoint x: 268, startPoint y: 119, endPoint x: 170, endPoint y: 67, distance: 111.2
click at [170, 67] on div "Great, follow these instructions: Click the Download link below to download the…" at bounding box center [322, 102] width 332 height 77
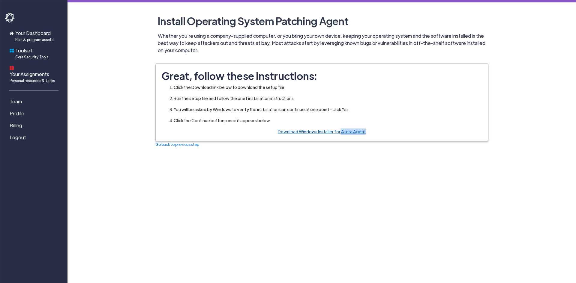
drag, startPoint x: 386, startPoint y: 132, endPoint x: 340, endPoint y: 132, distance: 46.2
click at [340, 132] on div "Download Windows Installer for Atera Agent" at bounding box center [322, 132] width 320 height 6
copy link "Atera Agent"
click at [18, 122] on span "Billing" at bounding box center [16, 125] width 13 height 7
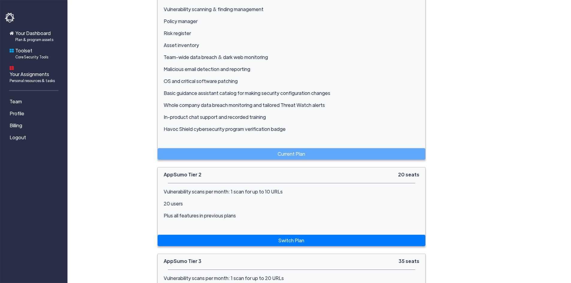
scroll to position [257, 0]
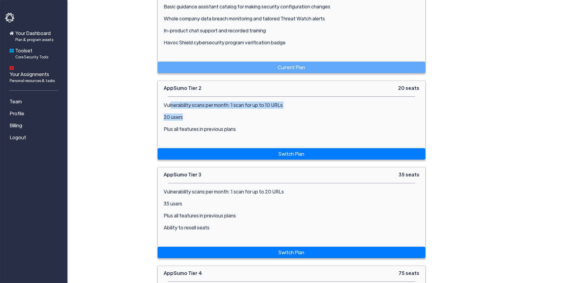
drag, startPoint x: 172, startPoint y: 103, endPoint x: 198, endPoint y: 112, distance: 27.8
click at [198, 112] on div "Vulnerability scans per month: 1 scan for up to 10 URLs 20 users Plus all featu…" at bounding box center [292, 117] width 256 height 31
drag, startPoint x: 246, startPoint y: 127, endPoint x: 172, endPoint y: 106, distance: 77.5
click at [172, 106] on div "Vulnerability scans per month: 1 scan for up to 10 URLs 20 users Plus all featu…" at bounding box center [292, 117] width 256 height 31
click at [172, 106] on p "Vulnerability scans per month: 1 scan for up to 10 URLs" at bounding box center [292, 105] width 256 height 7
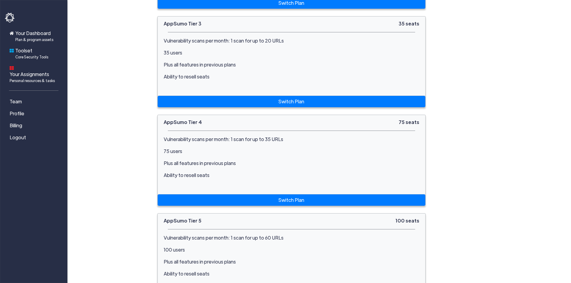
scroll to position [437, 0]
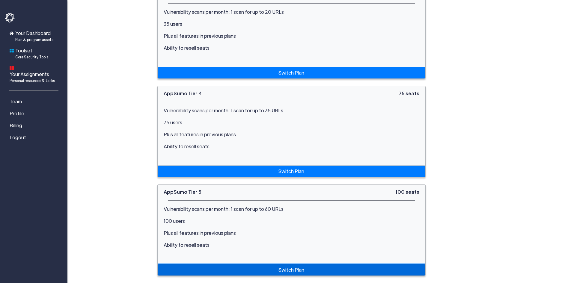
click at [294, 266] on link "Switch Plan" at bounding box center [292, 269] width 268 height 11
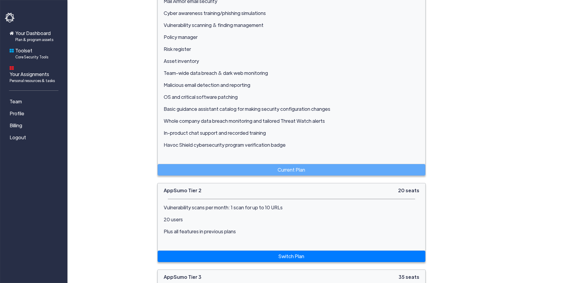
scroll to position [240, 0]
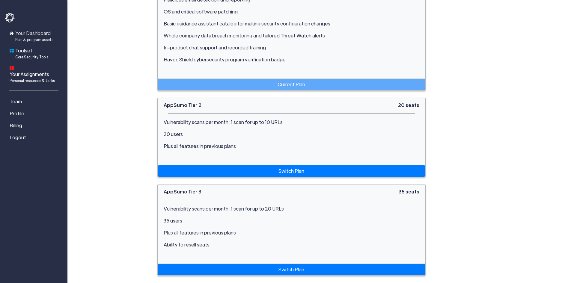
click at [37, 35] on span "Your Dashboard Plan & program assets" at bounding box center [34, 36] width 38 height 13
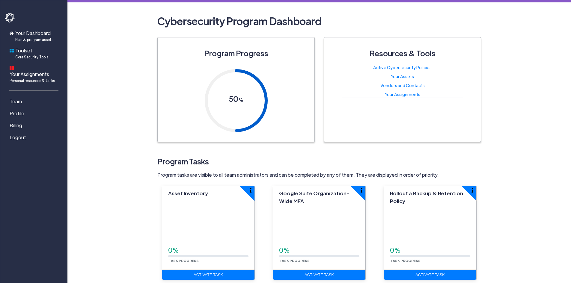
scroll to position [228, 0]
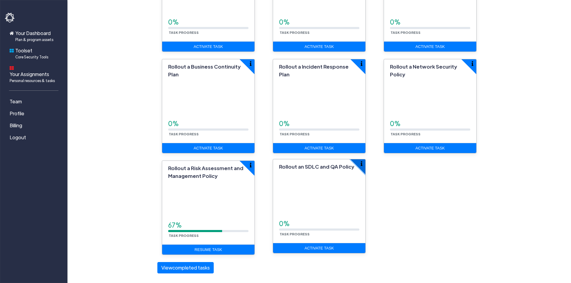
click at [361, 162] on img "button" at bounding box center [362, 163] width 2 height 5
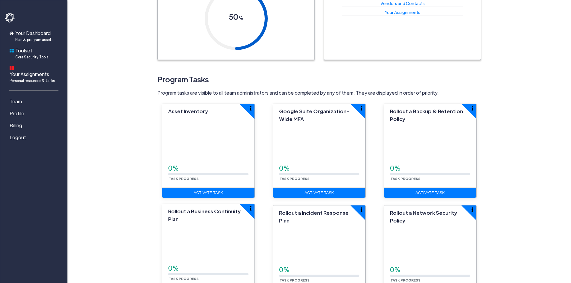
scroll to position [79, 0]
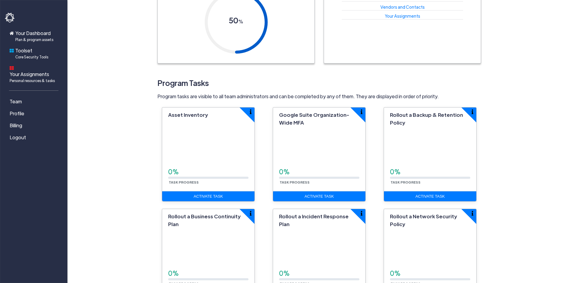
drag, startPoint x: 441, startPoint y: 97, endPoint x: 239, endPoint y: 78, distance: 202.6
click at [243, 79] on div "Program Tasks Program tasks are visible to all team administrators and can be c…" at bounding box center [319, 88] width 324 height 25
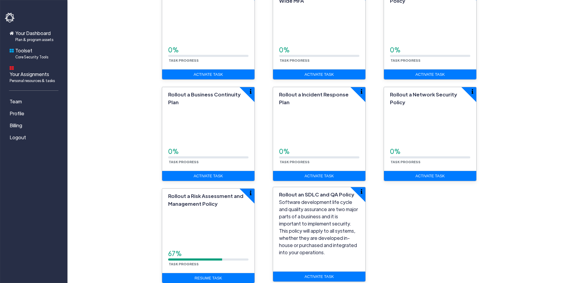
scroll to position [229, 0]
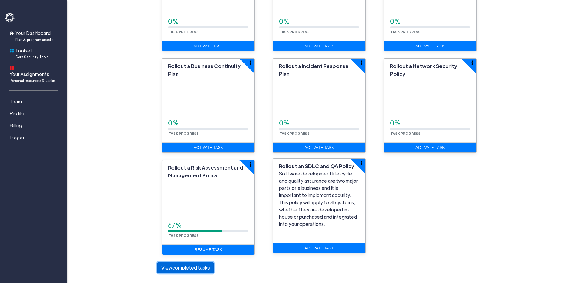
click at [179, 270] on button "View completed tasks" at bounding box center [185, 267] width 56 height 11
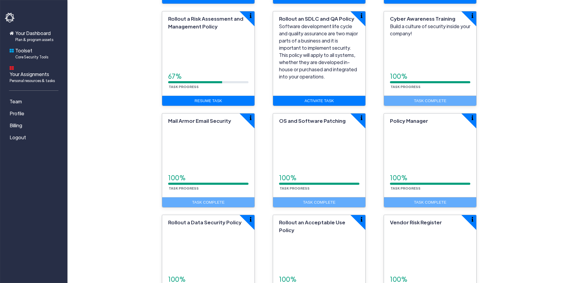
scroll to position [504, 0]
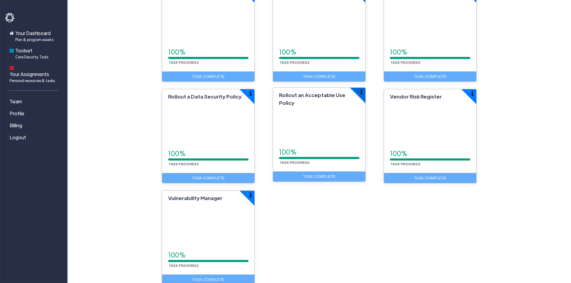
click at [363, 91] on button "button" at bounding box center [366, 88] width 30 height 30
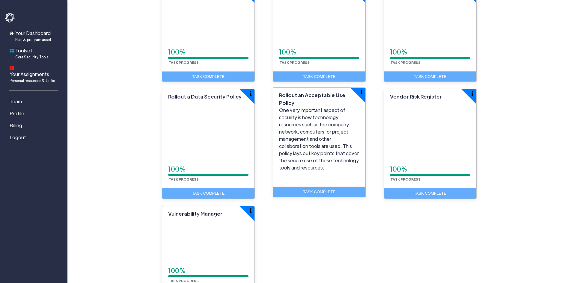
click at [335, 187] on div "Task Complete" at bounding box center [319, 192] width 92 height 10
click at [326, 115] on p "One very important aspect of security is how technology resources such as the c…" at bounding box center [319, 139] width 80 height 65
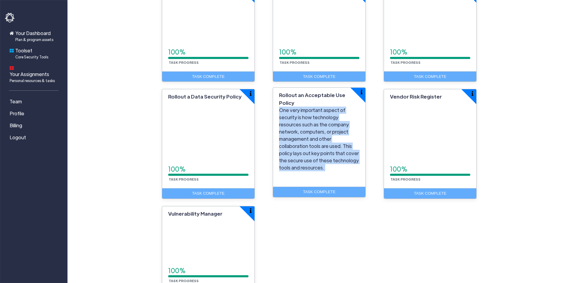
click at [326, 115] on p "One very important aspect of security is how technology resources such as the c…" at bounding box center [319, 139] width 80 height 65
click at [324, 187] on div "Task Complete" at bounding box center [319, 192] width 92 height 10
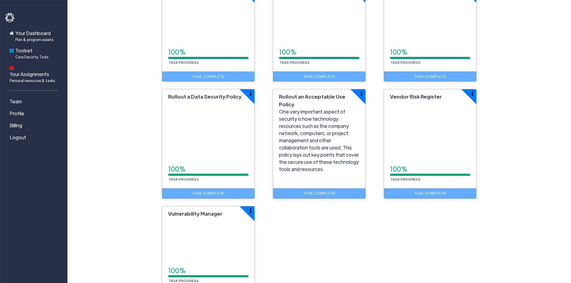
click at [362, 91] on img "button" at bounding box center [362, 92] width 2 height 5
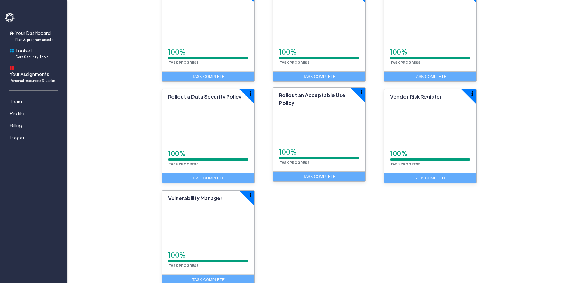
click at [327, 178] on div "Task Complete" at bounding box center [319, 176] width 92 height 10
click at [297, 92] on span "Rollout an Acceptable Use Policy" at bounding box center [312, 99] width 66 height 14
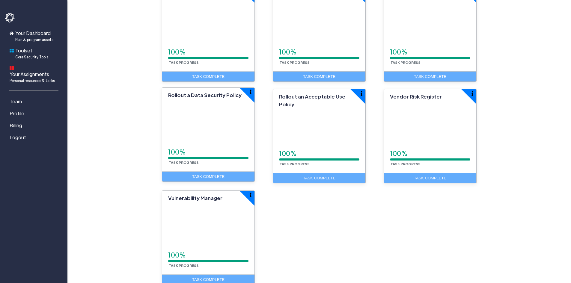
click at [223, 175] on div "Task Complete" at bounding box center [208, 176] width 92 height 10
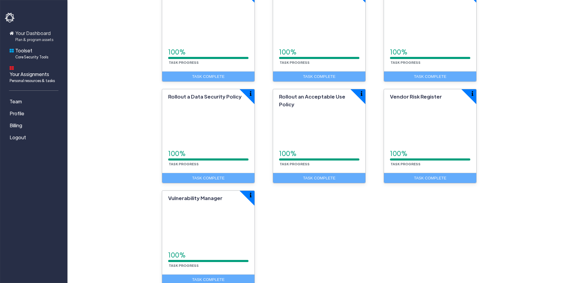
click at [45, 38] on span "Plan & program assets" at bounding box center [34, 39] width 38 height 5
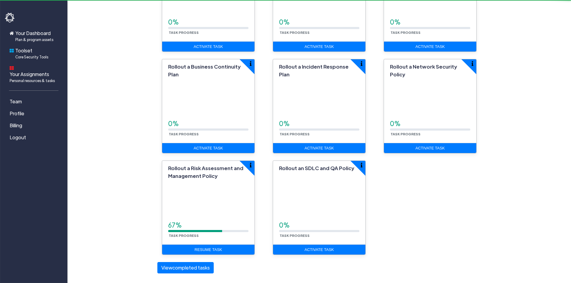
scroll to position [0, 0]
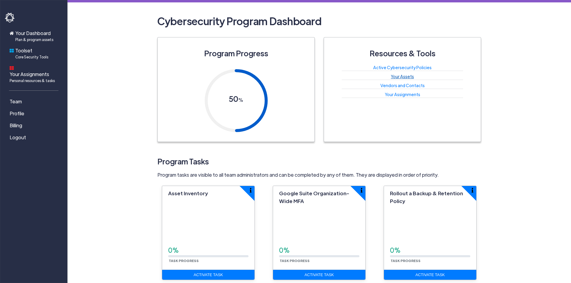
click at [406, 78] on link "Your Assets" at bounding box center [402, 76] width 23 height 5
click at [414, 69] on link "Active Cybersecurity Policies" at bounding box center [402, 67] width 58 height 5
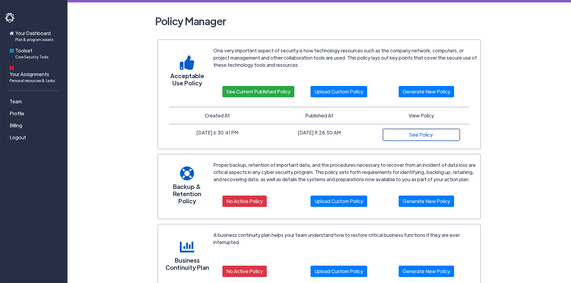
click at [414, 136] on link "See Policy" at bounding box center [421, 134] width 76 height 11
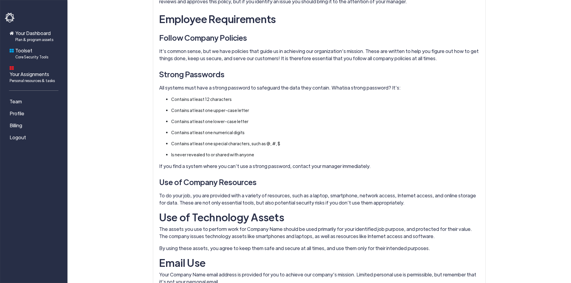
scroll to position [300, 0]
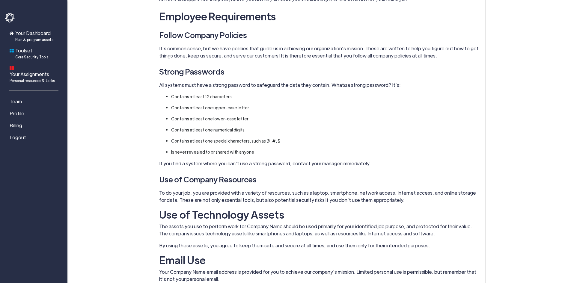
drag, startPoint x: 240, startPoint y: 95, endPoint x: 154, endPoint y: 80, distance: 87.3
click at [154, 80] on div "Company Name Acceptable Use Policy What is This Policy? The Acceptable Use Poli…" at bounding box center [319, 183] width 332 height 792
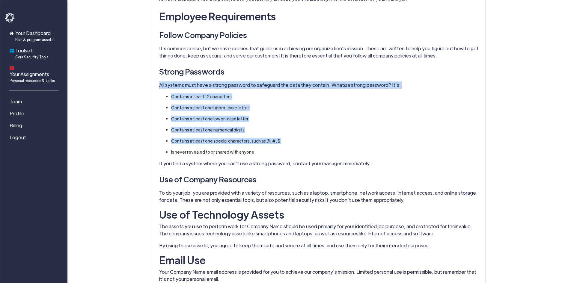
drag, startPoint x: 154, startPoint y: 80, endPoint x: 315, endPoint y: 137, distance: 170.6
click at [315, 137] on div "Company Name Acceptable Use Policy What is This Policy? The Acceptable Use Poli…" at bounding box center [319, 183] width 332 height 792
click at [315, 137] on ul "Contains at least 12 characters Contains at least one upper-case letter Contain…" at bounding box center [319, 125] width 308 height 62
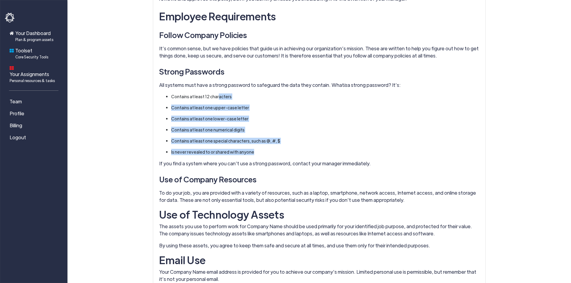
drag, startPoint x: 304, startPoint y: 146, endPoint x: 217, endPoint y: 89, distance: 104.3
click at [217, 89] on div "Company Name Acceptable Use Policy What is This Policy? The Acceptable Use Poli…" at bounding box center [319, 180] width 320 height 775
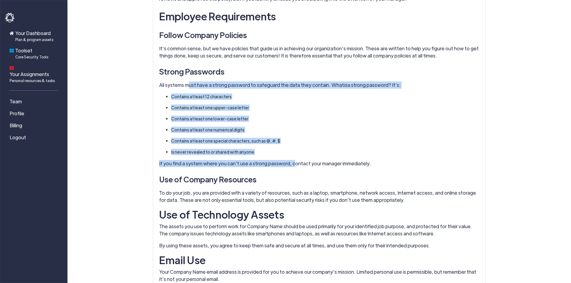
drag, startPoint x: 189, startPoint y: 82, endPoint x: 291, endPoint y: 158, distance: 127.3
click at [291, 158] on div "Company Name Acceptable Use Policy What is This Policy? The Acceptable Use Poli…" at bounding box center [319, 180] width 320 height 775
drag, startPoint x: 256, startPoint y: 147, endPoint x: 168, endPoint y: 87, distance: 106.4
click at [168, 87] on div "Company Name Acceptable Use Policy What is This Policy? The Acceptable Use Poli…" at bounding box center [319, 180] width 320 height 775
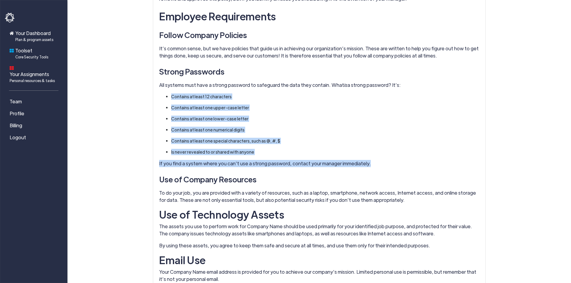
drag, startPoint x: 380, startPoint y: 165, endPoint x: 166, endPoint y: 94, distance: 225.4
click at [166, 94] on div "Company Name Acceptable Use Policy What is This Policy? The Acceptable Use Poli…" at bounding box center [319, 180] width 320 height 775
click at [171, 94] on li "Contains at least 12 characters" at bounding box center [322, 97] width 302 height 6
drag, startPoint x: 166, startPoint y: 94, endPoint x: 363, endPoint y: 178, distance: 214.6
click at [363, 178] on div "Company Name Acceptable Use Policy What is This Policy? The Acceptable Use Poli…" at bounding box center [319, 180] width 320 height 775
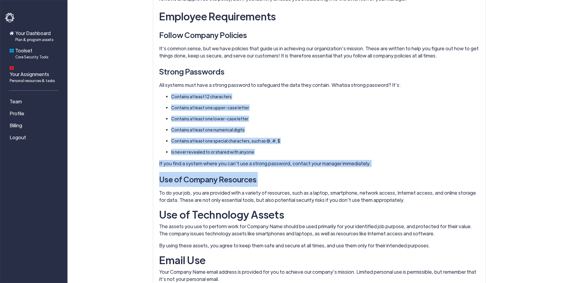
click at [367, 171] on div "Company Name Acceptable Use Policy What is This Policy? The Acceptable Use Poli…" at bounding box center [319, 180] width 320 height 775
drag, startPoint x: 378, startPoint y: 160, endPoint x: 174, endPoint y: 99, distance: 213.1
click at [174, 99] on div "Company Name Acceptable Use Policy What is This Policy? The Acceptable Use Poli…" at bounding box center [319, 180] width 320 height 775
click at [174, 99] on li "Contains at least 12 characters" at bounding box center [322, 97] width 302 height 6
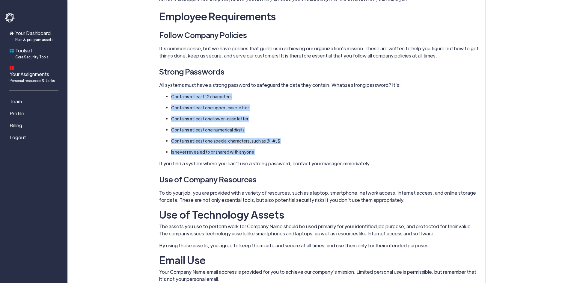
drag, startPoint x: 174, startPoint y: 99, endPoint x: 351, endPoint y: 158, distance: 186.9
click at [343, 155] on div "Company Name Acceptable Use Policy What is This Policy? The Acceptable Use Poli…" at bounding box center [319, 180] width 320 height 775
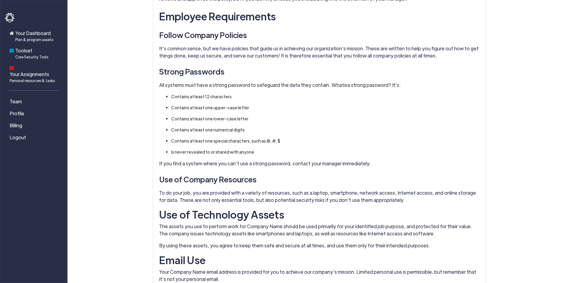
click at [379, 163] on p "If you find a system where you can’t use a strong password, contact your manage…" at bounding box center [319, 163] width 320 height 7
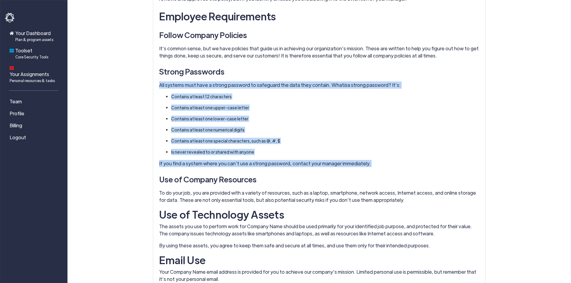
drag, startPoint x: 379, startPoint y: 163, endPoint x: 121, endPoint y: 82, distance: 269.6
click at [121, 82] on main "Acceptable Use Policy One very important aspect of security is how technology r…" at bounding box center [319, 154] width 504 height 909
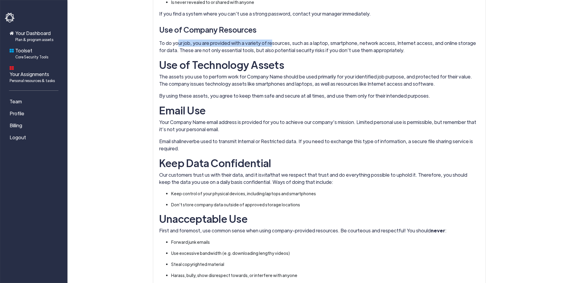
drag, startPoint x: 190, startPoint y: 39, endPoint x: 276, endPoint y: 45, distance: 86.0
click at [274, 45] on p "To do your job, you are provided with a variety of resources, such as a laptop,…" at bounding box center [319, 47] width 320 height 14
click at [208, 53] on p "To do your job, you are provided with a variety of resources, such as a laptop,…" at bounding box center [319, 47] width 320 height 14
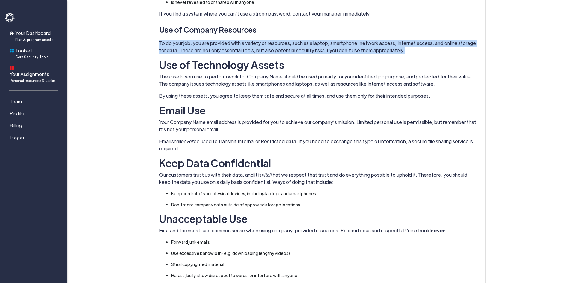
drag, startPoint x: 397, startPoint y: 49, endPoint x: 264, endPoint y: 36, distance: 133.1
click at [264, 36] on div "Company Name Acceptable Use Policy What is This Policy? The Acceptable Use Poli…" at bounding box center [319, 30] width 320 height 775
click at [264, 36] on h3 "Use of Company Resources" at bounding box center [319, 29] width 320 height 15
drag, startPoint x: 264, startPoint y: 36, endPoint x: 413, endPoint y: 51, distance: 150.0
click at [415, 51] on div "Company Name Acceptable Use Policy What is This Policy? The Acceptable Use Poli…" at bounding box center [319, 30] width 320 height 775
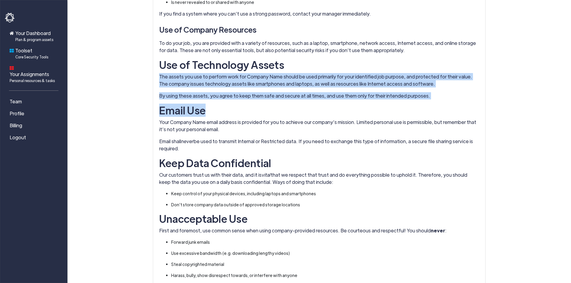
drag, startPoint x: 152, startPoint y: 77, endPoint x: 296, endPoint y: 101, distance: 146.2
click at [296, 101] on section "Published on 8/17/2023 9:28:50 AM Current Active Policy Company Name Acceptable…" at bounding box center [319, 41] width 342 height 838
click at [296, 101] on div "Company Name Acceptable Use Policy What is This Policy? The Acceptable Use Poli…" at bounding box center [319, 30] width 320 height 775
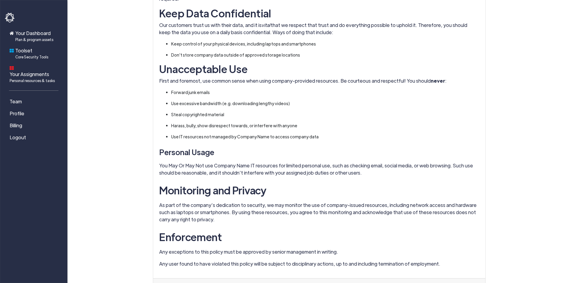
scroll to position [510, 0]
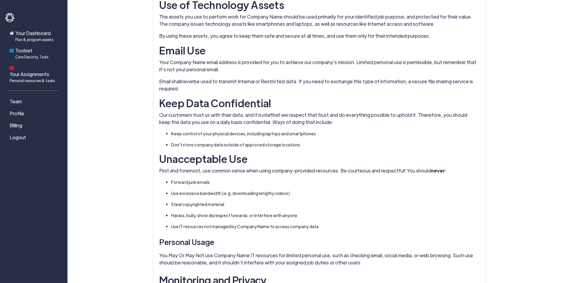
drag, startPoint x: 209, startPoint y: 88, endPoint x: 156, endPoint y: 64, distance: 57.4
drag, startPoint x: 161, startPoint y: 58, endPoint x: 225, endPoint y: 92, distance: 72.4
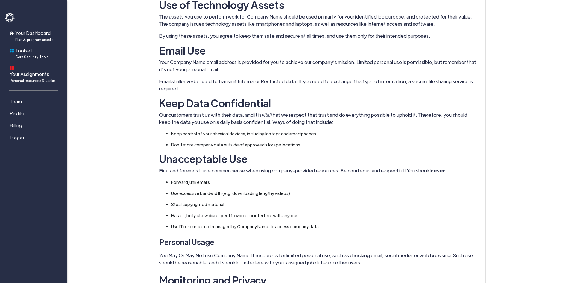
click at [225, 92] on p "Email shall never be used to transmit Internal or Restricted data. If you need …" at bounding box center [319, 85] width 320 height 14
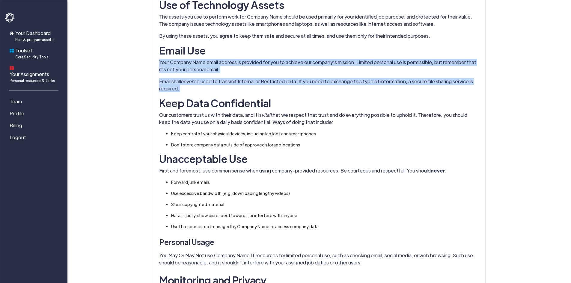
drag, startPoint x: 225, startPoint y: 92, endPoint x: 163, endPoint y: 65, distance: 67.3
click at [360, 84] on p "Email shall never be used to transmit Internal or Restricted data. If you need …" at bounding box center [319, 85] width 320 height 14
drag, startPoint x: 206, startPoint y: 90, endPoint x: 159, endPoint y: 64, distance: 54.0
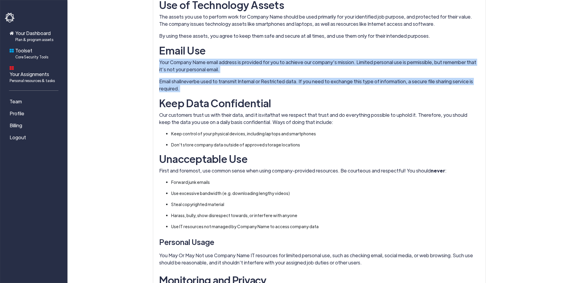
click at [224, 70] on p "Your Company Name email address is provided for you to achieve our company’s mi…" at bounding box center [319, 66] width 320 height 14
drag, startPoint x: 200, startPoint y: 90, endPoint x: 157, endPoint y: 65, distance: 49.6
drag, startPoint x: 169, startPoint y: 65, endPoint x: 190, endPoint y: 89, distance: 32.1
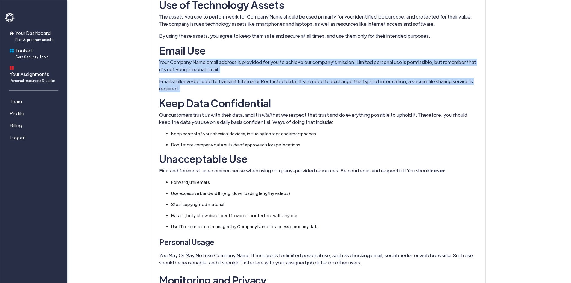
click at [190, 89] on p "Email shall never be used to transmit Internal or Restricted data. If you need …" at bounding box center [319, 85] width 320 height 14
drag, startPoint x: 190, startPoint y: 89, endPoint x: 162, endPoint y: 64, distance: 37.8
click at [162, 64] on p "Your Company Name email address is provided for you to achieve our company’s mi…" at bounding box center [319, 66] width 320 height 14
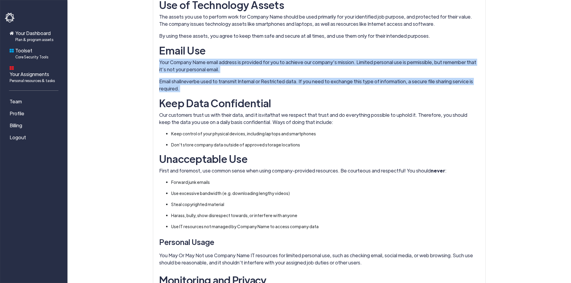
drag, startPoint x: 274, startPoint y: 90, endPoint x: 155, endPoint y: 66, distance: 121.2
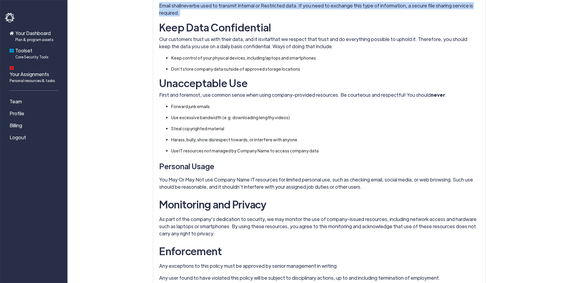
scroll to position [540, 0]
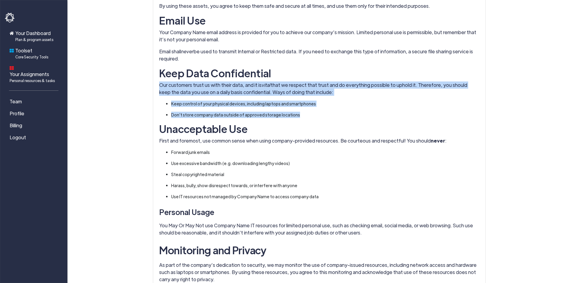
drag, startPoint x: 156, startPoint y: 82, endPoint x: 302, endPoint y: 114, distance: 149.6
click at [302, 114] on li "Don’t store company data outside of approved storage locations" at bounding box center [322, 115] width 302 height 6
drag, startPoint x: 308, startPoint y: 113, endPoint x: 182, endPoint y: 81, distance: 130.7
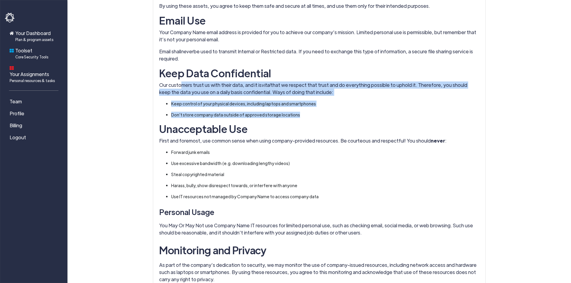
click at [182, 82] on p "Our customers trust us with their data, and it is vital that we respect that tr…" at bounding box center [319, 89] width 320 height 14
drag, startPoint x: 182, startPoint y: 81, endPoint x: 309, endPoint y: 109, distance: 130.4
click at [309, 109] on ul "Keep control of your physical devices, including laptops and smartphones Don’t …" at bounding box center [319, 109] width 308 height 17
drag, startPoint x: 309, startPoint y: 109, endPoint x: 202, endPoint y: 83, distance: 110.4
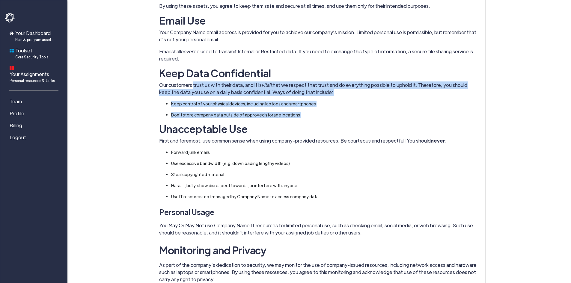
click at [202, 83] on p "Our customers trust us with their data, and it is vital that we respect that tr…" at bounding box center [319, 89] width 320 height 14
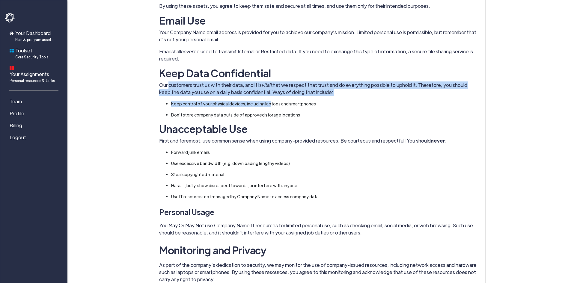
drag, startPoint x: 162, startPoint y: 85, endPoint x: 271, endPoint y: 107, distance: 111.1
drag, startPoint x: 311, startPoint y: 114, endPoint x: 143, endPoint y: 80, distance: 171.8
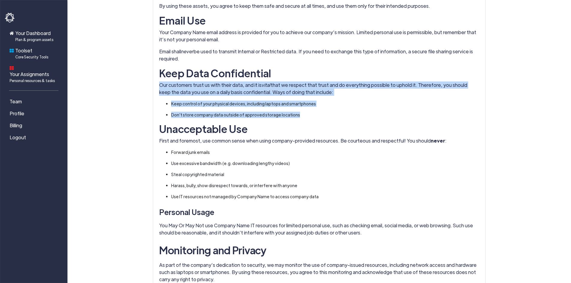
drag, startPoint x: 196, startPoint y: 89, endPoint x: 308, endPoint y: 114, distance: 115.1
click at [315, 115] on li "Don’t store company data outside of approved storage locations" at bounding box center [322, 115] width 302 height 6
drag, startPoint x: 315, startPoint y: 115, endPoint x: 138, endPoint y: 82, distance: 180.5
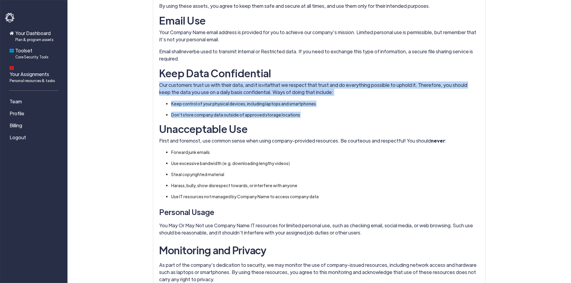
drag, startPoint x: 138, startPoint y: 82, endPoint x: 301, endPoint y: 114, distance: 166.3
click at [301, 114] on li "Don’t store company data outside of approved storage locations" at bounding box center [322, 115] width 302 height 6
drag, startPoint x: 301, startPoint y: 114, endPoint x: 139, endPoint y: 85, distance: 164.5
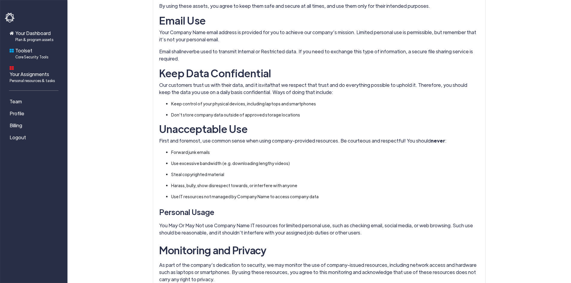
click at [318, 131] on h4 "Unacceptable Use" at bounding box center [319, 129] width 320 height 12
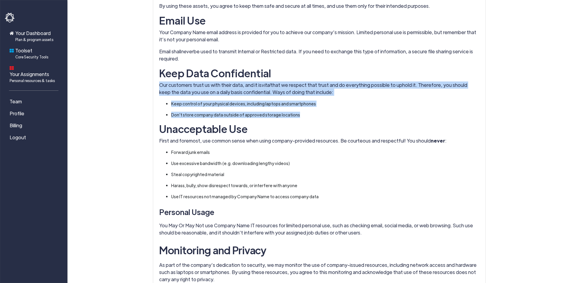
drag, startPoint x: 305, startPoint y: 117, endPoint x: 156, endPoint y: 84, distance: 152.7
drag, startPoint x: 156, startPoint y: 84, endPoint x: 308, endPoint y: 112, distance: 154.7
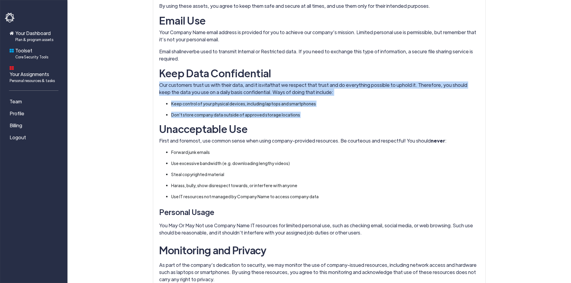
click at [308, 112] on li "Don’t store company data outside of approved storage locations" at bounding box center [322, 115] width 302 height 6
drag, startPoint x: 309, startPoint y: 119, endPoint x: 131, endPoint y: 79, distance: 182.6
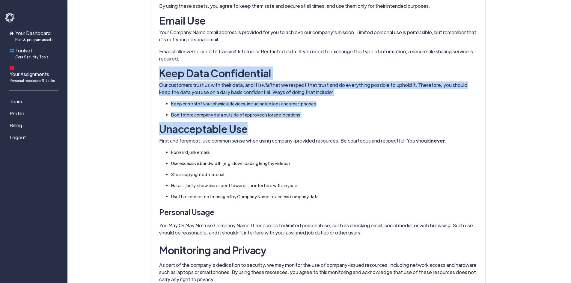
click at [208, 82] on p "Our customers trust us with their data, and it is vital that we respect that tr…" at bounding box center [319, 89] width 320 height 14
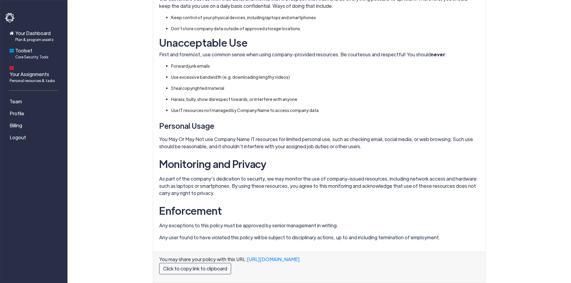
scroll to position [633, 0]
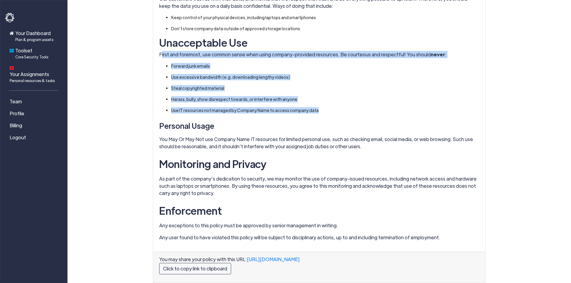
drag, startPoint x: 324, startPoint y: 106, endPoint x: 161, endPoint y: 49, distance: 172.3
click at [161, 51] on p "First and foremost, use common sense when using company-provided resources. Be …" at bounding box center [319, 54] width 320 height 7
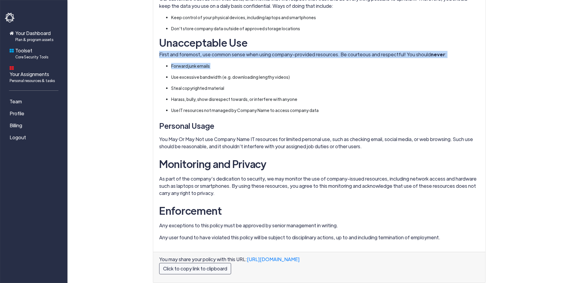
drag, startPoint x: 161, startPoint y: 49, endPoint x: 219, endPoint y: 58, distance: 58.2
click at [221, 63] on li "Forward junk emails" at bounding box center [322, 66] width 302 height 6
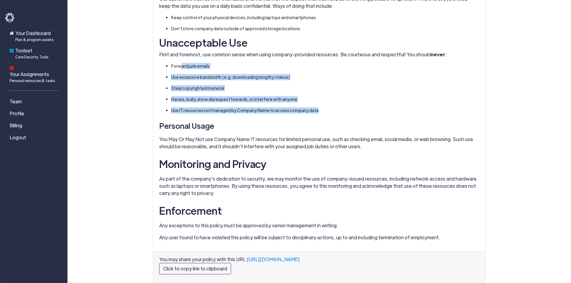
drag, startPoint x: 325, startPoint y: 99, endPoint x: 182, endPoint y: 55, distance: 149.6
click at [182, 63] on ul "Forward junk emails Use excessive bandwidth (e.g. downloading lengthy videos) S…" at bounding box center [319, 88] width 308 height 51
click at [182, 63] on li "Forward junk emails" at bounding box center [322, 66] width 302 height 6
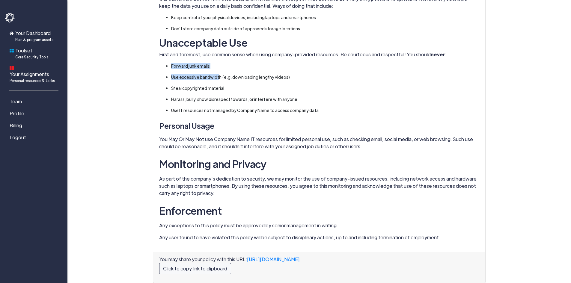
drag, startPoint x: 162, startPoint y: 53, endPoint x: 216, endPoint y: 66, distance: 56.2
click at [216, 66] on ul "Forward junk emails Use excessive bandwidth (e.g. downloading lengthy videos) S…" at bounding box center [319, 88] width 308 height 51
drag, startPoint x: 240, startPoint y: 82, endPoint x: 174, endPoint y: 65, distance: 68.6
click at [174, 65] on ul "Forward junk emails Use excessive bandwidth (e.g. downloading lengthy videos) S…" at bounding box center [319, 88] width 308 height 51
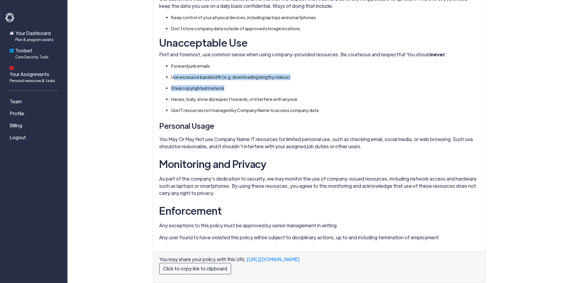
click at [174, 65] on ul "Forward junk emails Use excessive bandwidth (e.g. downloading lengthy videos) S…" at bounding box center [319, 88] width 308 height 51
drag, startPoint x: 169, startPoint y: 65, endPoint x: 273, endPoint y: 93, distance: 107.5
click at [262, 91] on ul "Forward junk emails Use excessive bandwidth (e.g. downloading lengthy videos) S…" at bounding box center [319, 88] width 308 height 51
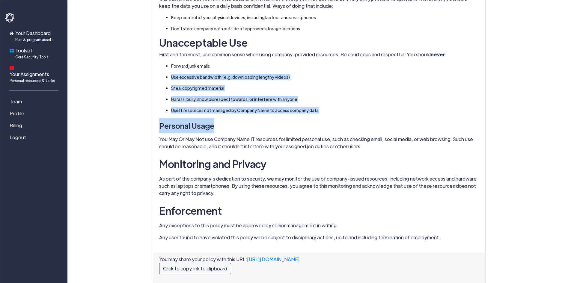
drag, startPoint x: 339, startPoint y: 108, endPoint x: 165, endPoint y: 69, distance: 178.9
click at [171, 74] on li "Use excessive bandwidth (e.g. downloading lengthy videos)" at bounding box center [322, 77] width 302 height 6
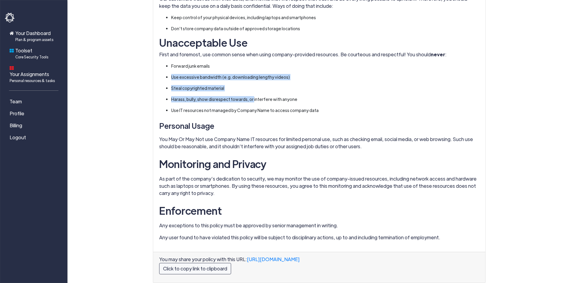
drag, startPoint x: 167, startPoint y: 69, endPoint x: 345, endPoint y: 109, distance: 182.6
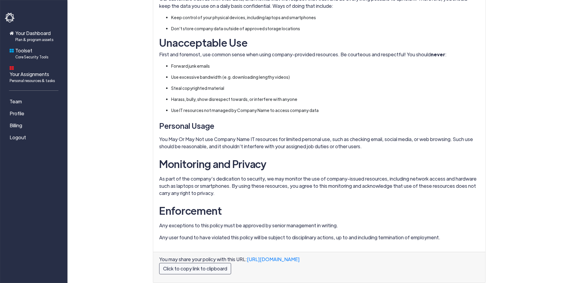
click at [228, 136] on p "You May Or May Not use Company Name IT resources for limited personal use, such…" at bounding box center [319, 143] width 320 height 14
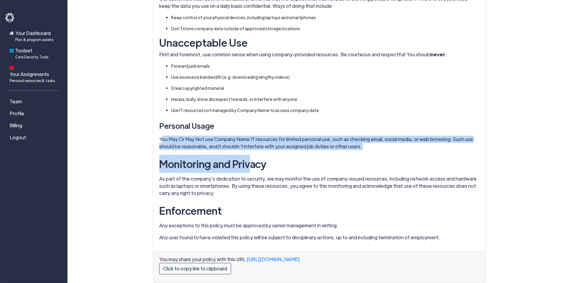
drag, startPoint x: 162, startPoint y: 135, endPoint x: 250, endPoint y: 143, distance: 88.5
drag, startPoint x: 364, startPoint y: 138, endPoint x: 175, endPoint y: 132, distance: 188.7
click at [175, 136] on p "You May Or May Not use Company Name IT resources for limited personal use, such…" at bounding box center [319, 143] width 320 height 14
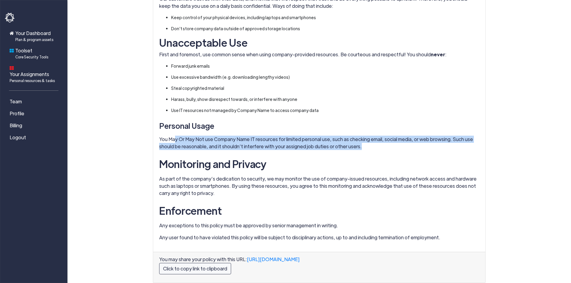
click at [175, 136] on p "You May Or May Not use Company Name IT resources for limited personal use, such…" at bounding box center [319, 143] width 320 height 14
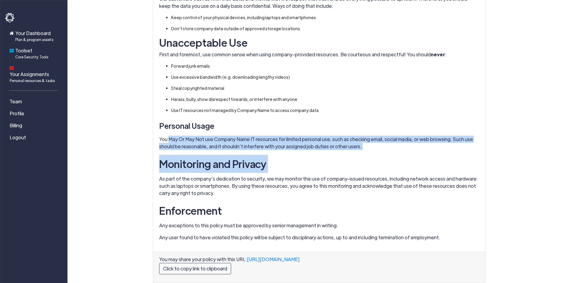
drag, startPoint x: 175, startPoint y: 132, endPoint x: 348, endPoint y: 148, distance: 173.4
click at [348, 155] on h2 "Monitoring and Privacy" at bounding box center [319, 164] width 320 height 18
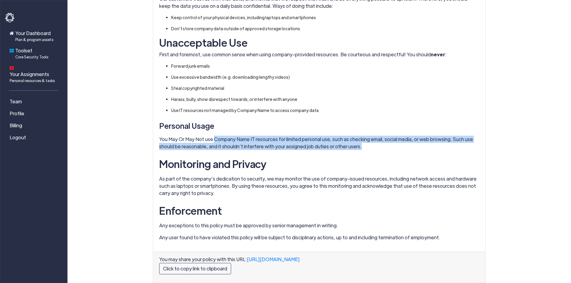
drag, startPoint x: 359, startPoint y: 139, endPoint x: 214, endPoint y: 132, distance: 145.6
click at [214, 136] on p "You May Or May Not use Company Name IT resources for limited personal use, such…" at bounding box center [319, 143] width 320 height 14
drag
click at [358, 143] on p "You May Or May Not use Company Name IT resources for limited personal use, such…" at bounding box center [319, 143] width 320 height 14
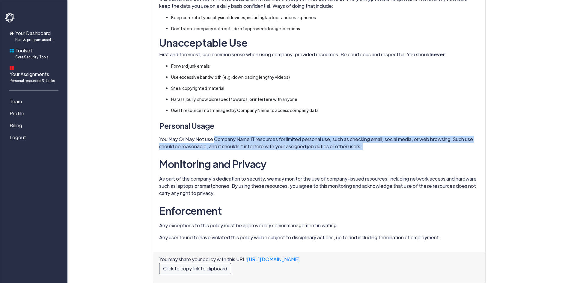
click at [363, 142] on p "You May Or May Not use Company Name IT resources for limited personal use, such…" at bounding box center [319, 143] width 320 height 14
click at [232, 136] on p "You May Or May Not use Company Name IT resources for limited personal use, such…" at bounding box center [319, 143] width 320 height 14
click at [231, 136] on p "You May Or May Not use Company Name IT resources for limited personal use, such…" at bounding box center [319, 143] width 320 height 14
click at [253, 136] on p "You May Or May Not use Company Name IT resources for limited personal use, such…" at bounding box center [319, 143] width 320 height 14
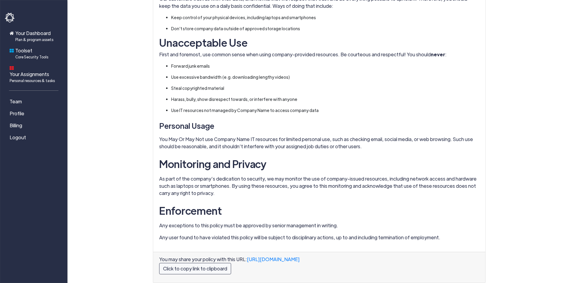
click at [251, 136] on p "You May Or May Not use Company Name IT resources for limited personal use, such…" at bounding box center [319, 143] width 320 height 14
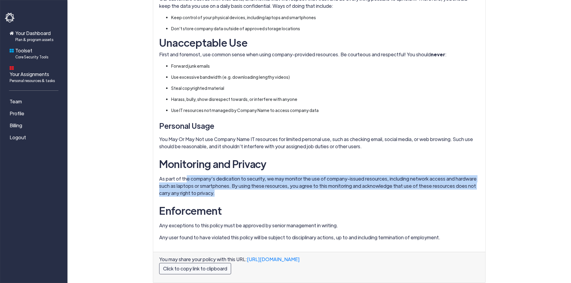
click at [186, 175] on p "As part of the company’s dedication to security, we may monitor the use of comp…" at bounding box center [319, 186] width 320 height 22
click at [204, 175] on p "As part of the company’s dedication to security, we may monitor the use of comp…" at bounding box center [319, 186] width 320 height 22
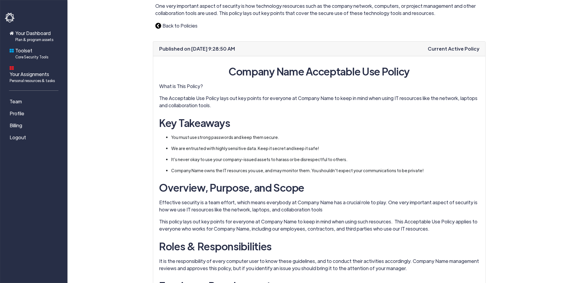
scroll to position [0, 0]
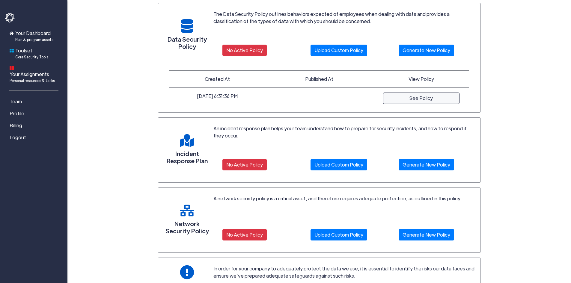
scroll to position [226, 0]
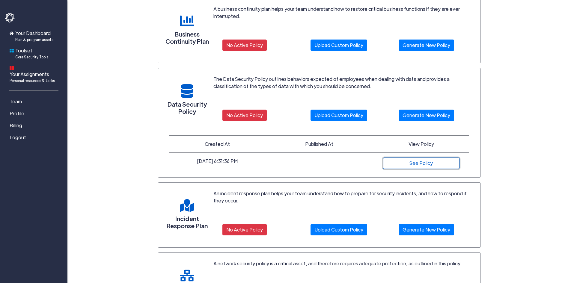
click at [423, 164] on link "See Policy" at bounding box center [421, 163] width 76 height 11
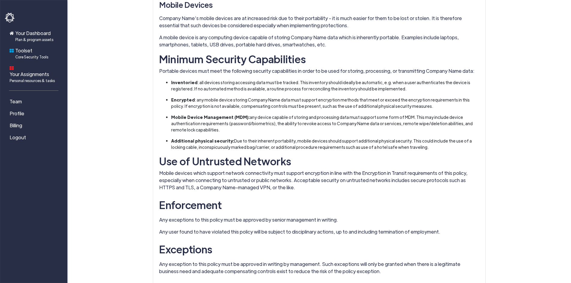
scroll to position [1169, 0]
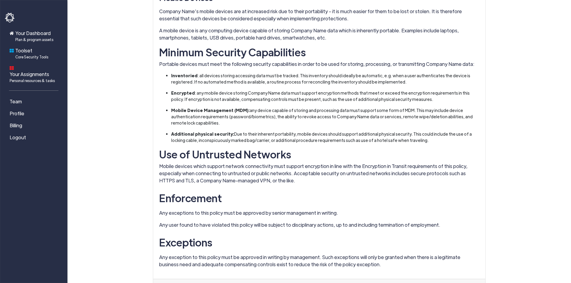
drag, startPoint x: 243, startPoint y: 125, endPoint x: 239, endPoint y: 113, distance: 12.6
click at [239, 113] on li "Mobile Device Management (MDM): any device capable of storing and processing da…" at bounding box center [322, 116] width 302 height 19
click at [239, 113] on strong "Mobile Device Management (MDM):" at bounding box center [210, 110] width 79 height 5
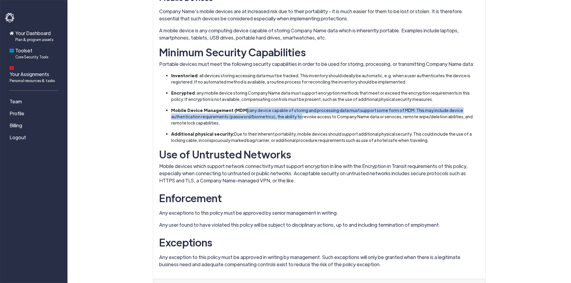
drag, startPoint x: 239, startPoint y: 113, endPoint x: 293, endPoint y: 120, distance: 54.7
click at [293, 120] on li "Mobile Device Management (MDM): any device capable of storing and processing da…" at bounding box center [322, 116] width 302 height 19
drag, startPoint x: 317, startPoint y: 126, endPoint x: 248, endPoint y: 109, distance: 71.6
click at [248, 109] on li "Mobile Device Management (MDM): any device capable of storing and processing da…" at bounding box center [322, 116] width 302 height 19
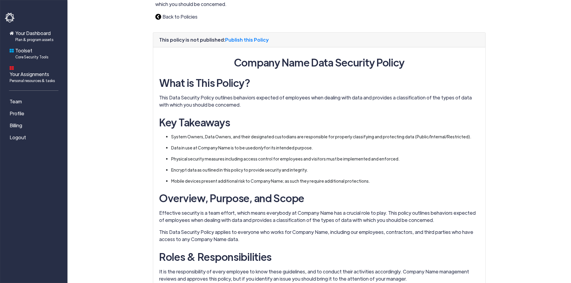
scroll to position [0, 0]
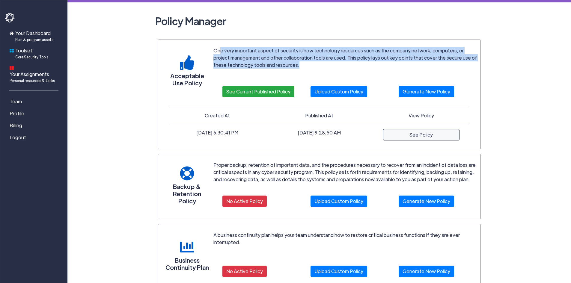
drag, startPoint x: 220, startPoint y: 49, endPoint x: 311, endPoint y: 67, distance: 92.9
click at [308, 67] on p "One very important aspect of security is how technology resources such as the c…" at bounding box center [345, 58] width 264 height 22
click at [311, 67] on p "One very important aspect of security is how technology resources such as the c…" at bounding box center [345, 58] width 264 height 22
drag, startPoint x: 311, startPoint y: 67, endPoint x: 227, endPoint y: 50, distance: 85.3
click at [227, 50] on p "One very important aspect of security is how technology resources such as the c…" at bounding box center [345, 58] width 264 height 22
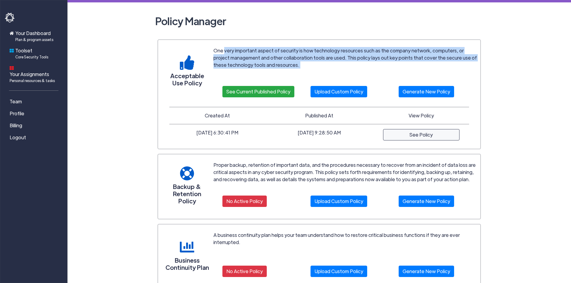
click at [291, 48] on p "One very important aspect of security is how technology resources such as the c…" at bounding box center [345, 58] width 264 height 22
drag, startPoint x: 288, startPoint y: 65, endPoint x: 337, endPoint y: 68, distance: 49.3
click at [335, 68] on p "One very important aspect of security is how technology resources such as the c…" at bounding box center [345, 58] width 264 height 22
click at [337, 68] on p "One very important aspect of security is how technology resources such as the c…" at bounding box center [345, 58] width 264 height 22
drag, startPoint x: 337, startPoint y: 68, endPoint x: 245, endPoint y: 52, distance: 93.6
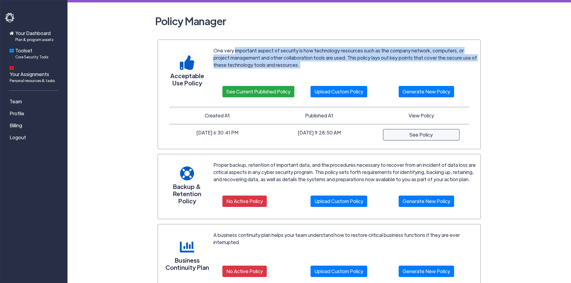
click at [245, 52] on p "One very important aspect of security is how technology resources such as the c…" at bounding box center [345, 58] width 264 height 22
click at [246, 48] on p "One very important aspect of security is how technology resources such as the c…" at bounding box center [345, 58] width 264 height 22
drag, startPoint x: 221, startPoint y: 46, endPoint x: 332, endPoint y: 68, distance: 113.0
click at [332, 68] on div "Acceptable Use Policy One very important aspect of security is how technology r…" at bounding box center [319, 72] width 327 height 60
click at [332, 68] on p "One very important aspect of security is how technology resources such as the c…" at bounding box center [345, 58] width 264 height 22
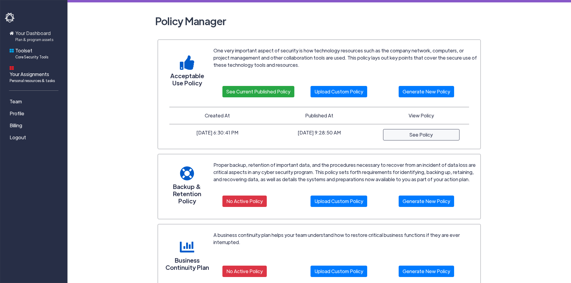
click at [48, 32] on span "Your Dashboard Plan & program assets" at bounding box center [34, 36] width 38 height 13
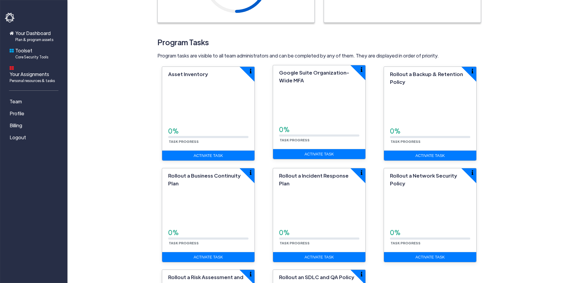
scroll to position [120, 0]
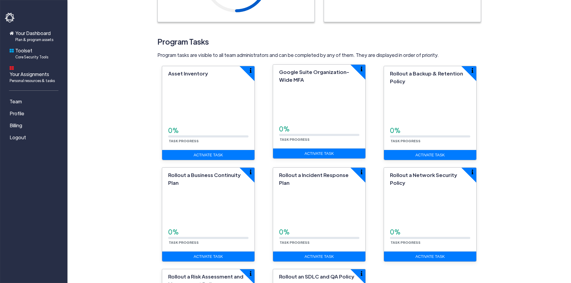
click at [305, 71] on span "Google Suite Organization-Wide MFA" at bounding box center [314, 76] width 70 height 14
click at [358, 67] on button "button" at bounding box center [366, 65] width 30 height 30
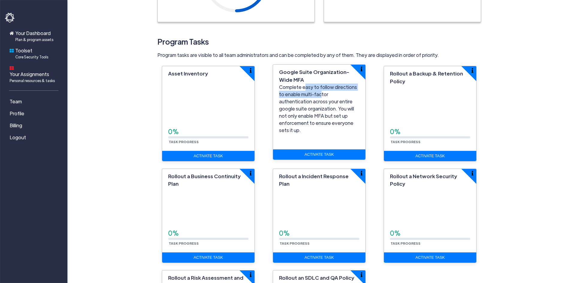
drag, startPoint x: 306, startPoint y: 86, endPoint x: 320, endPoint y: 95, distance: 16.7
click at [320, 95] on p "Complete easy to follow directions to enable multi-factor authentication across…" at bounding box center [319, 109] width 80 height 50
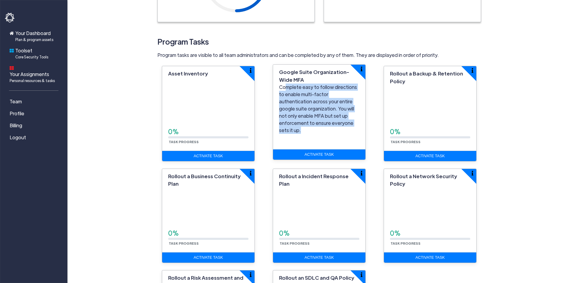
drag, startPoint x: 349, startPoint y: 123, endPoint x: 286, endPoint y: 86, distance: 72.8
click at [286, 86] on p "Complete easy to follow directions to enable multi-factor authentication across…" at bounding box center [319, 109] width 80 height 50
drag, startPoint x: 286, startPoint y: 86, endPoint x: 346, endPoint y: 128, distance: 72.8
click at [349, 130] on div "Complete easy to follow directions to enable multi-factor authentication across…" at bounding box center [319, 111] width 80 height 55
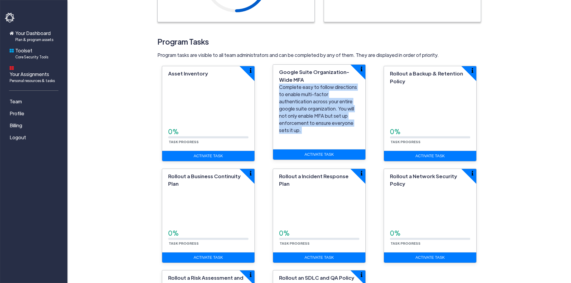
click at [342, 125] on p "Complete easy to follow directions to enable multi-factor authentication across…" at bounding box center [319, 109] width 80 height 50
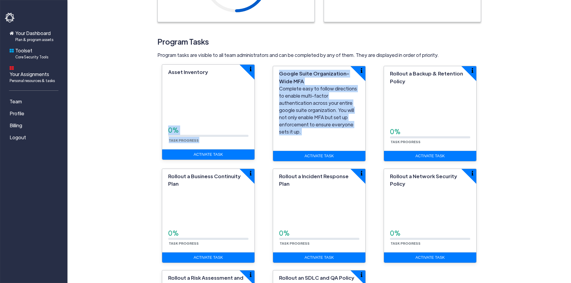
drag, startPoint x: 342, startPoint y: 125, endPoint x: 225, endPoint y: 78, distance: 126.3
click at [243, 81] on div "Asset Inventory 0% Task Progress Activate Task Google Suite Organization-Wide M…" at bounding box center [319, 219] width 333 height 306
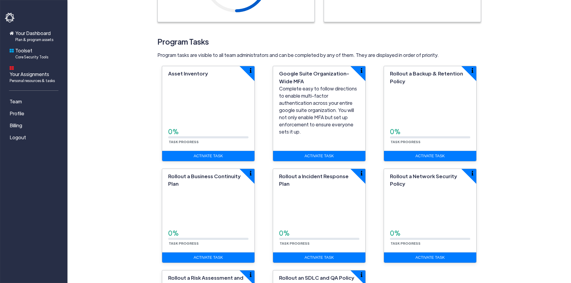
click at [311, 49] on div "Program Tasks Program tasks are visible to all team administrators and can be c…" at bounding box center [319, 46] width 324 height 25
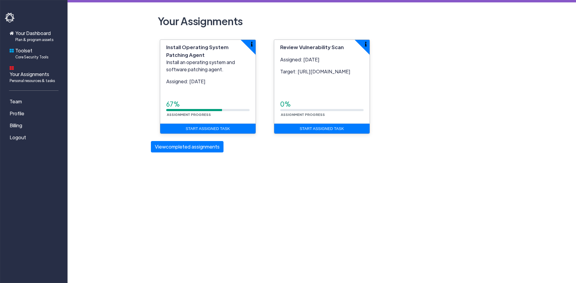
click at [380, 20] on h2 "Your Assignments" at bounding box center [321, 21] width 333 height 18
click at [31, 37] on span "Your Dashboard Plan & program assets" at bounding box center [34, 36] width 38 height 13
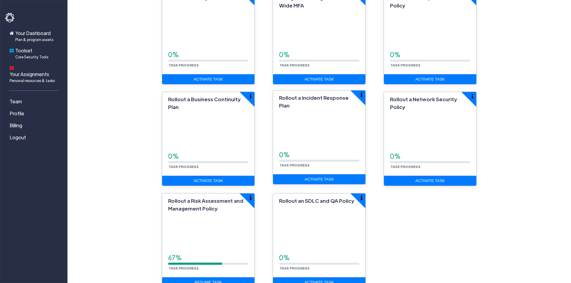
scroll to position [138, 0]
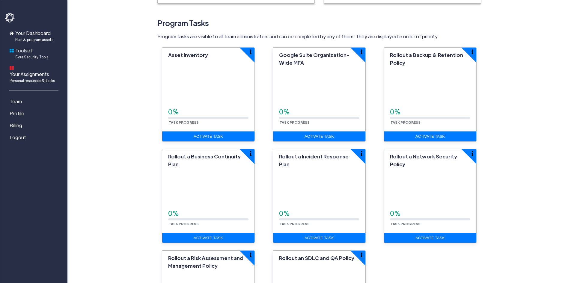
click at [35, 48] on span "Toolset Core Security Tools" at bounding box center [31, 53] width 33 height 13
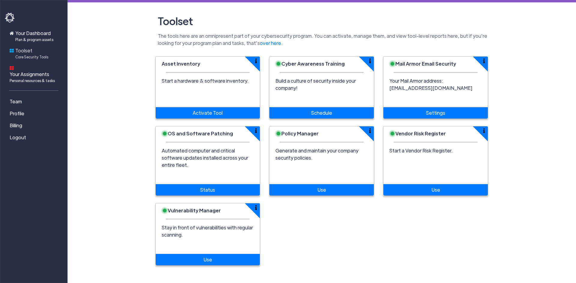
click at [25, 57] on span "Core Security Tools" at bounding box center [31, 56] width 33 height 5
click at [40, 43] on link "Your Dashboard Plan & program assets" at bounding box center [35, 35] width 60 height 17
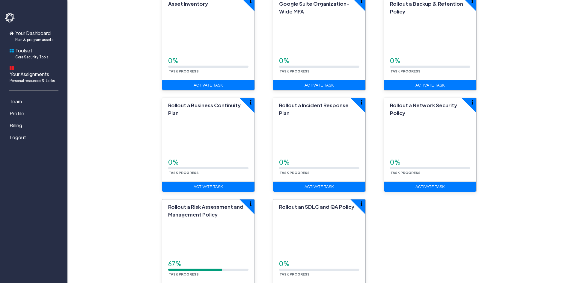
scroll to position [228, 0]
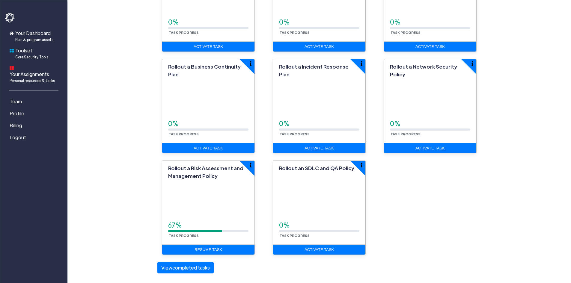
click at [189, 276] on section "Program Tasks Program tasks are visible to all team administrators and can be c…" at bounding box center [319, 102] width 333 height 353
click at [190, 269] on button "View completed tasks" at bounding box center [185, 267] width 56 height 11
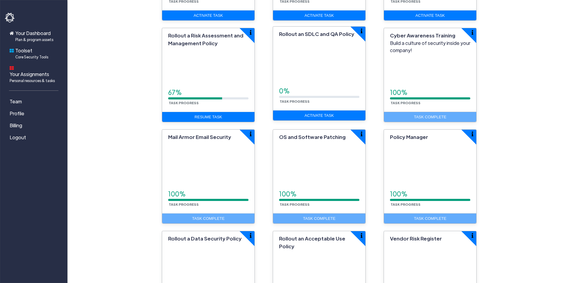
scroll to position [468, 0]
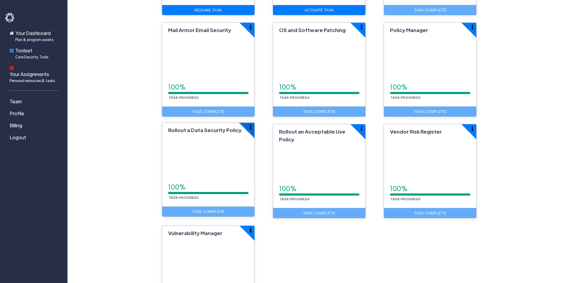
click at [251, 128] on img "button" at bounding box center [251, 127] width 2 height 5
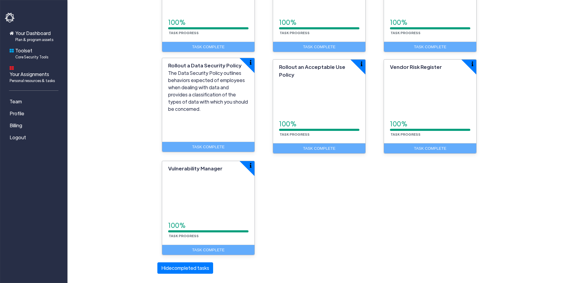
scroll to position [533, 0]
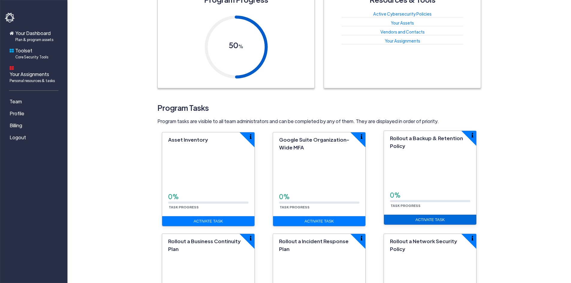
scroll to position [24, 0]
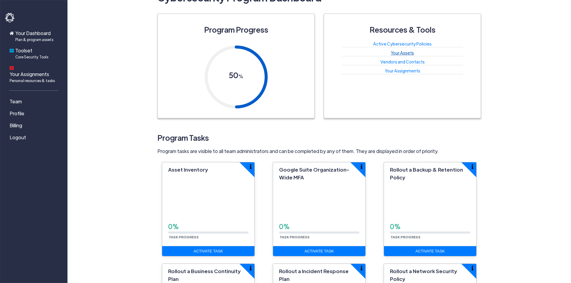
click at [404, 51] on link "Your Assets" at bounding box center [402, 52] width 23 height 5
